Goal: Information Seeking & Learning: Learn about a topic

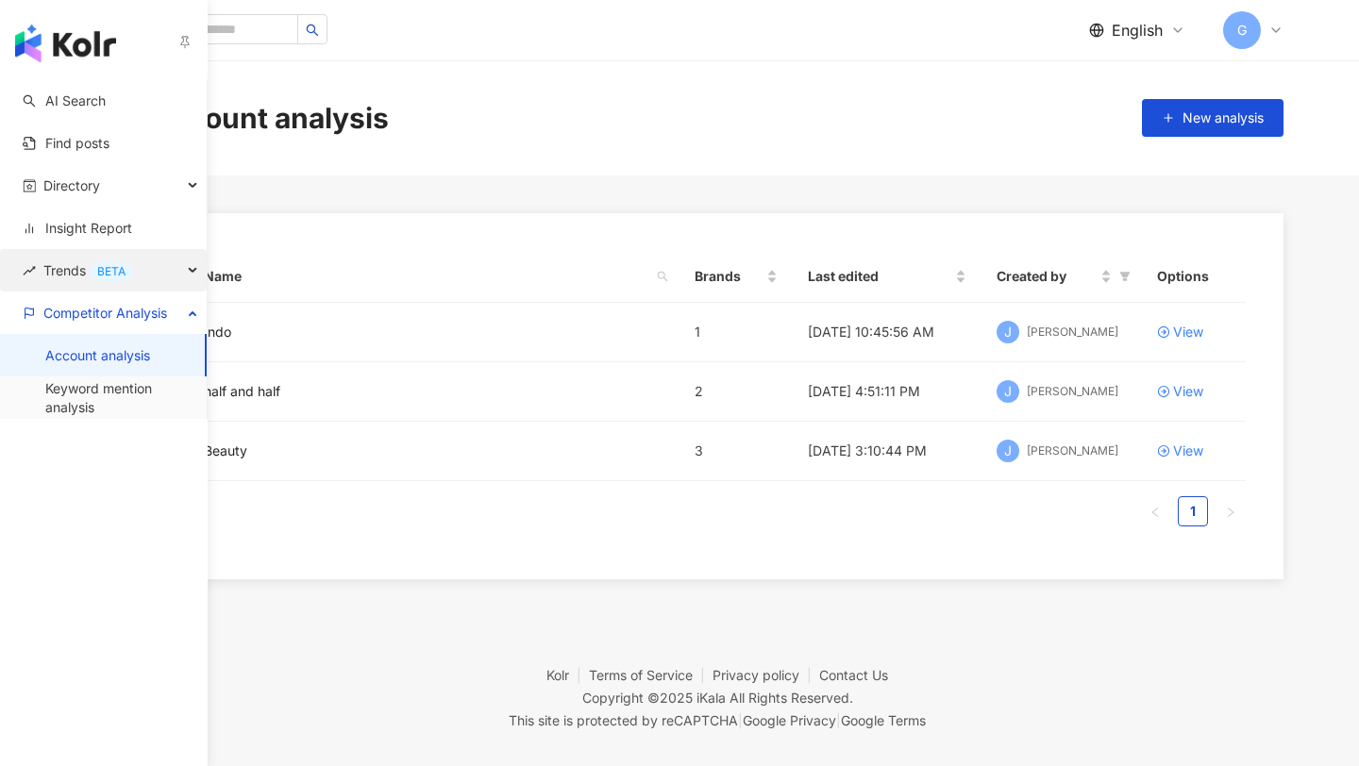
click at [74, 284] on span "Trends BETA" at bounding box center [88, 270] width 90 height 42
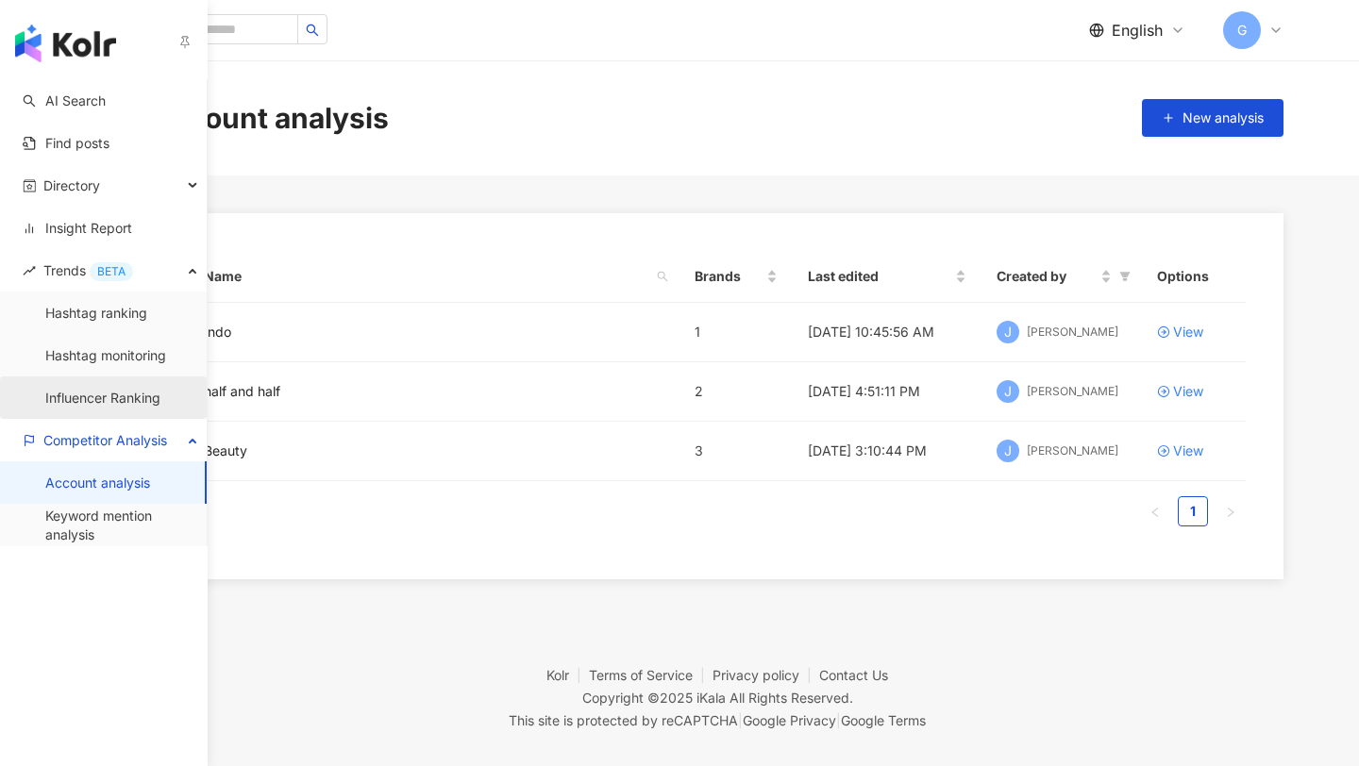
click at [108, 389] on link "Influencer Ranking" at bounding box center [102, 398] width 115 height 19
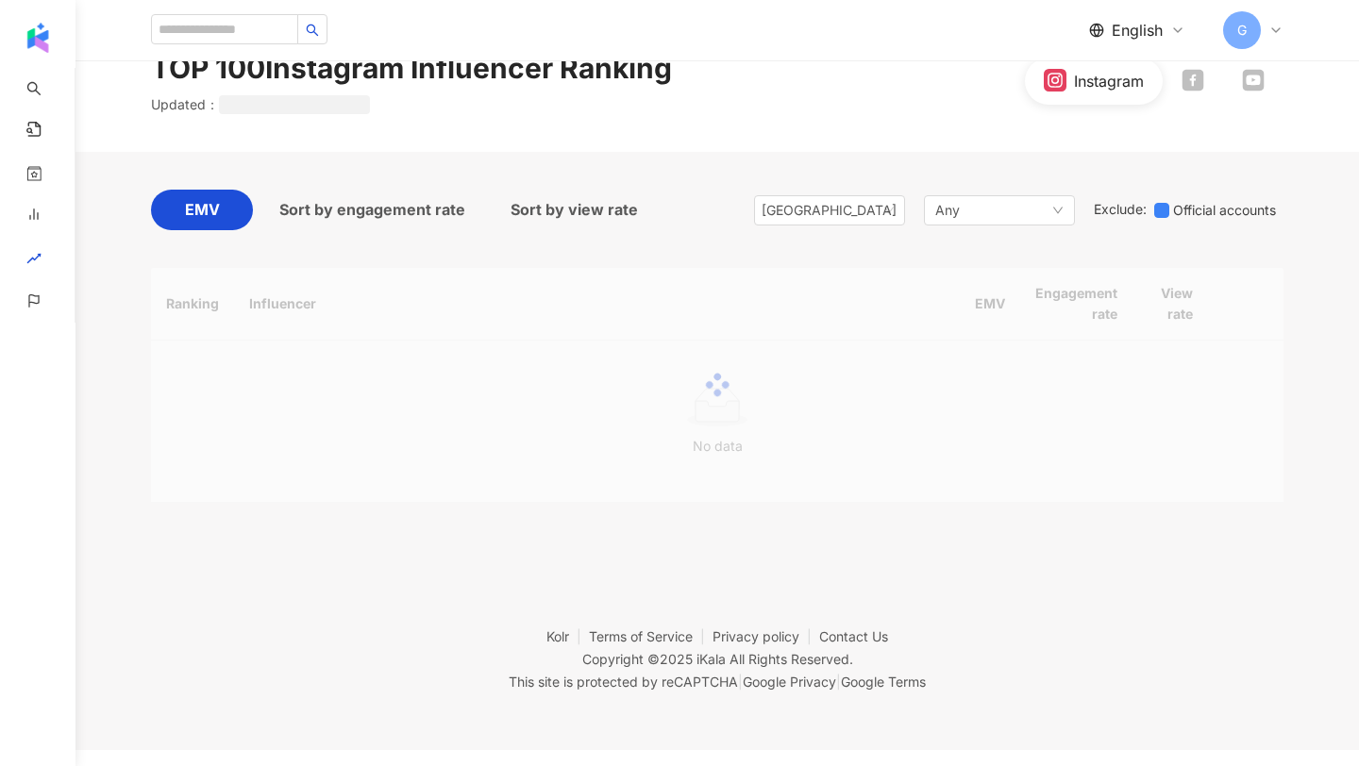
scroll to position [67, 0]
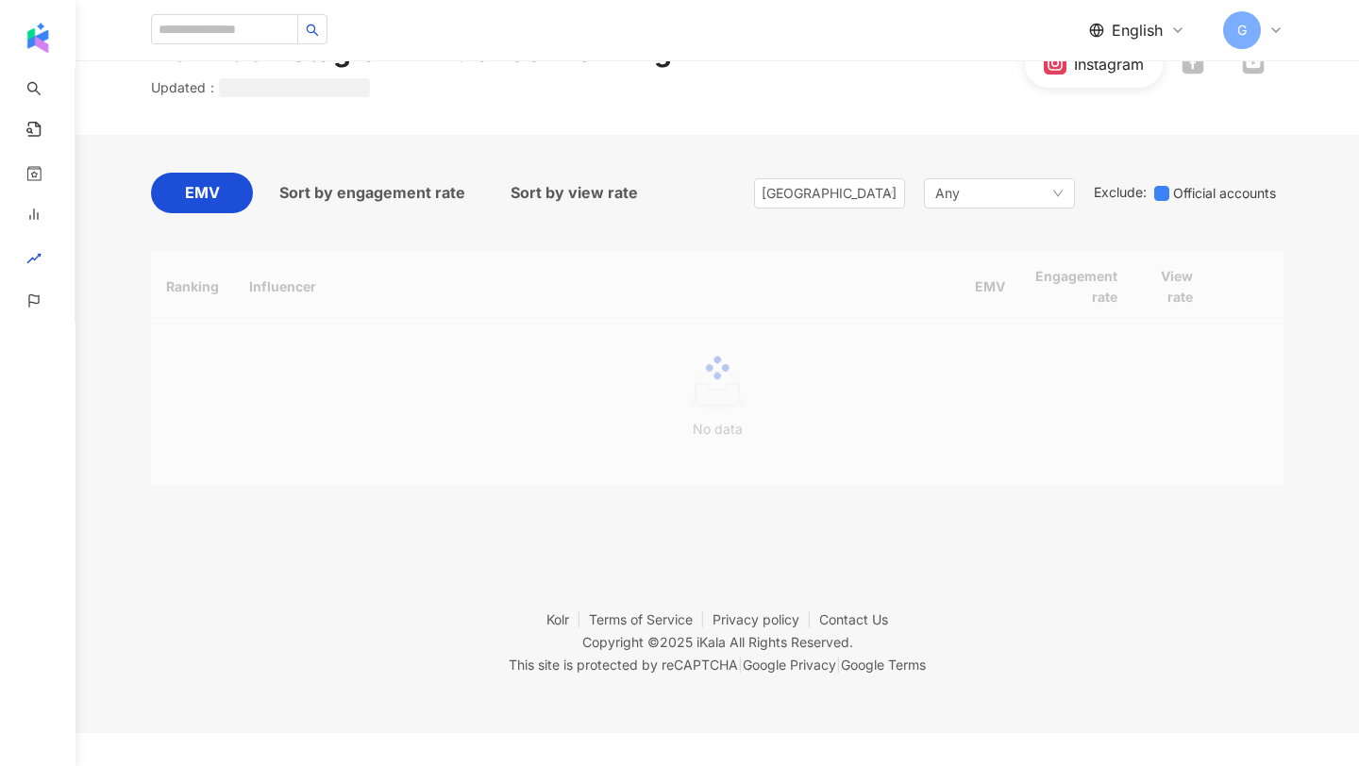
click at [820, 170] on div "EMV Sort by engagement rate Sort by view rate Singapore Any Exclude : Official …" at bounding box center [717, 329] width 1133 height 389
click at [814, 196] on div "[GEOGRAPHIC_DATA]" at bounding box center [792, 193] width 61 height 28
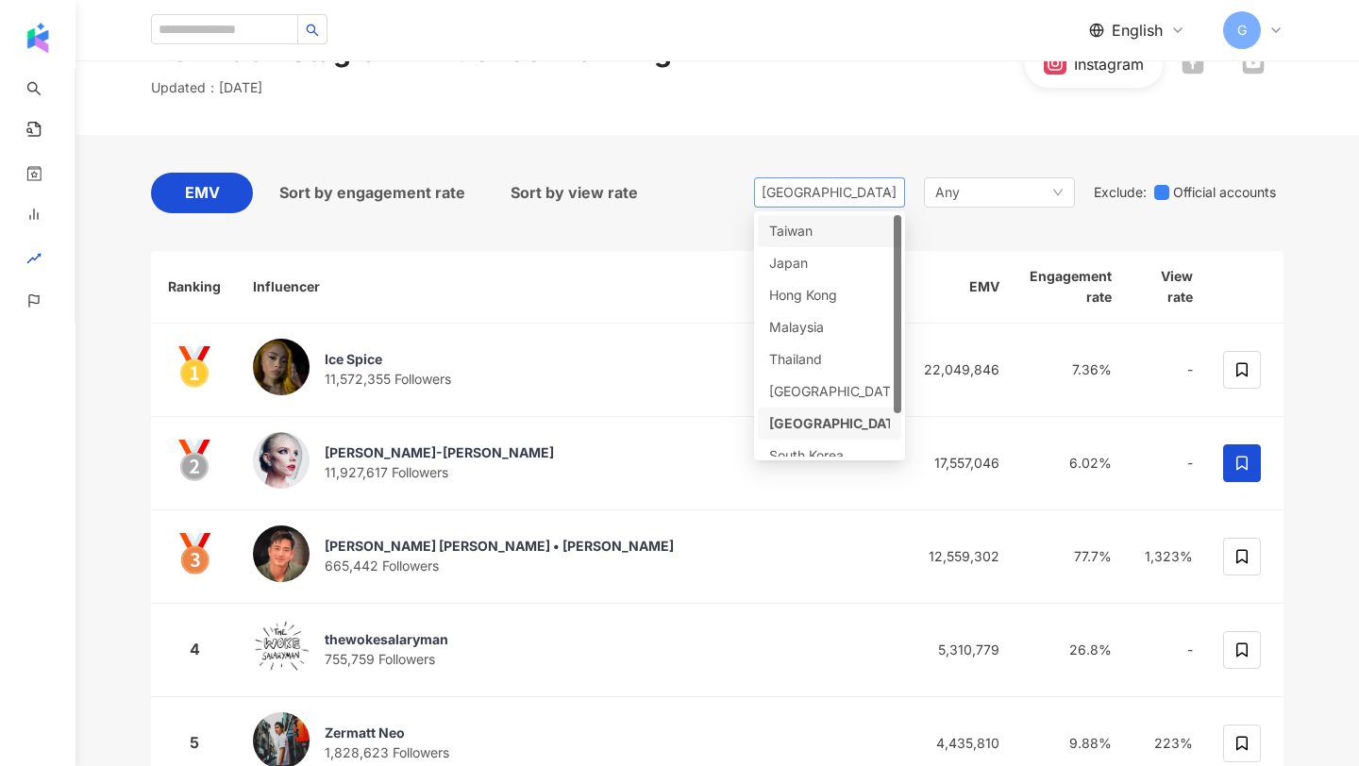
click at [818, 193] on div "[GEOGRAPHIC_DATA]" at bounding box center [792, 192] width 61 height 28
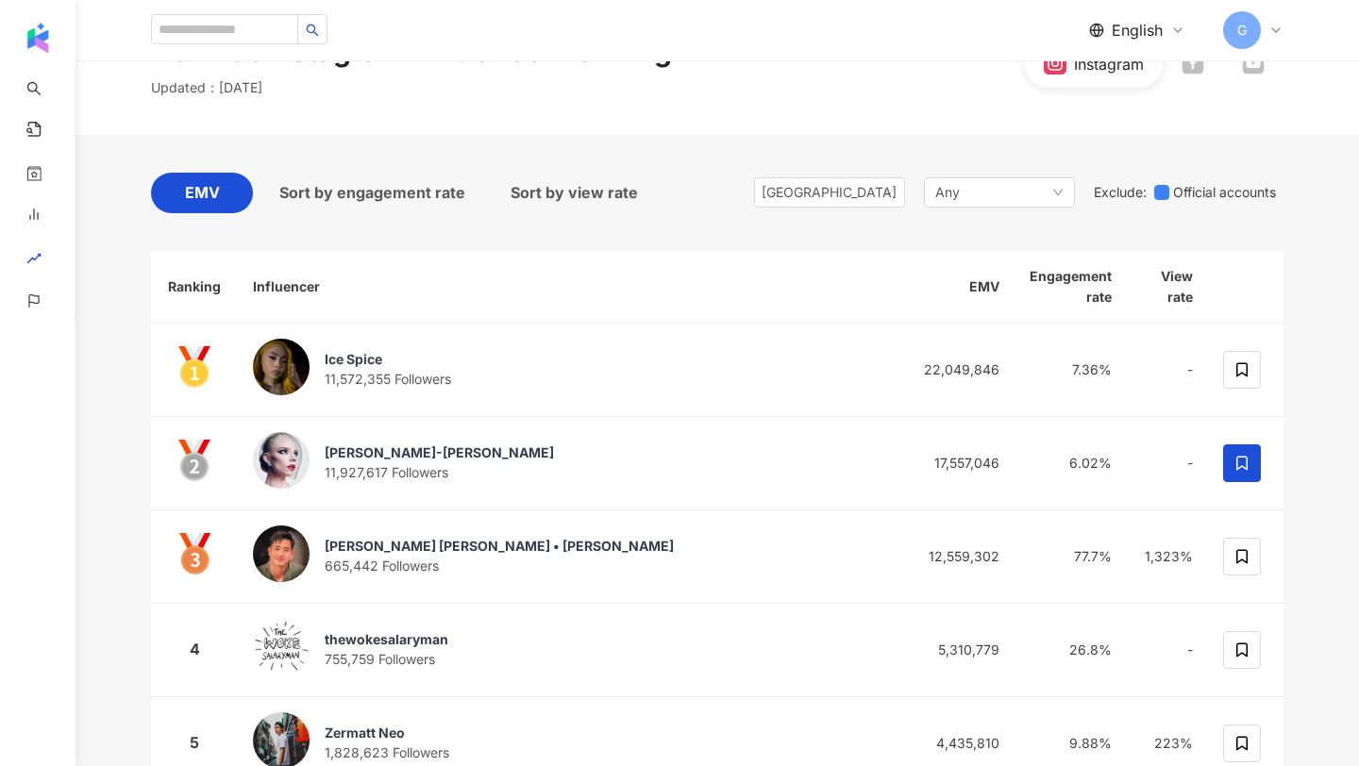
click at [818, 211] on div "Singapore tw jp Taiwan Japan Hong Kong Malaysia Thailand Vietnam Singapore Sout…" at bounding box center [1018, 193] width 529 height 41
click at [815, 199] on div "[GEOGRAPHIC_DATA]" at bounding box center [792, 192] width 61 height 28
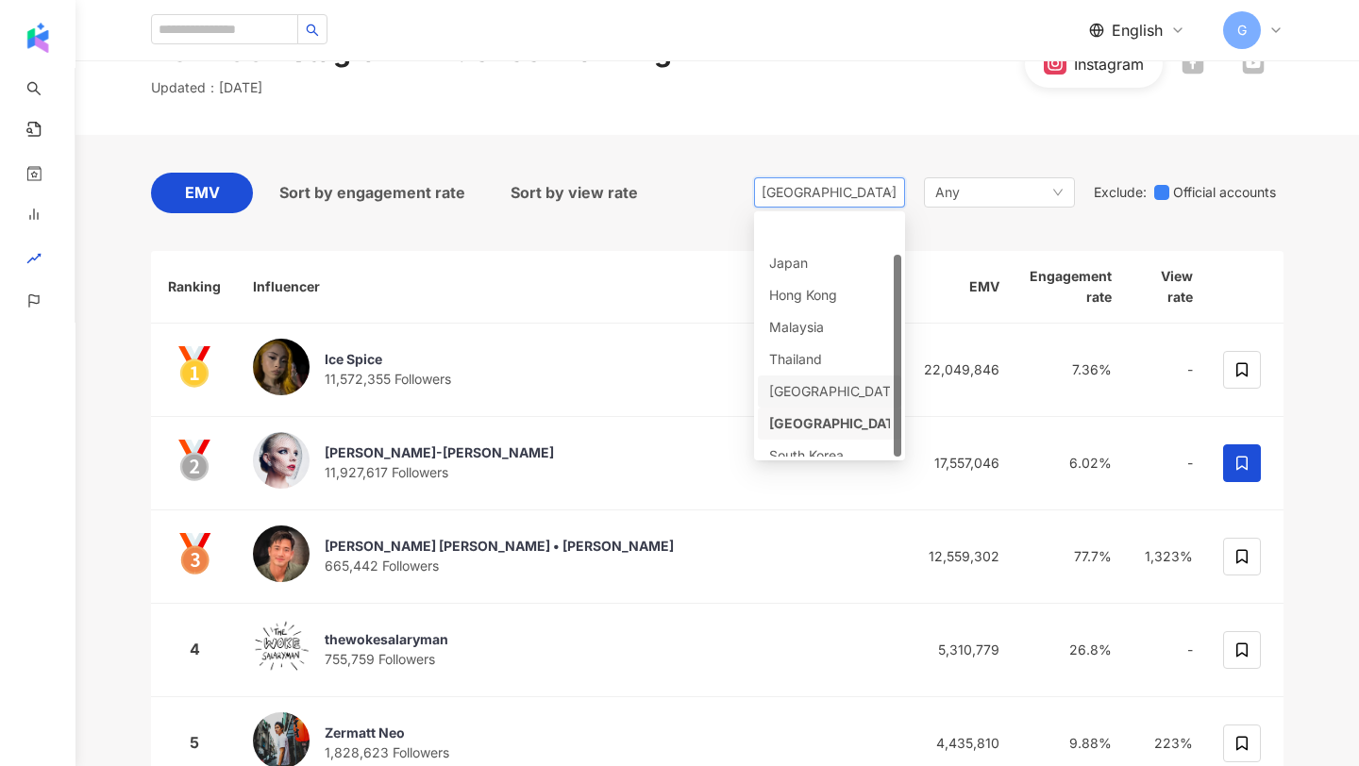
scroll to position [47, 0]
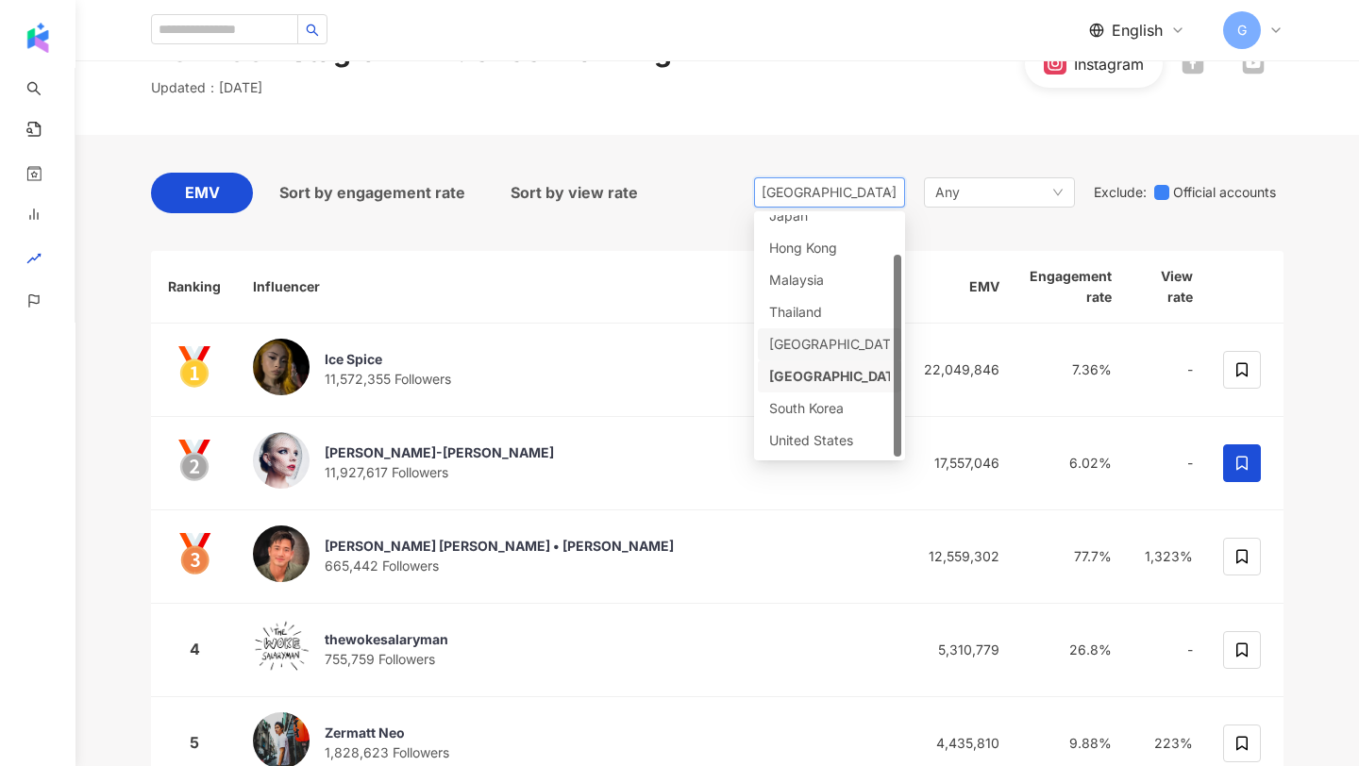
click at [628, 277] on th "Influencer" at bounding box center [569, 287] width 663 height 73
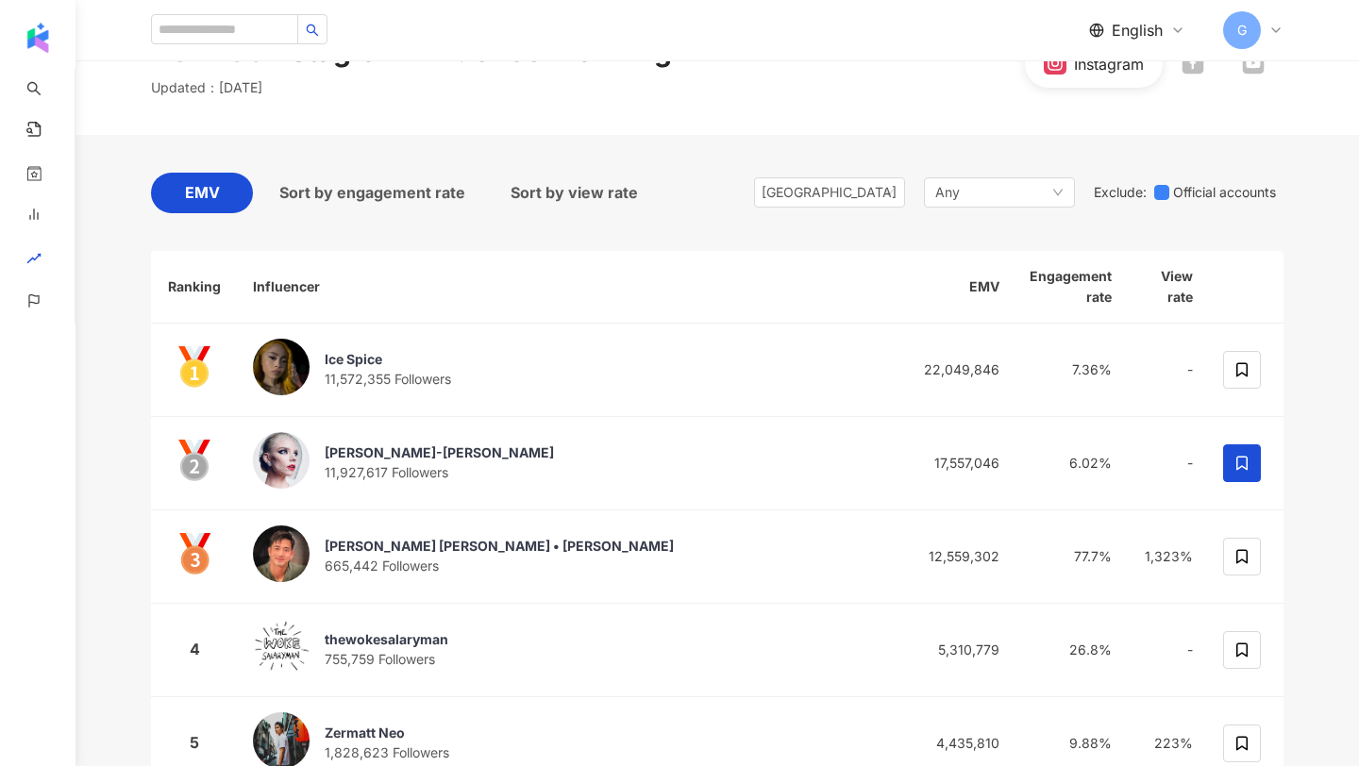
scroll to position [0, 0]
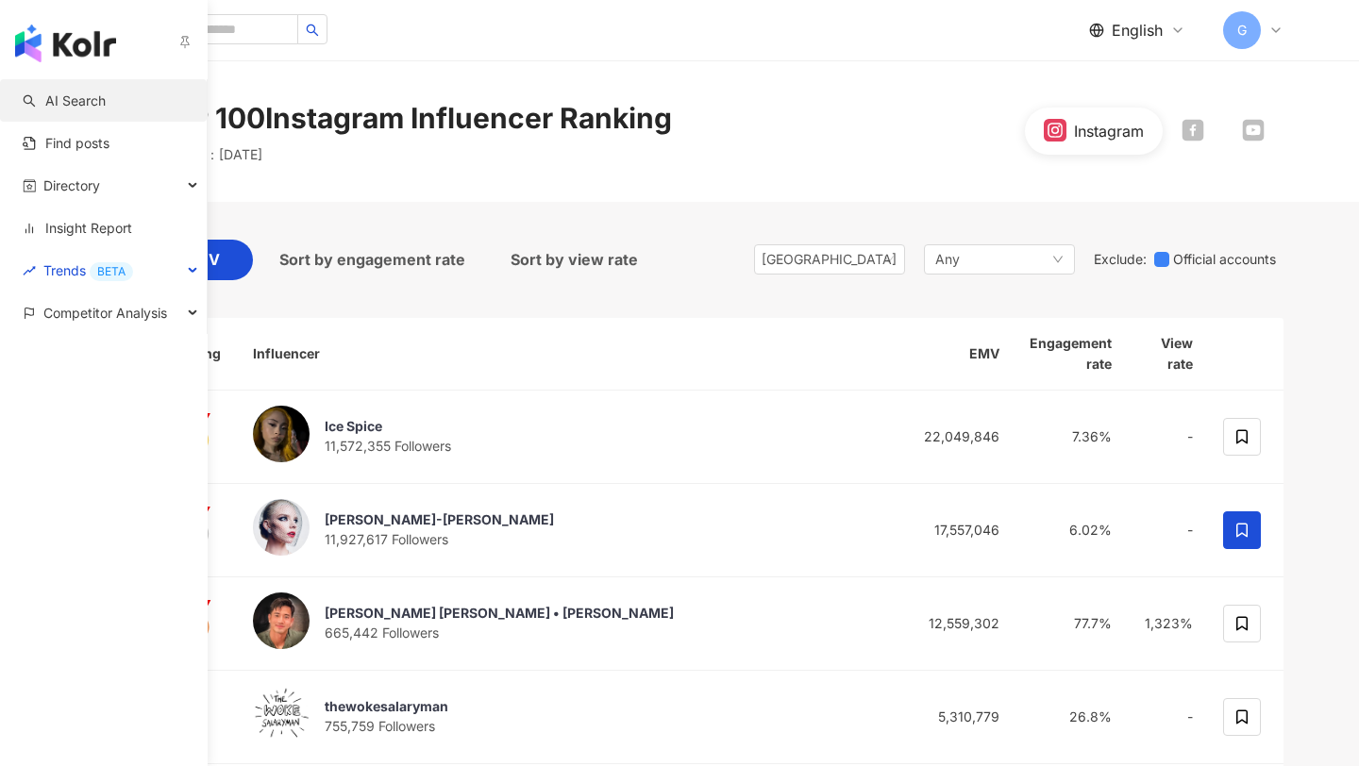
click at [47, 106] on link "AI Search" at bounding box center [64, 101] width 83 height 19
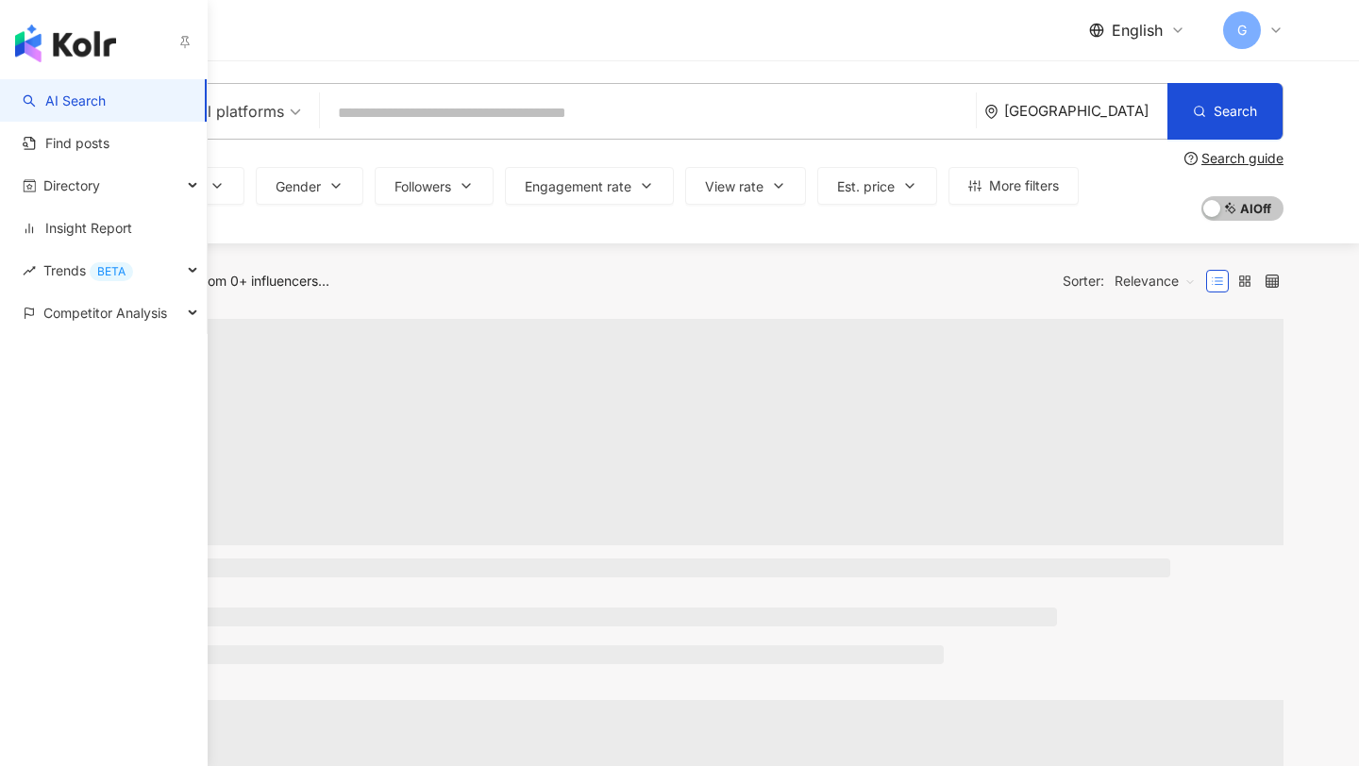
click at [81, 92] on link "AI Search" at bounding box center [64, 101] width 83 height 19
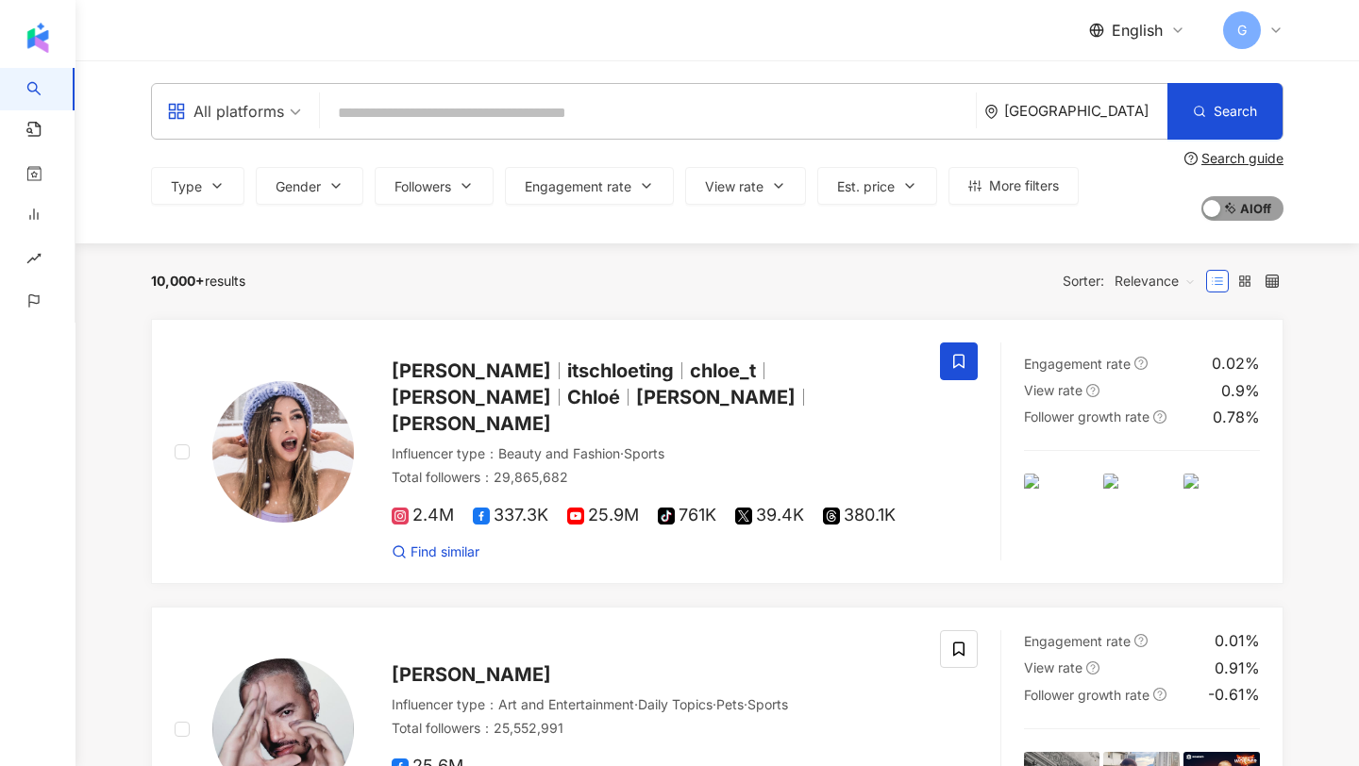
click at [1228, 213] on span "AI On AI Off" at bounding box center [1242, 208] width 82 height 25
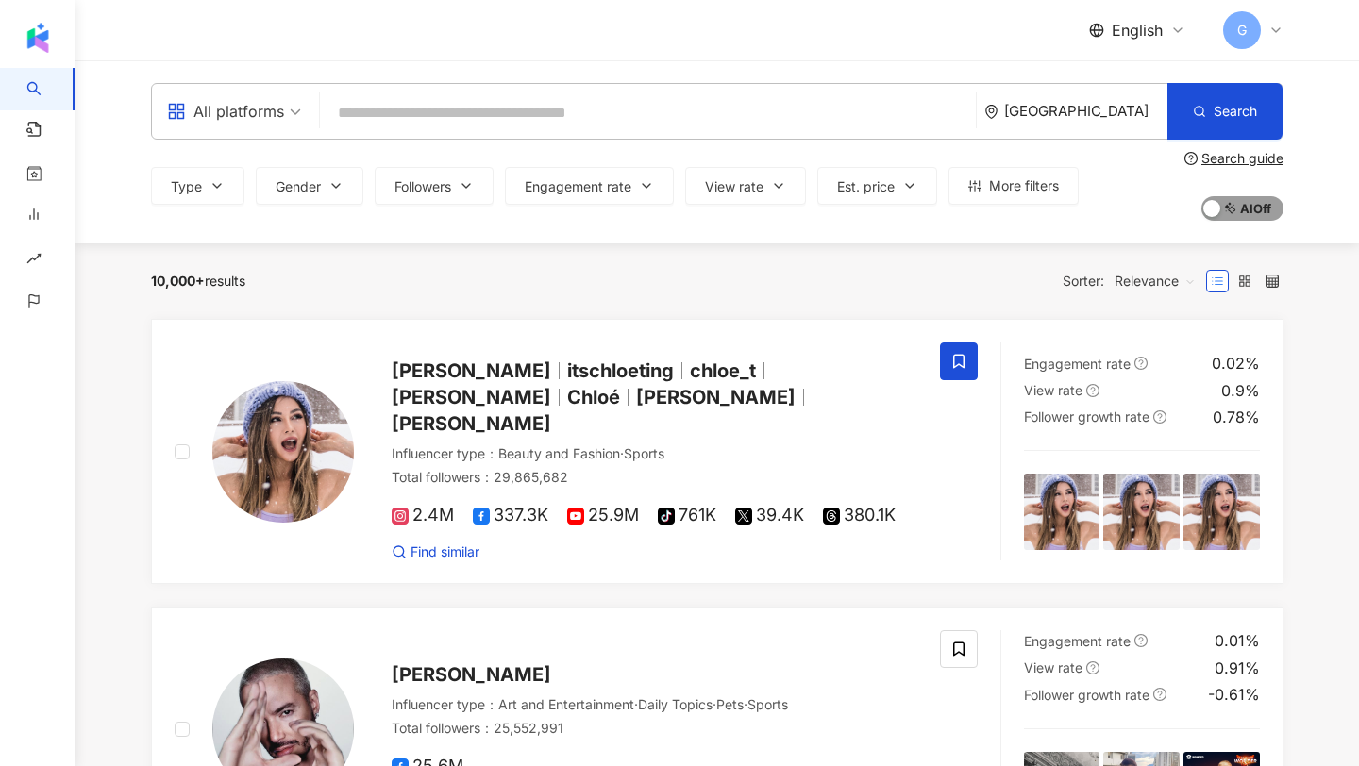
click at [1216, 213] on div "button" at bounding box center [1211, 210] width 17 height 25
click at [883, 133] on div "All platforms Singapore Search" at bounding box center [717, 111] width 1133 height 57
click at [870, 117] on input "search" at bounding box center [647, 113] width 641 height 36
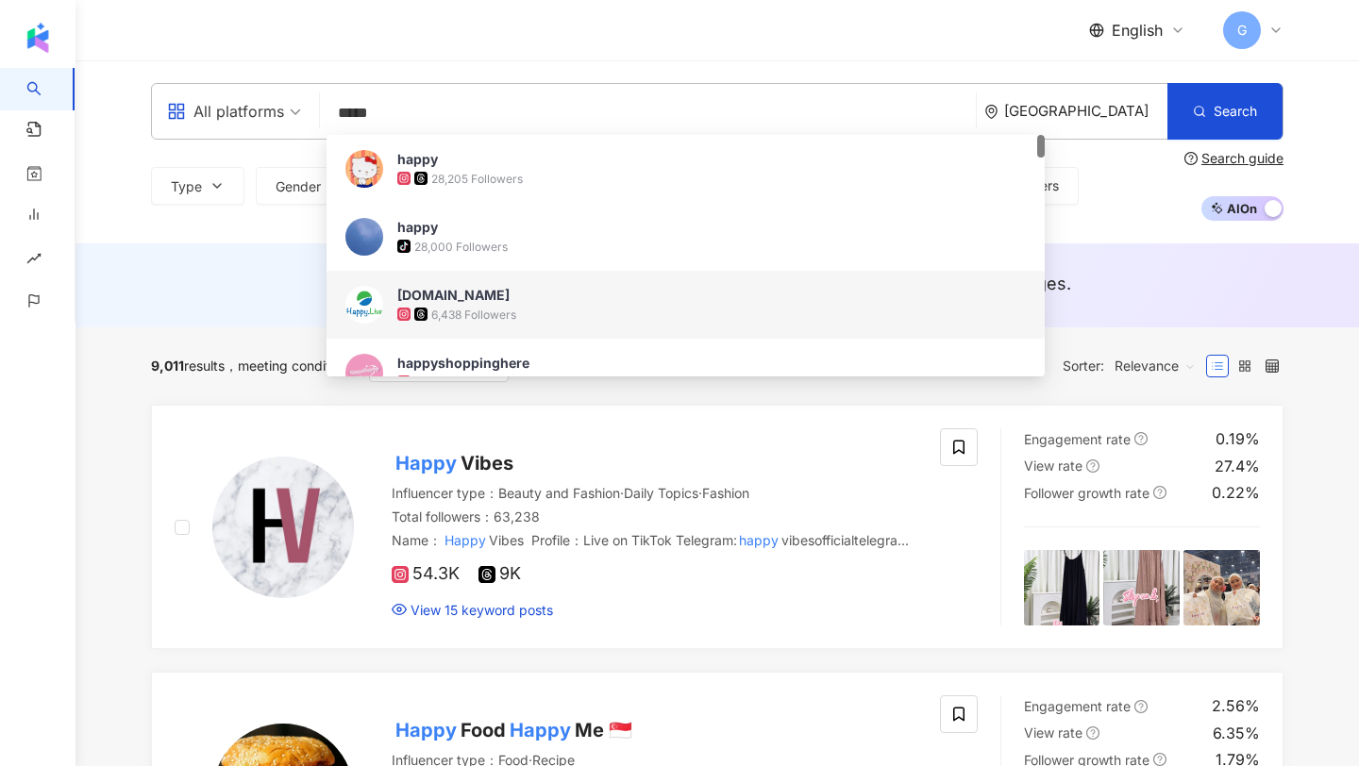
click at [134, 304] on div "AI suggests ： No results found. Try searching with different keywords or langua…" at bounding box center [717, 289] width 1208 height 35
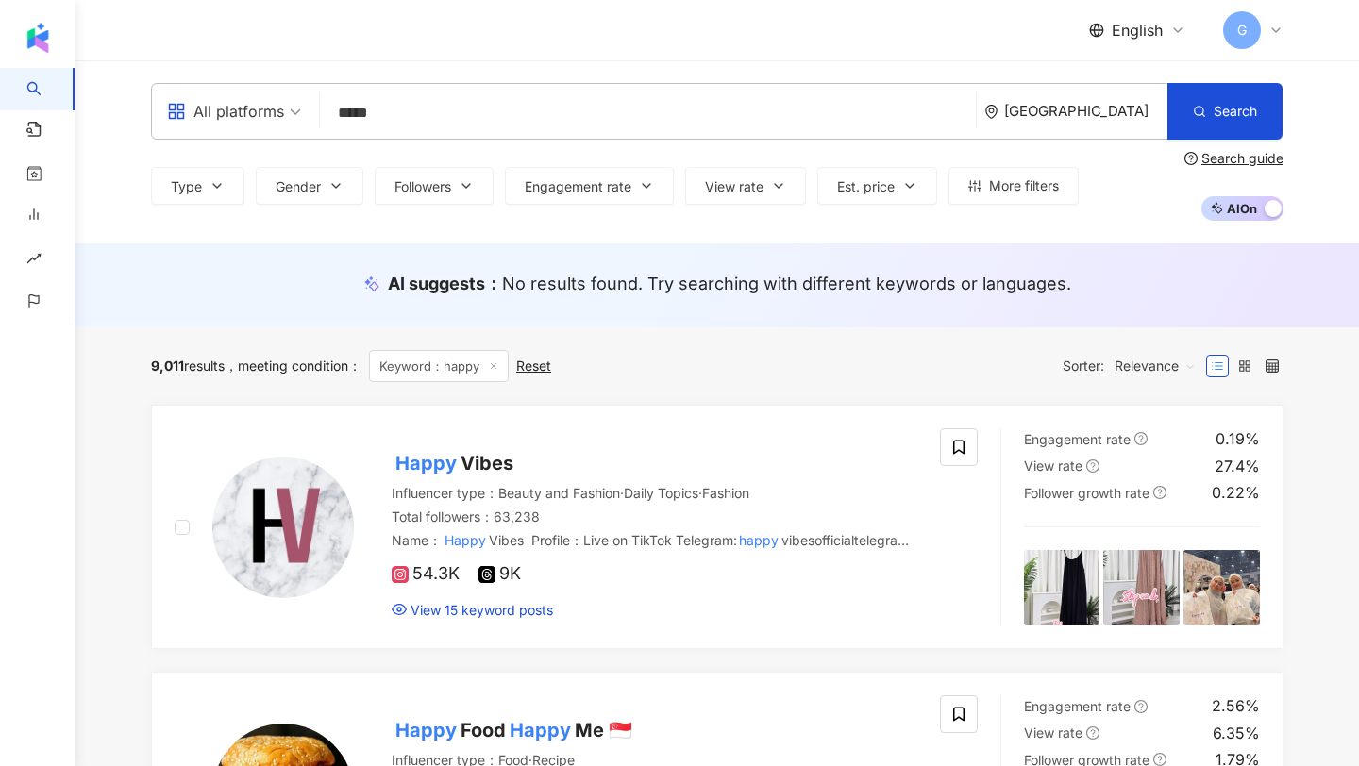
click at [1104, 100] on div "Singapore" at bounding box center [1075, 111] width 183 height 55
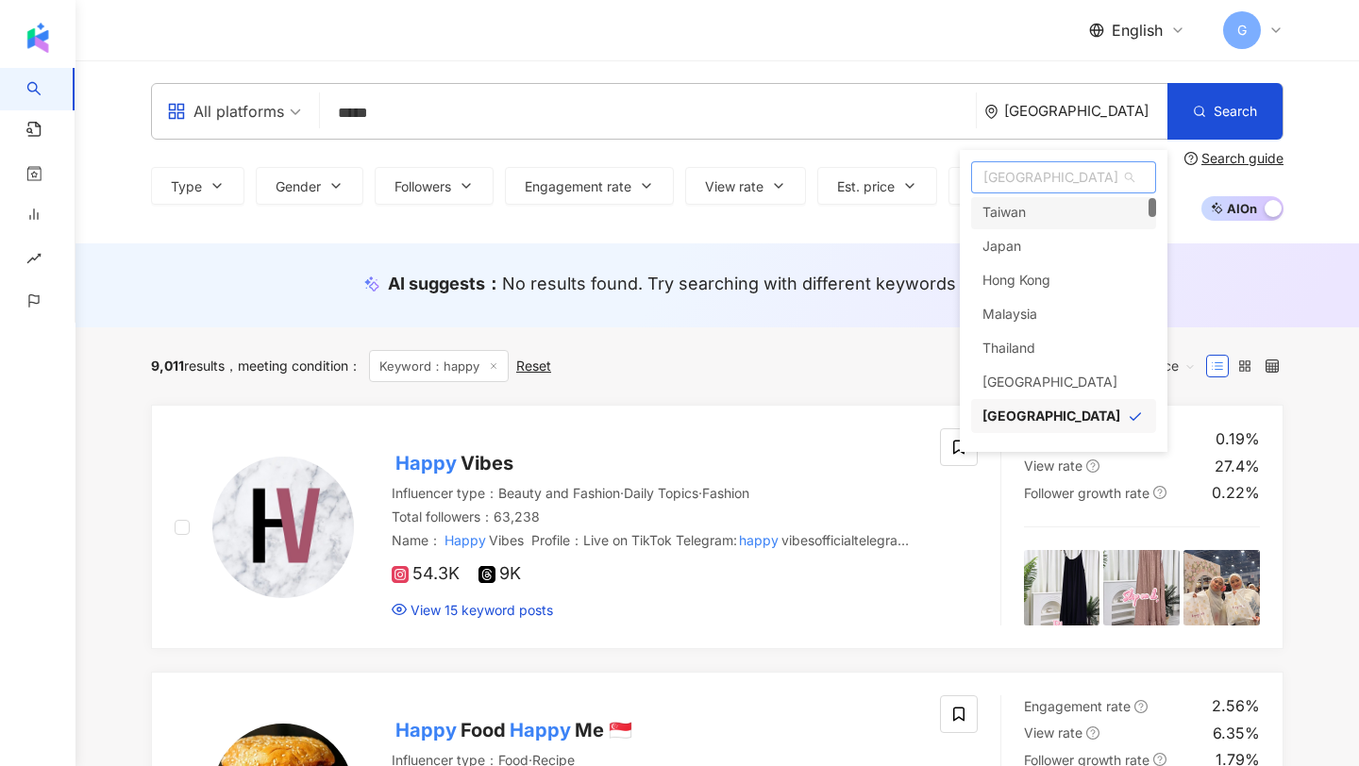
click at [1024, 209] on div "Taiwan" at bounding box center [1003, 212] width 43 height 34
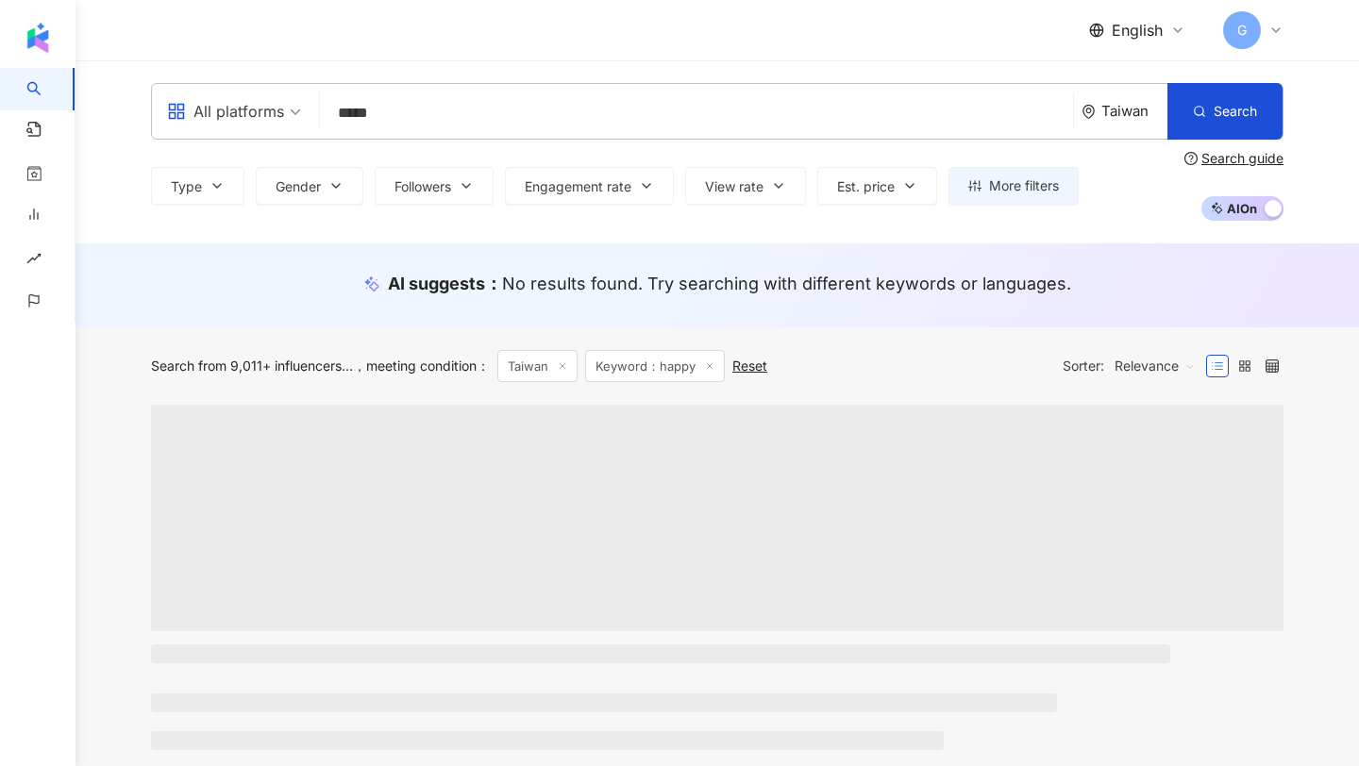
click at [629, 117] on input "*****" at bounding box center [696, 113] width 738 height 36
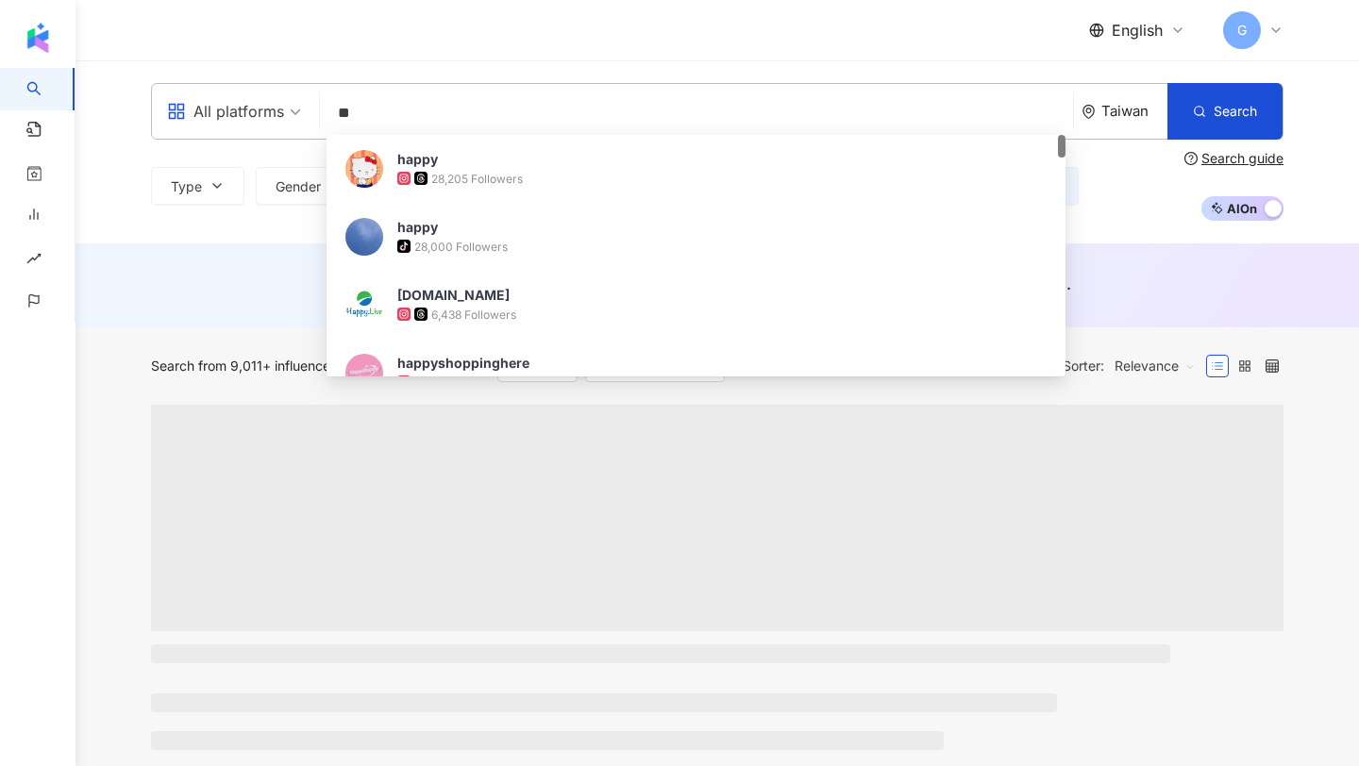
type input "*"
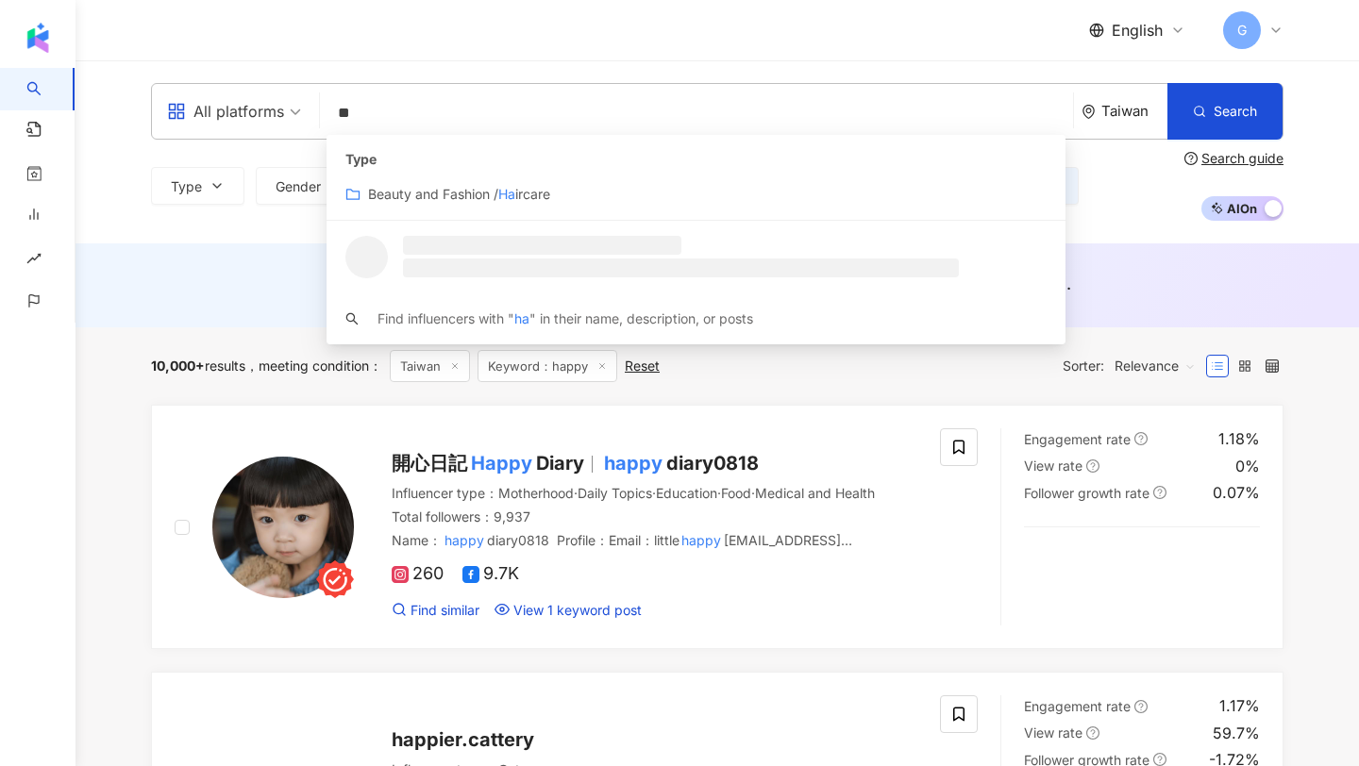
type input "*"
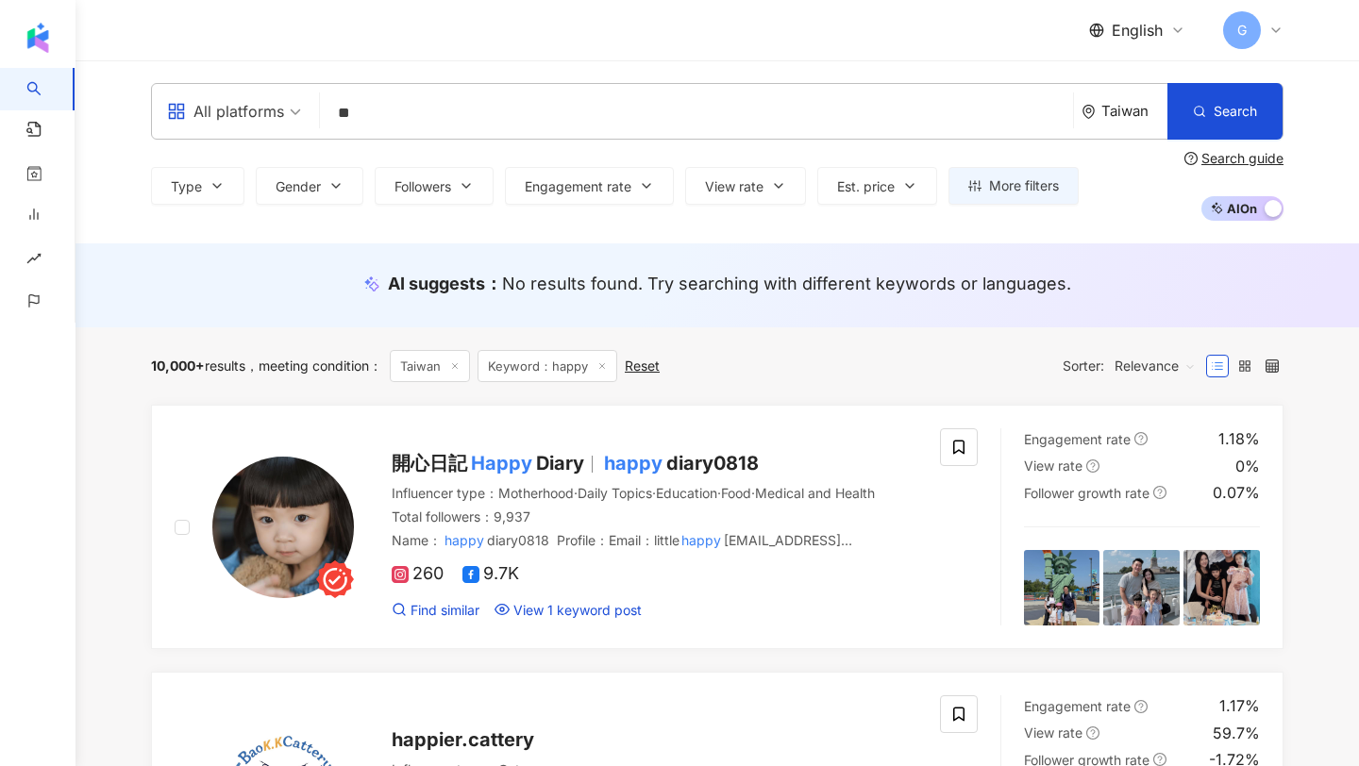
type input "*"
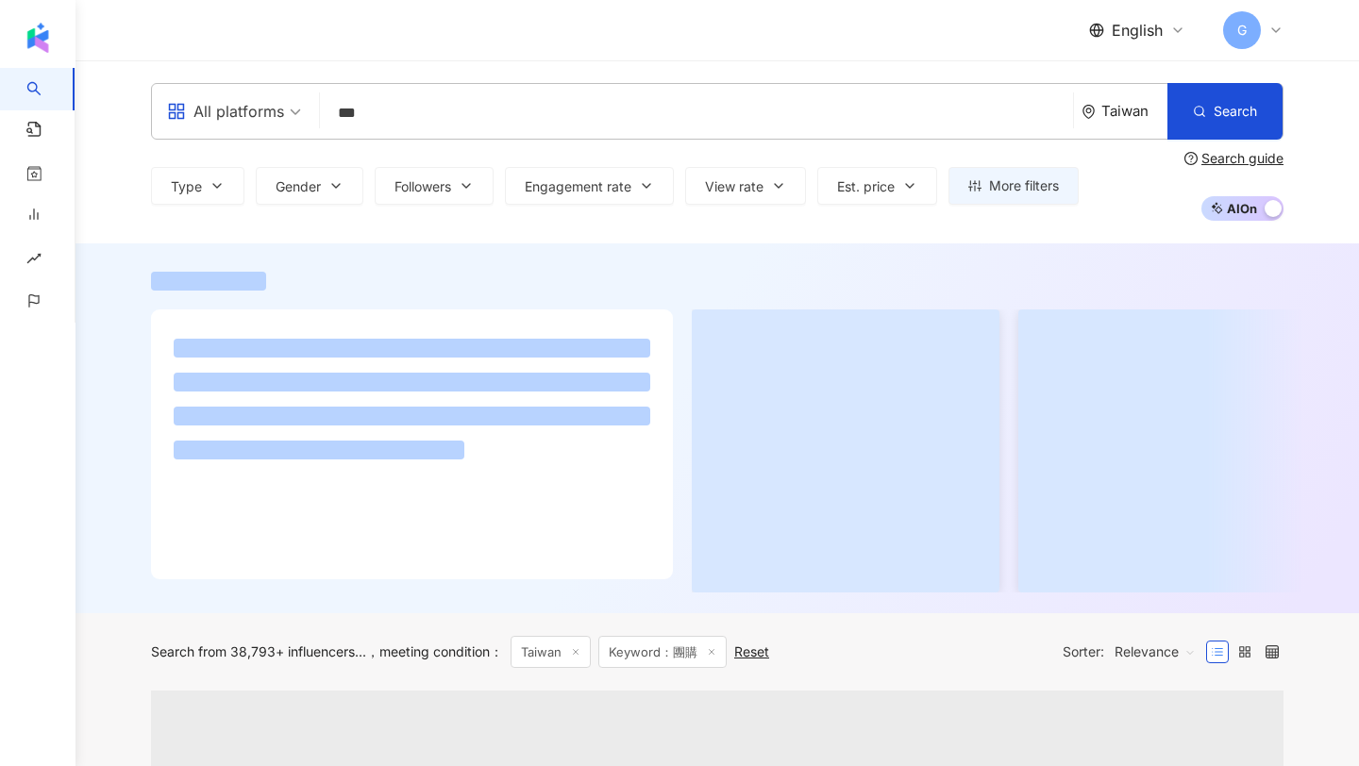
type input "**"
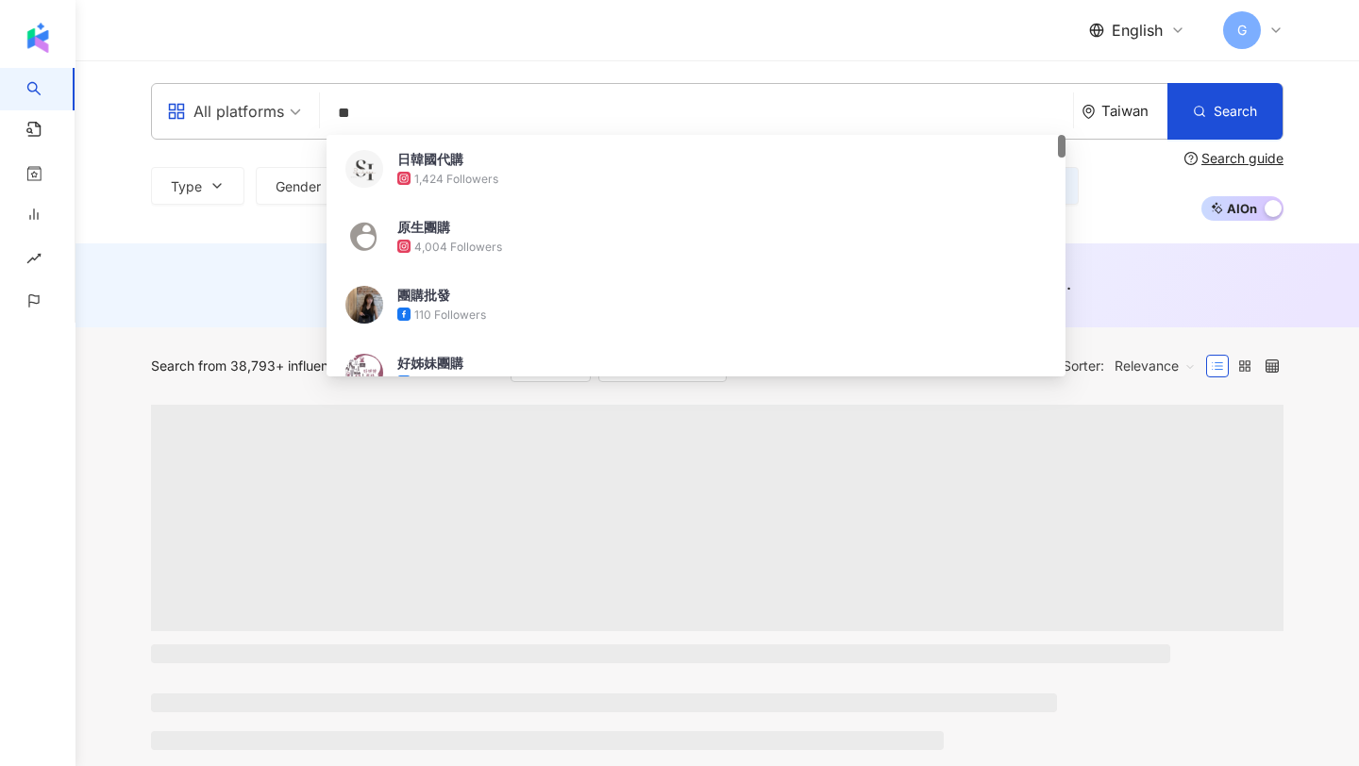
click at [1146, 217] on div "Type Gender Followers Engagement rate View rate Est. price More filters Search …" at bounding box center [717, 186] width 1133 height 70
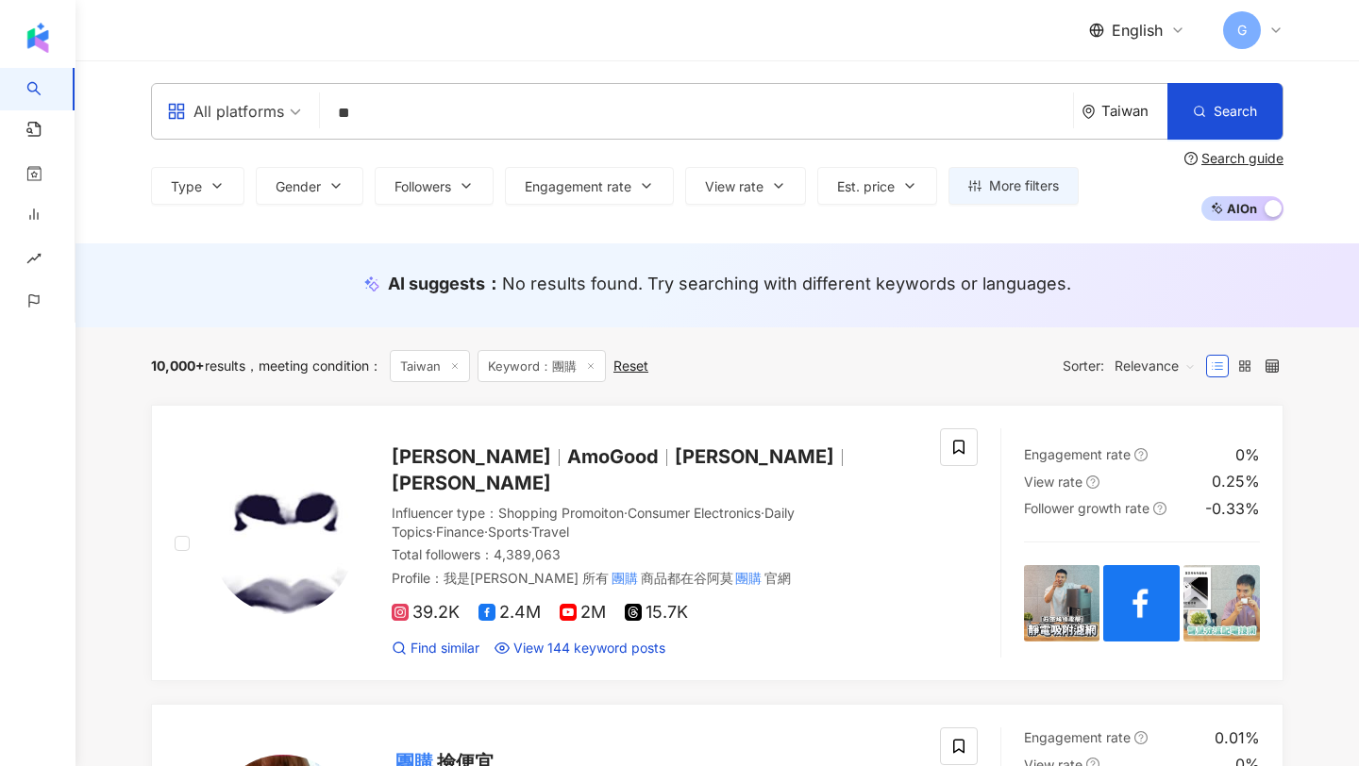
click at [835, 127] on input "**" at bounding box center [696, 113] width 738 height 36
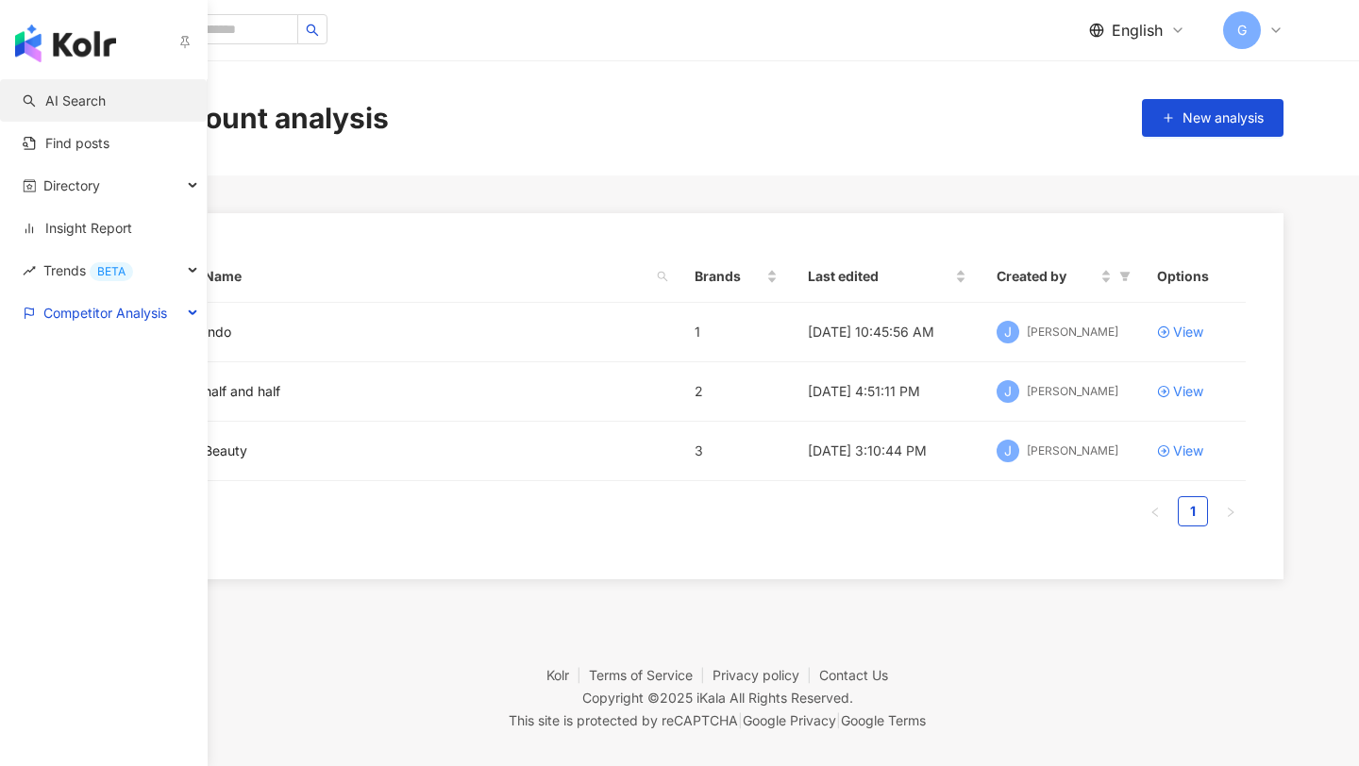
click at [55, 98] on span "AI Search" at bounding box center [75, 101] width 60 height 19
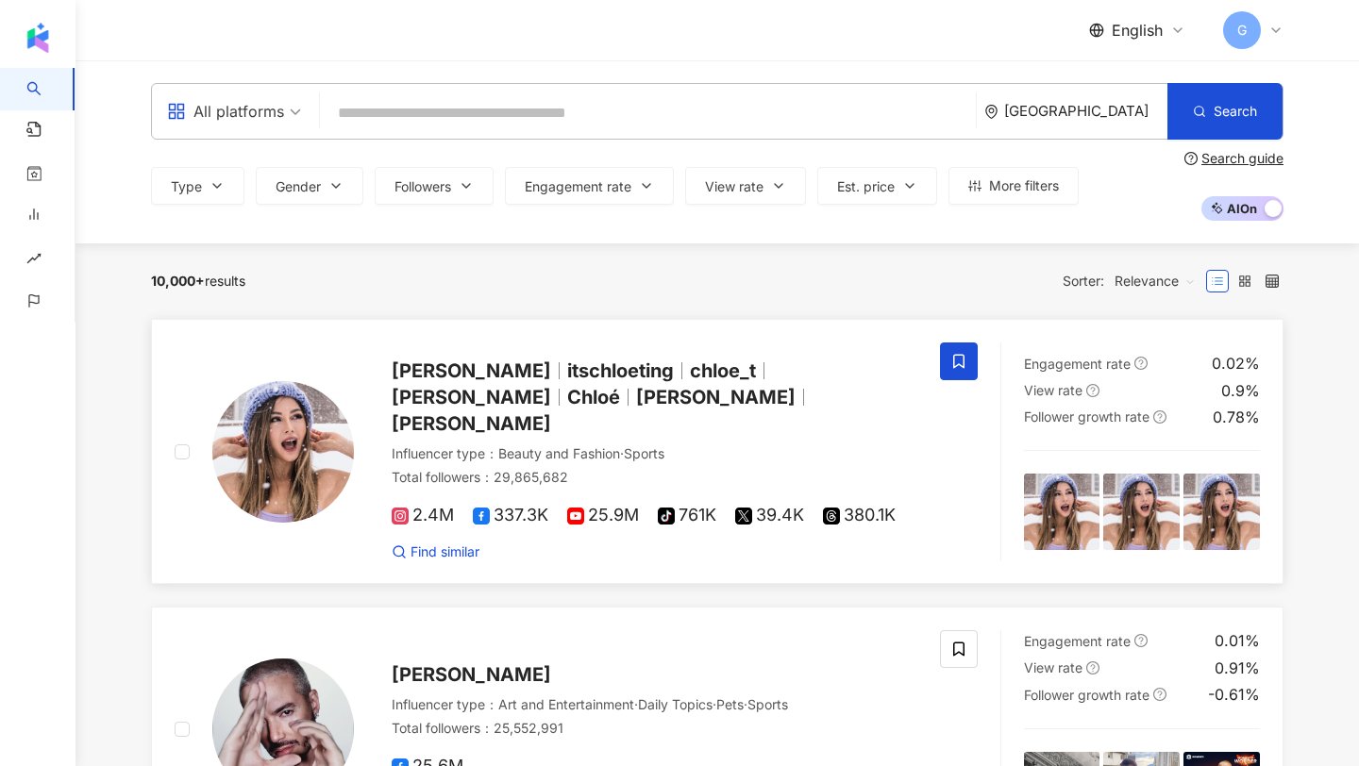
click at [423, 368] on span "[PERSON_NAME]" at bounding box center [471, 371] width 159 height 23
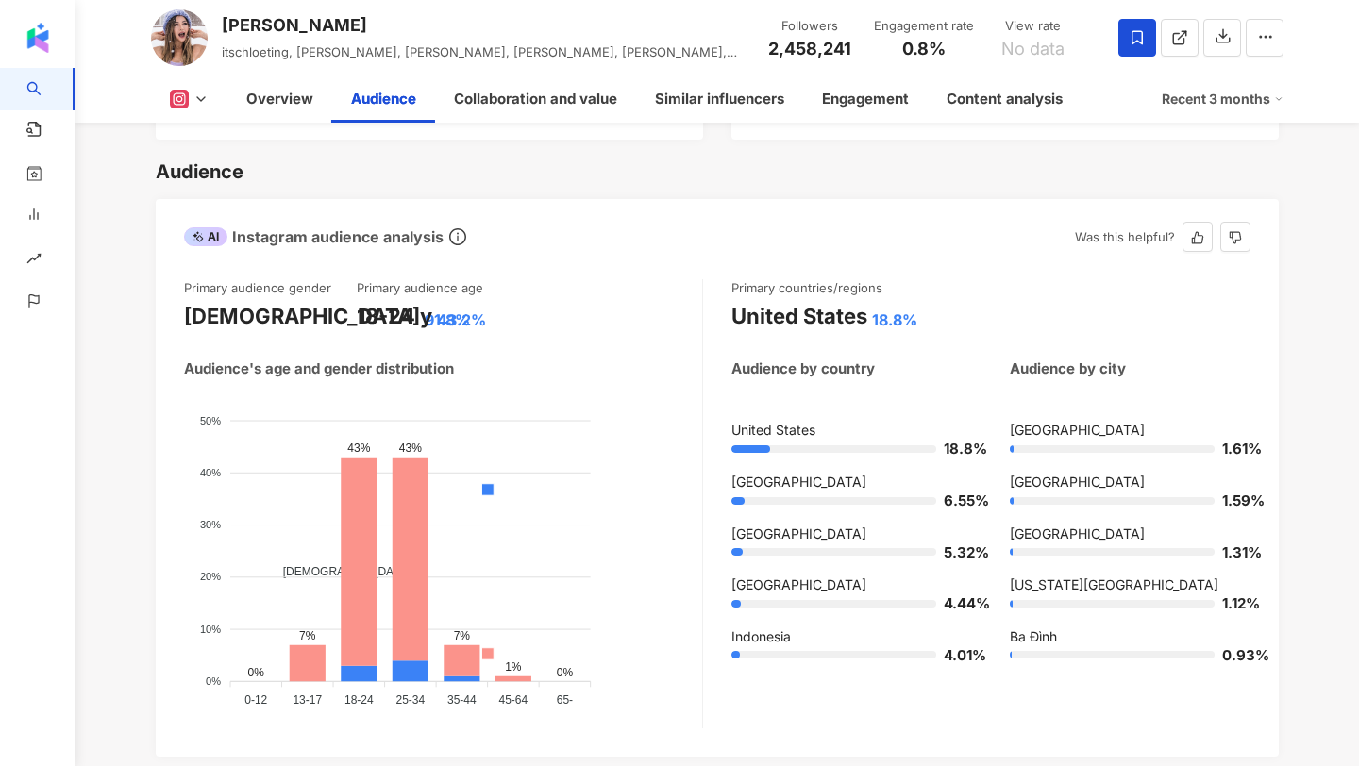
scroll to position [1620, 0]
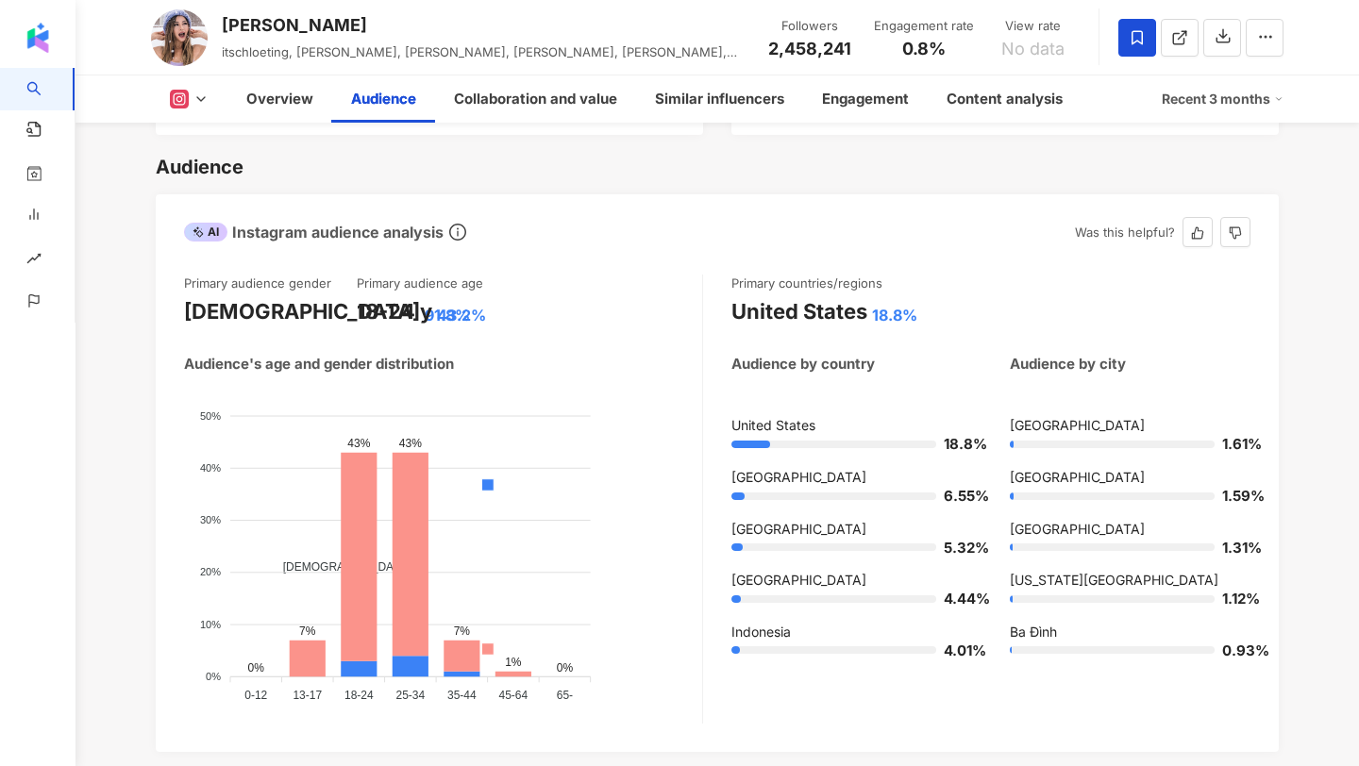
click at [1099, 513] on div "Greater London 1.61% Los Angeles 1.59% Mexico City 1.31% New York City 1.12% Ba…" at bounding box center [1130, 545] width 241 height 258
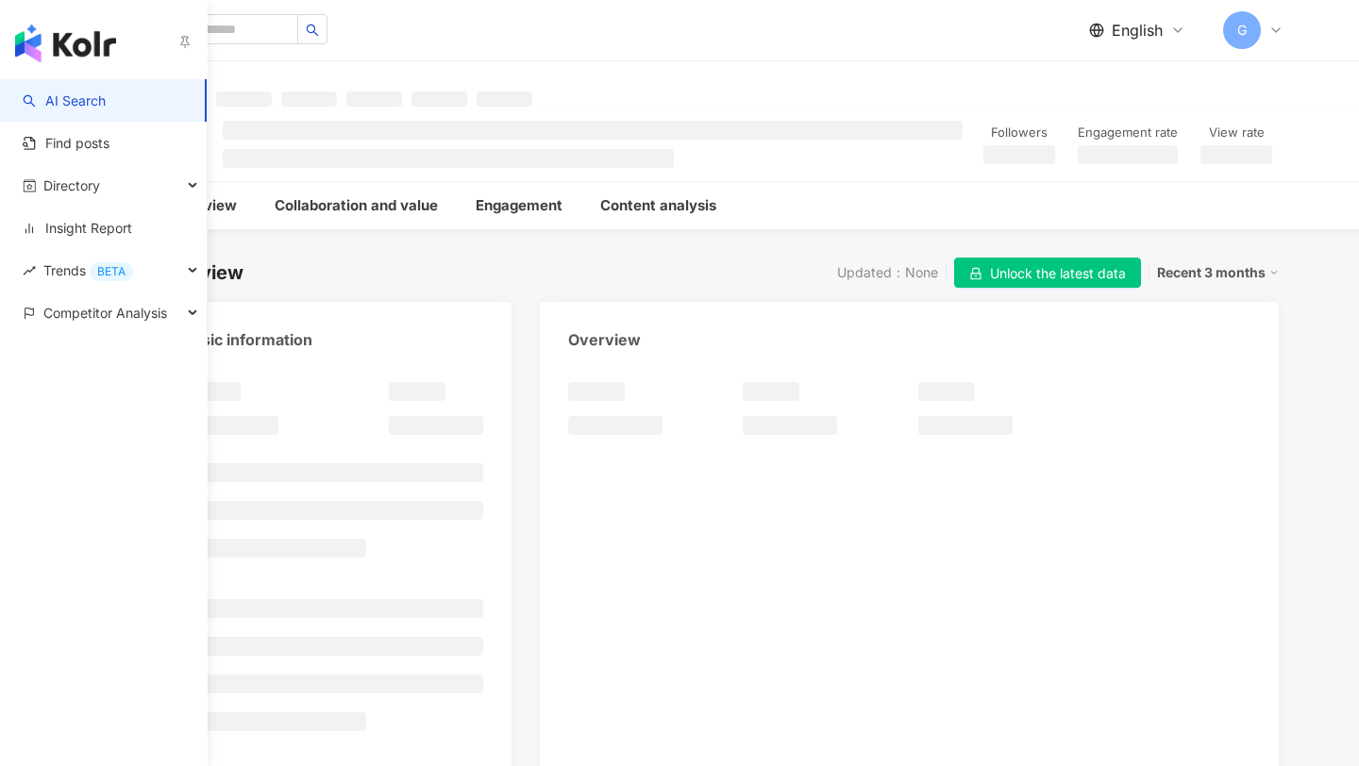
click at [42, 92] on link "AI Search" at bounding box center [64, 101] width 83 height 19
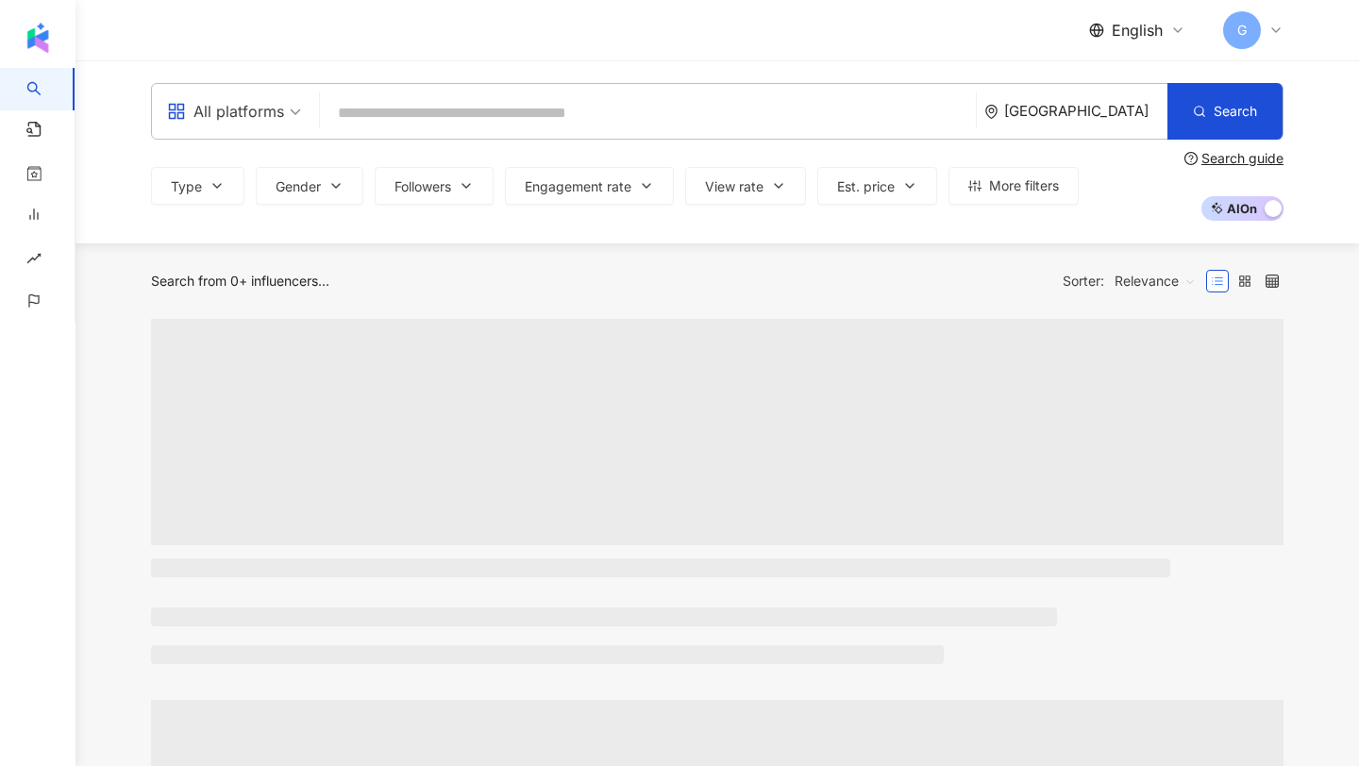
click at [575, 112] on input "search" at bounding box center [647, 113] width 641 height 36
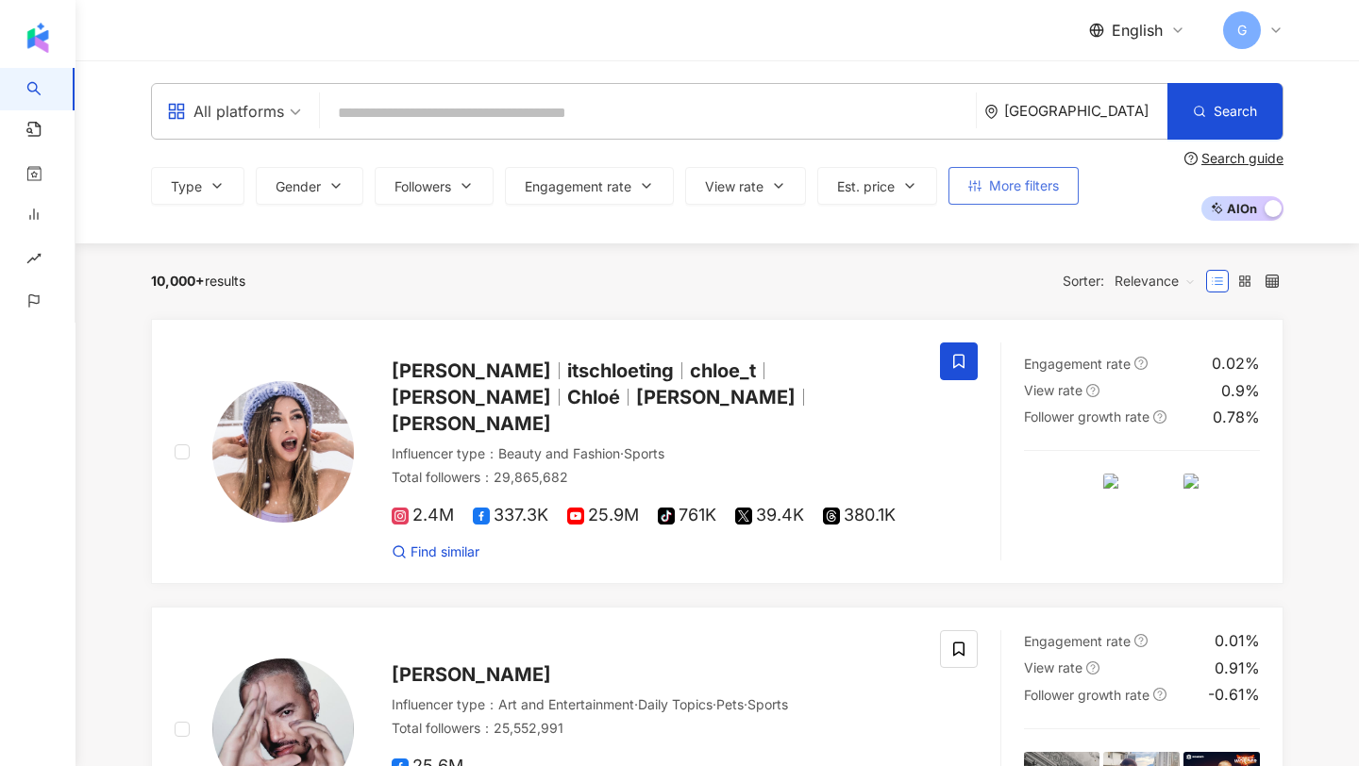
click at [1035, 193] on button "More filters" at bounding box center [1013, 186] width 130 height 38
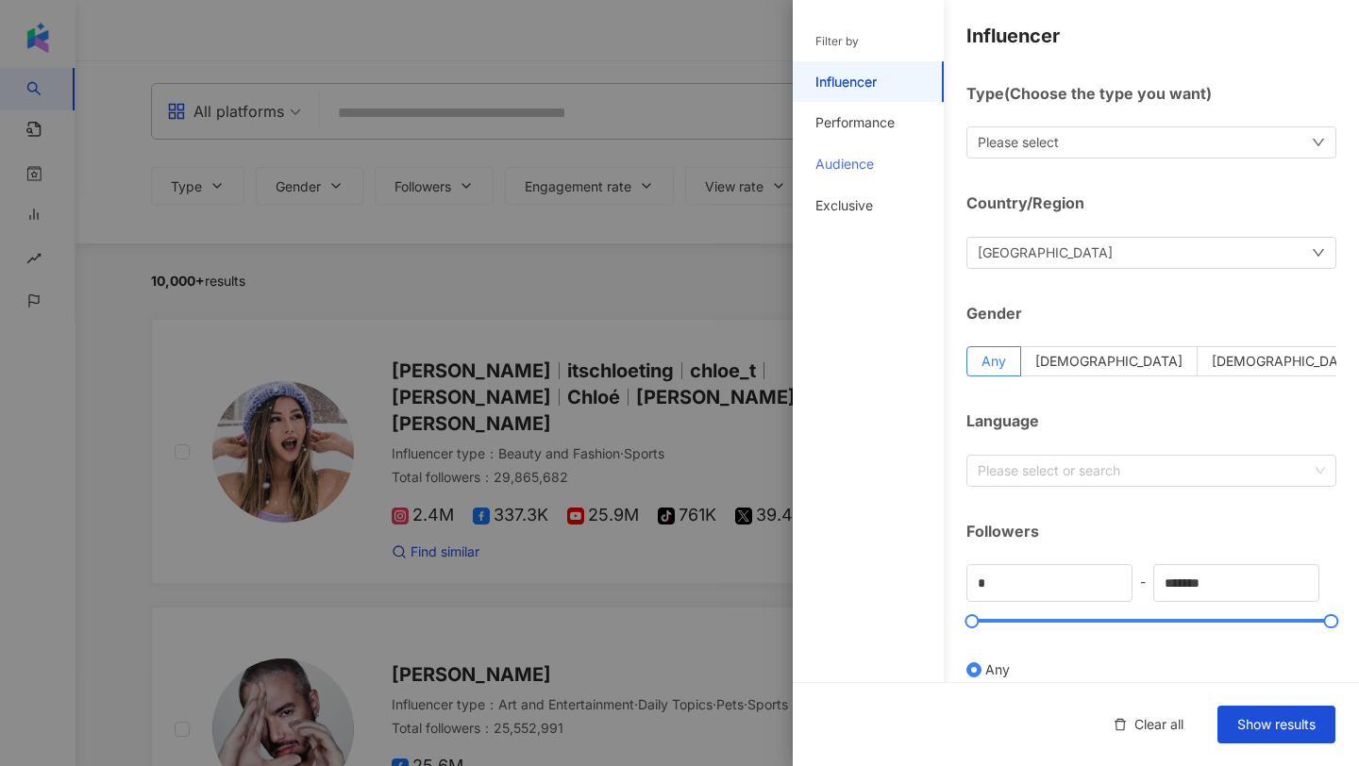
click at [863, 173] on div "Audience" at bounding box center [868, 164] width 151 height 42
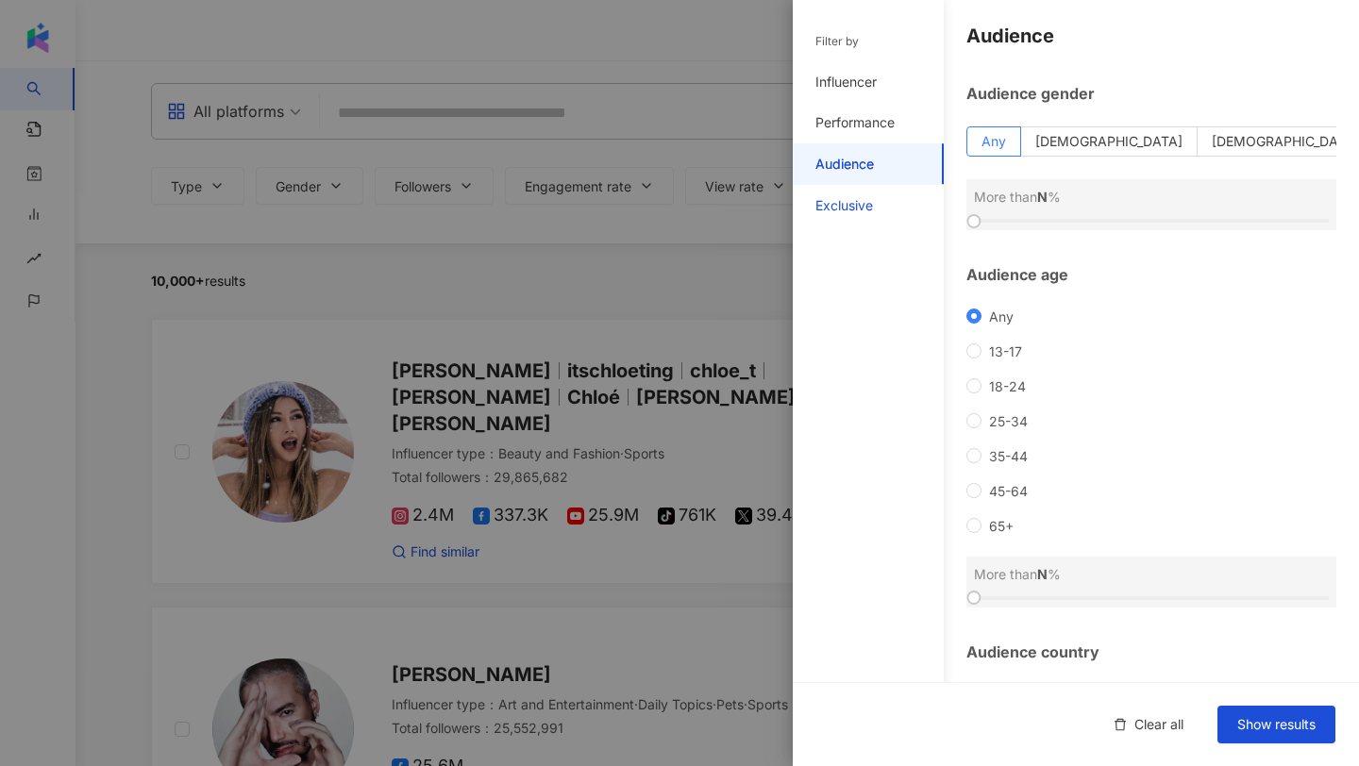
click at [864, 196] on div "Exclusive" at bounding box center [844, 205] width 58 height 19
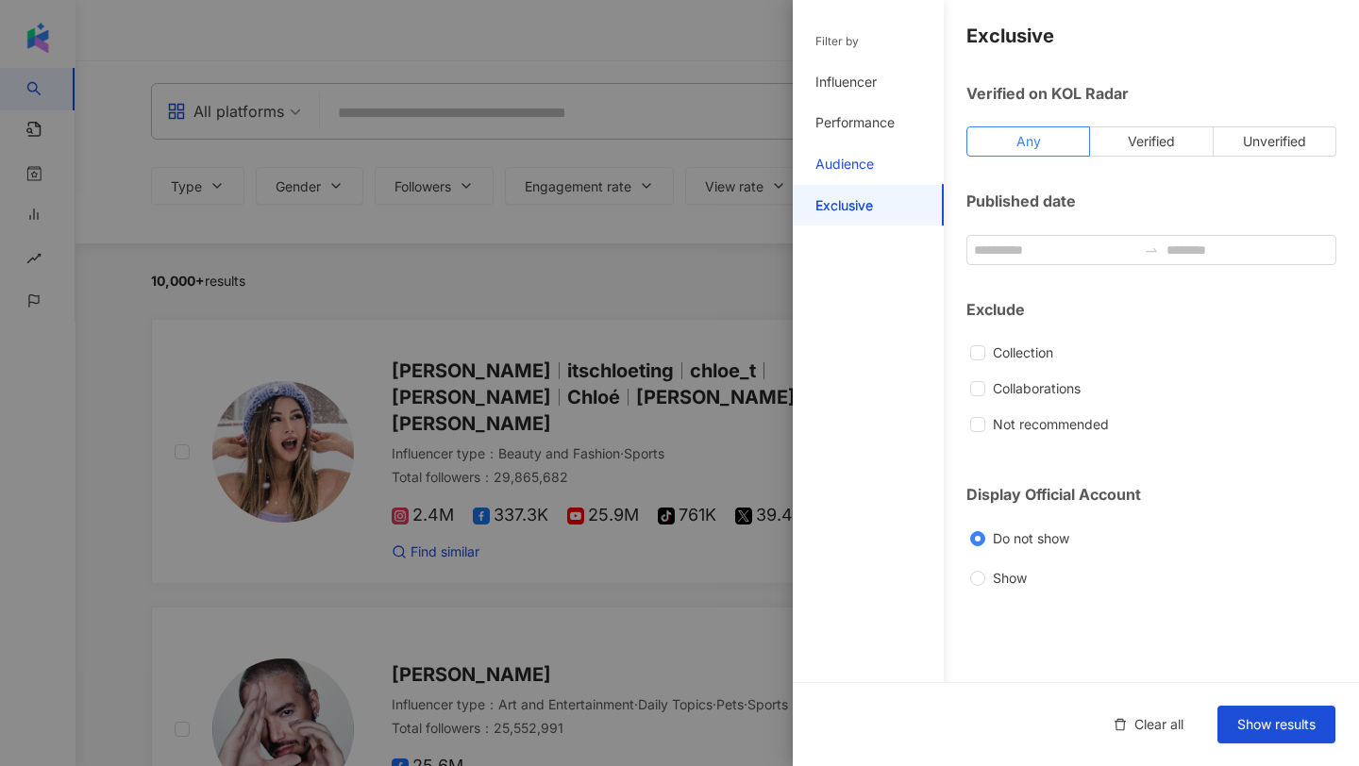
click at [867, 167] on div "Audience" at bounding box center [844, 164] width 59 height 19
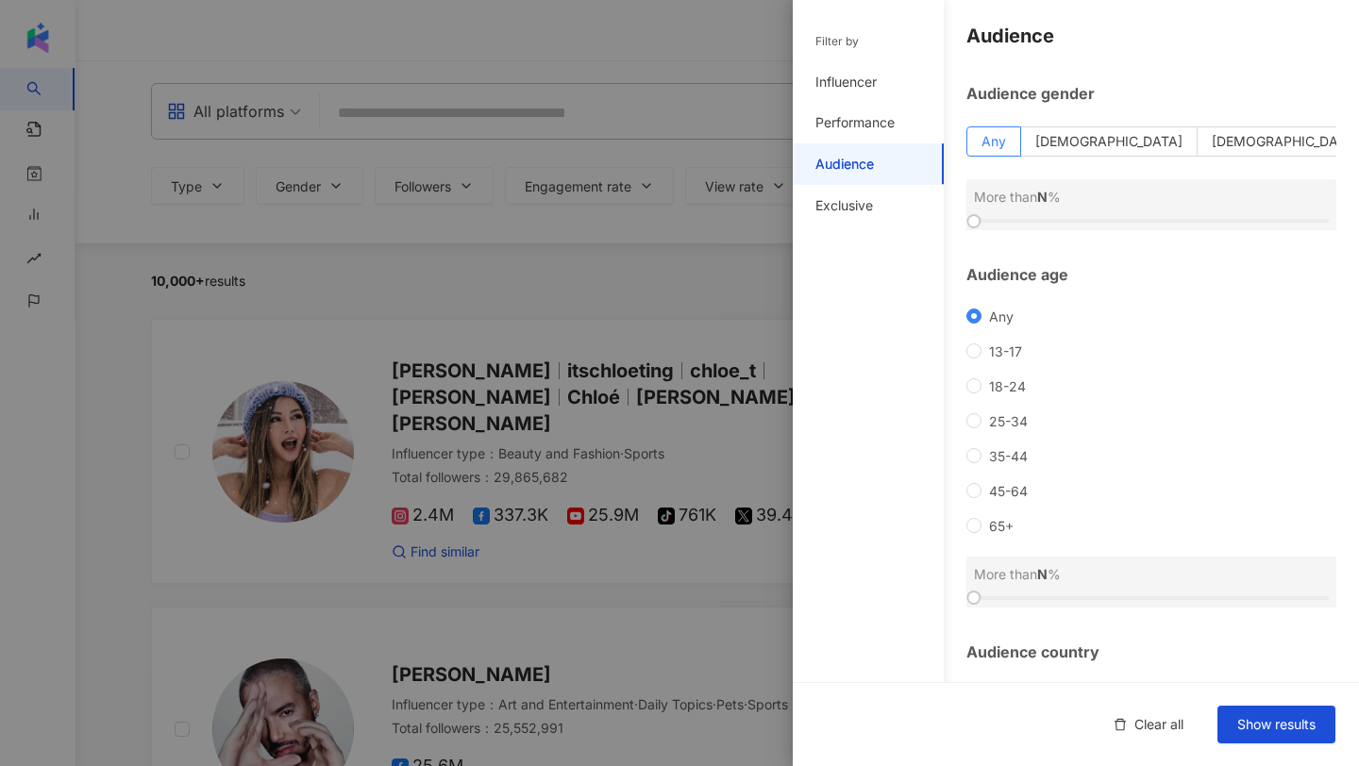
scroll to position [130, 0]
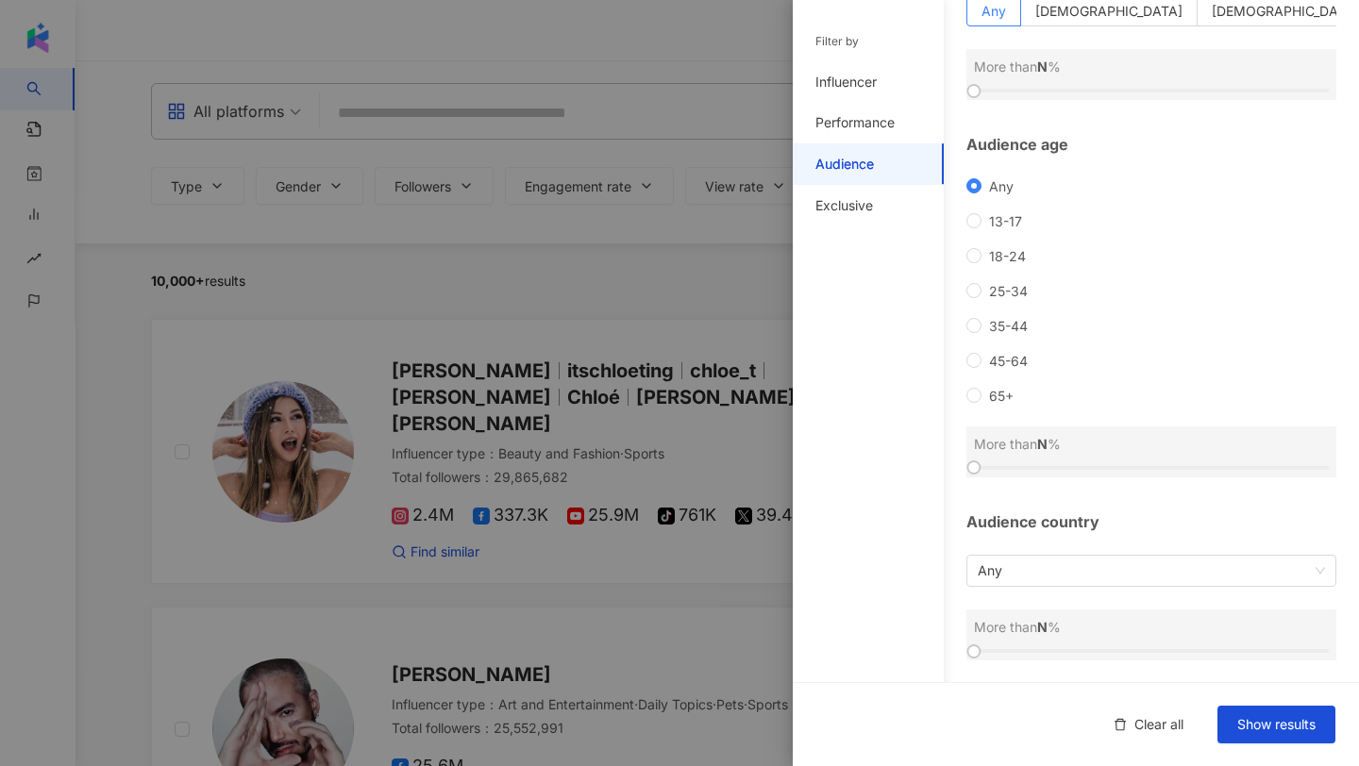
click at [981, 596] on div "Audience country Any More than N %" at bounding box center [1151, 586] width 370 height 149
click at [983, 572] on span "Any" at bounding box center [1151, 571] width 347 height 30
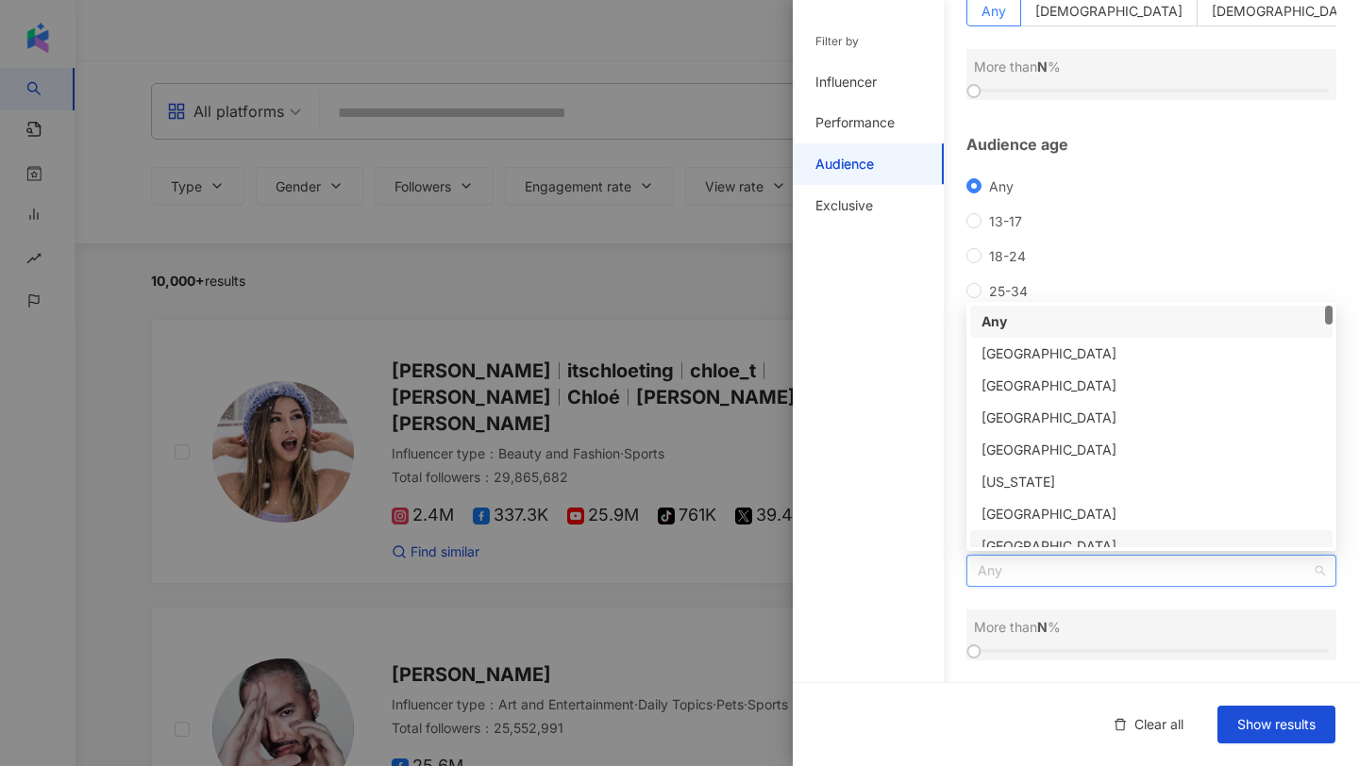
click at [936, 560] on div "Filter by Influencer Performance Audience Exclusive" at bounding box center [868, 395] width 151 height 744
click at [986, 575] on span "Any" at bounding box center [1151, 571] width 347 height 30
click at [1039, 349] on div "Pakistan" at bounding box center [1152, 354] width 340 height 21
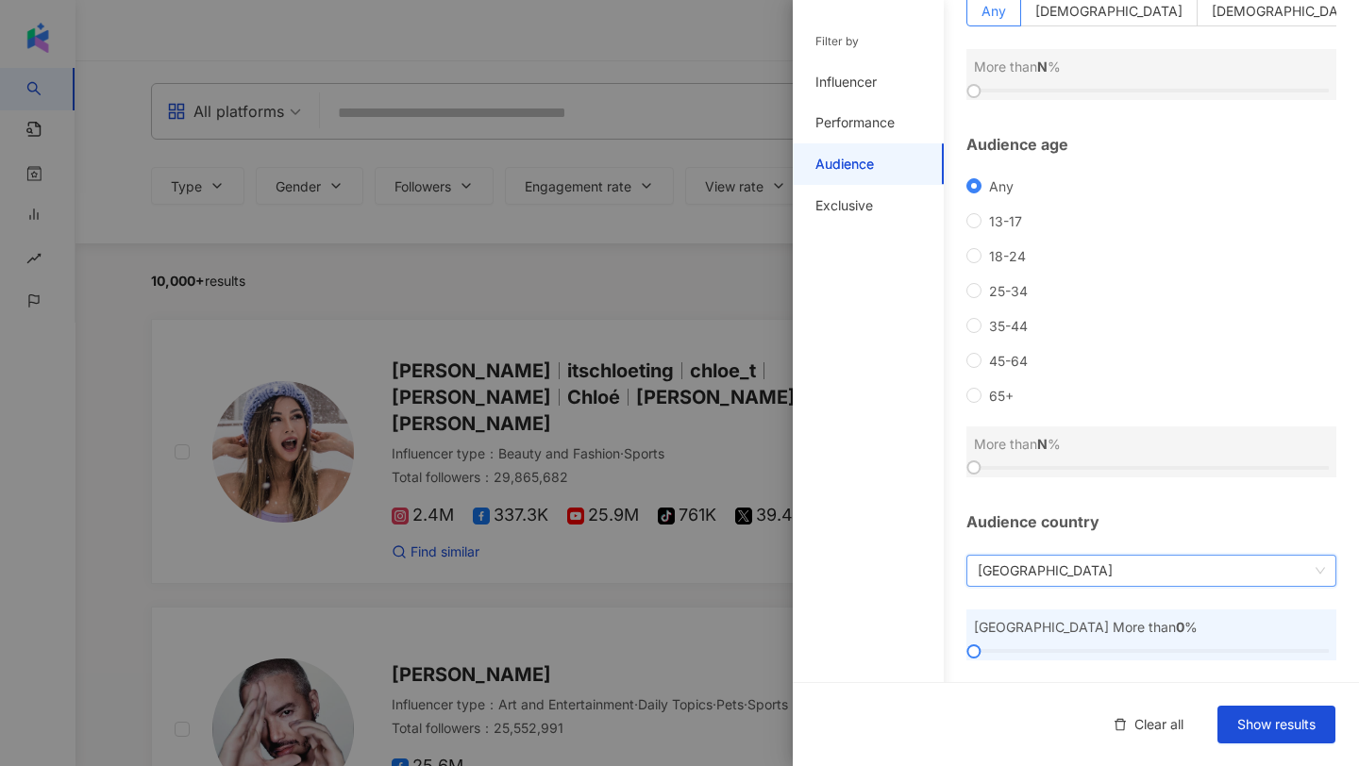
click at [409, 430] on div at bounding box center [679, 383] width 1359 height 766
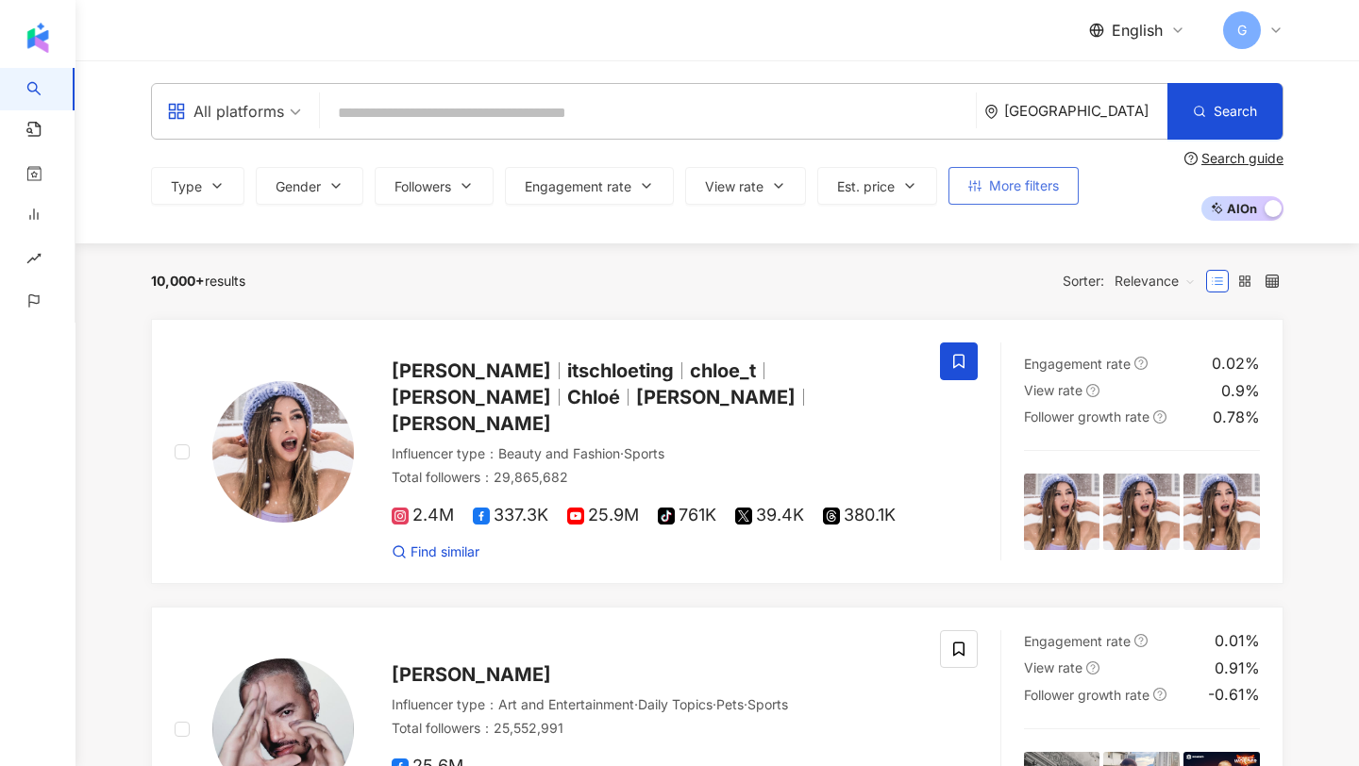
click at [1053, 182] on span "More filters" at bounding box center [1024, 185] width 70 height 15
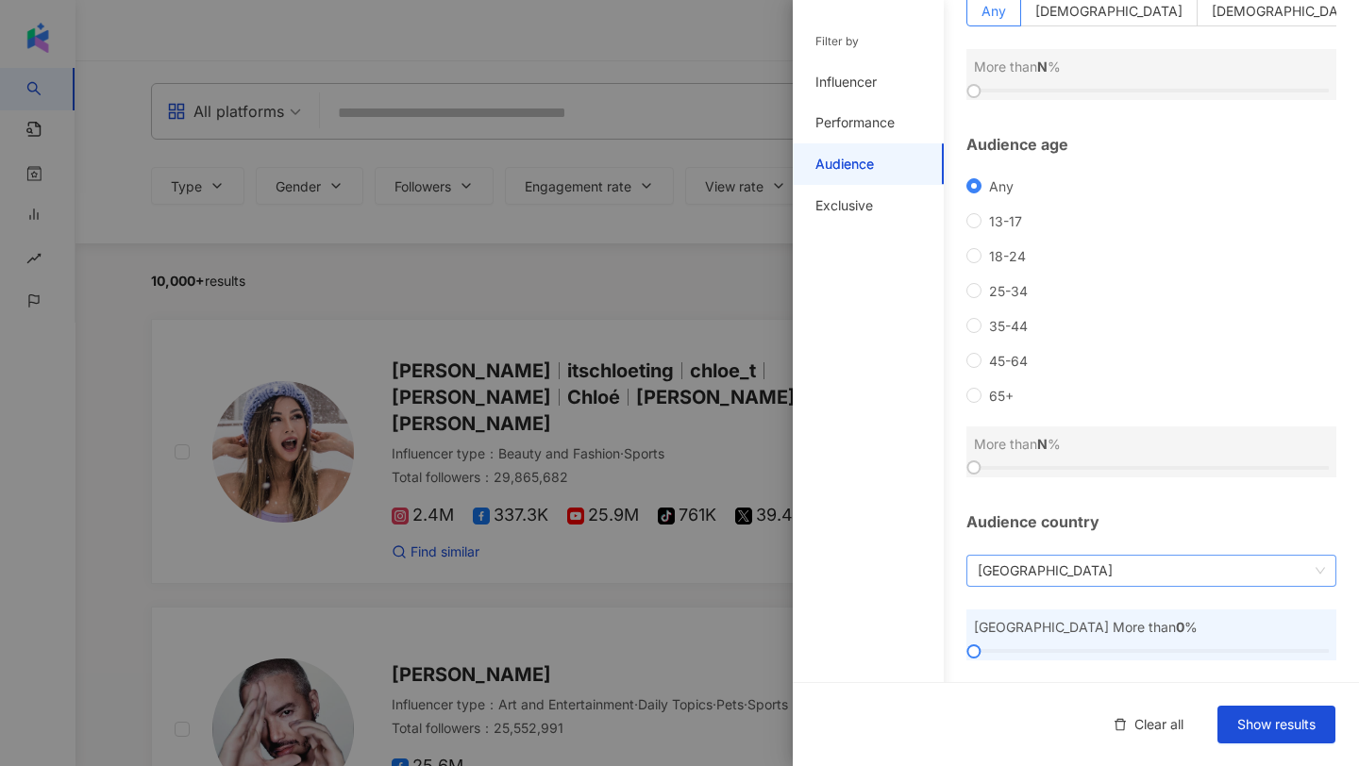
click at [1014, 581] on span "Pakistan" at bounding box center [1151, 571] width 347 height 30
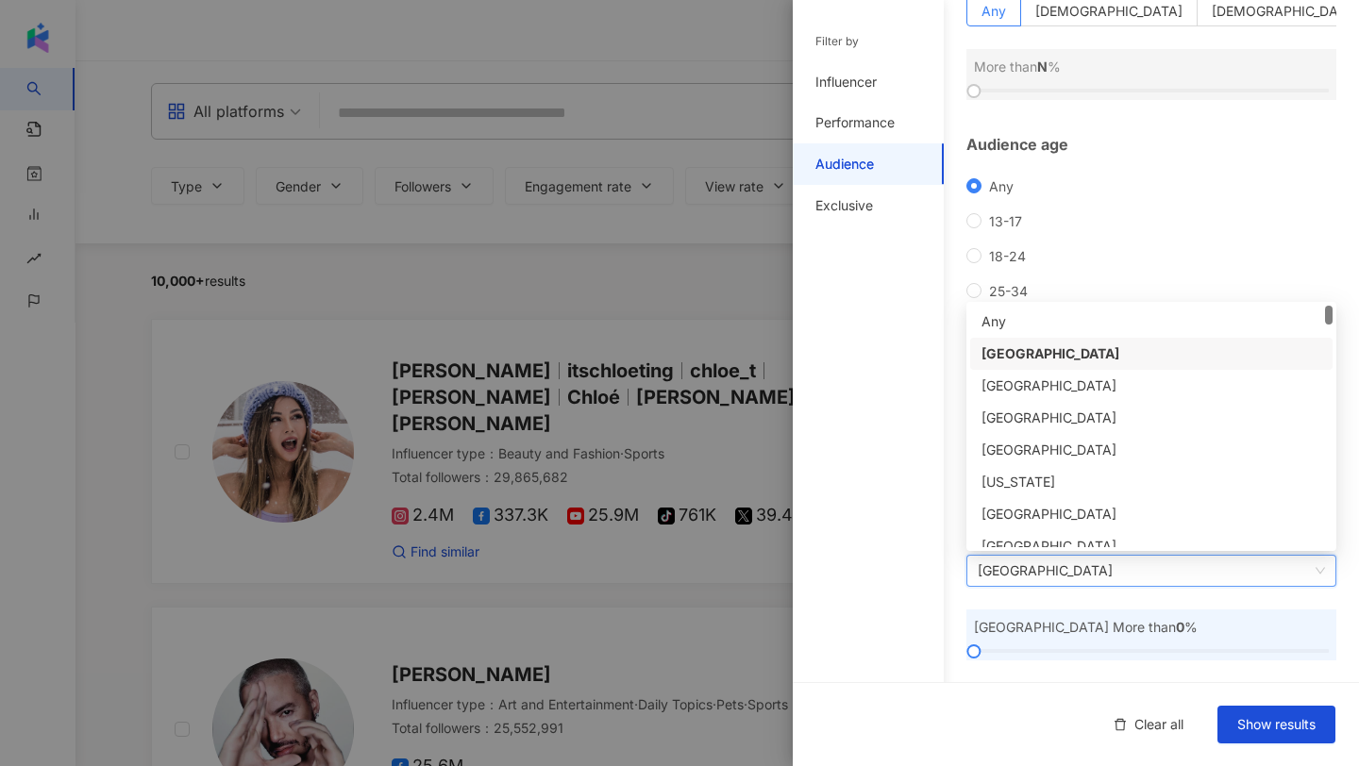
click at [571, 258] on div at bounding box center [679, 383] width 1359 height 766
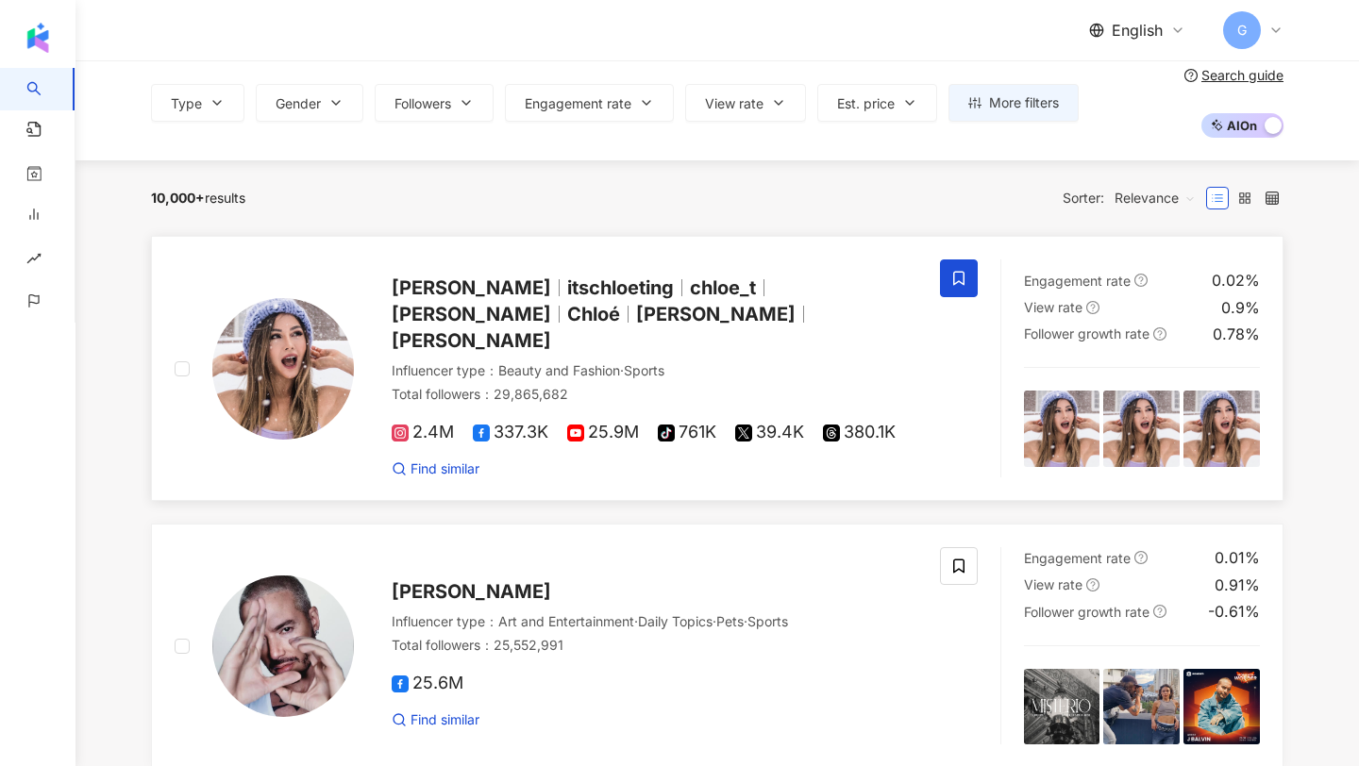
scroll to position [87, 0]
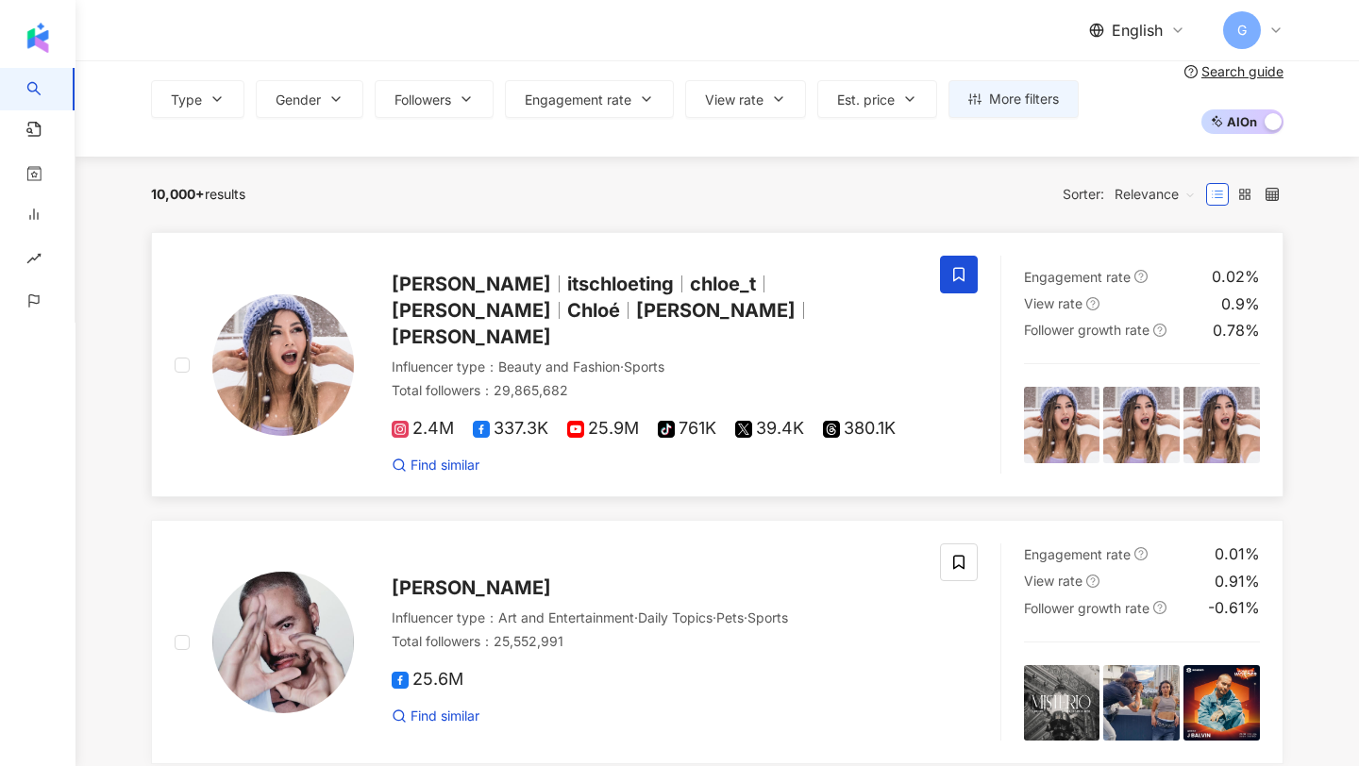
click at [422, 293] on span "Chloe Ting" at bounding box center [471, 284] width 159 height 23
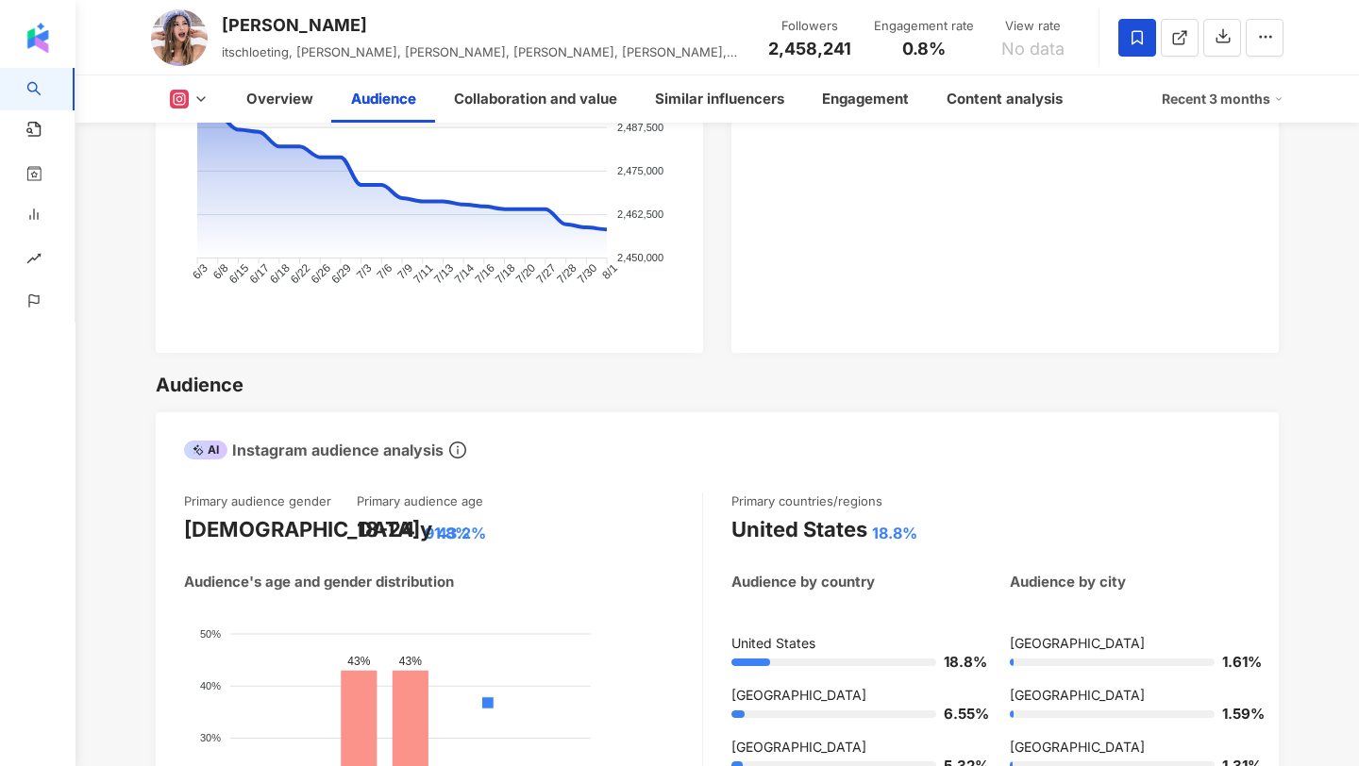
scroll to position [1752, 0]
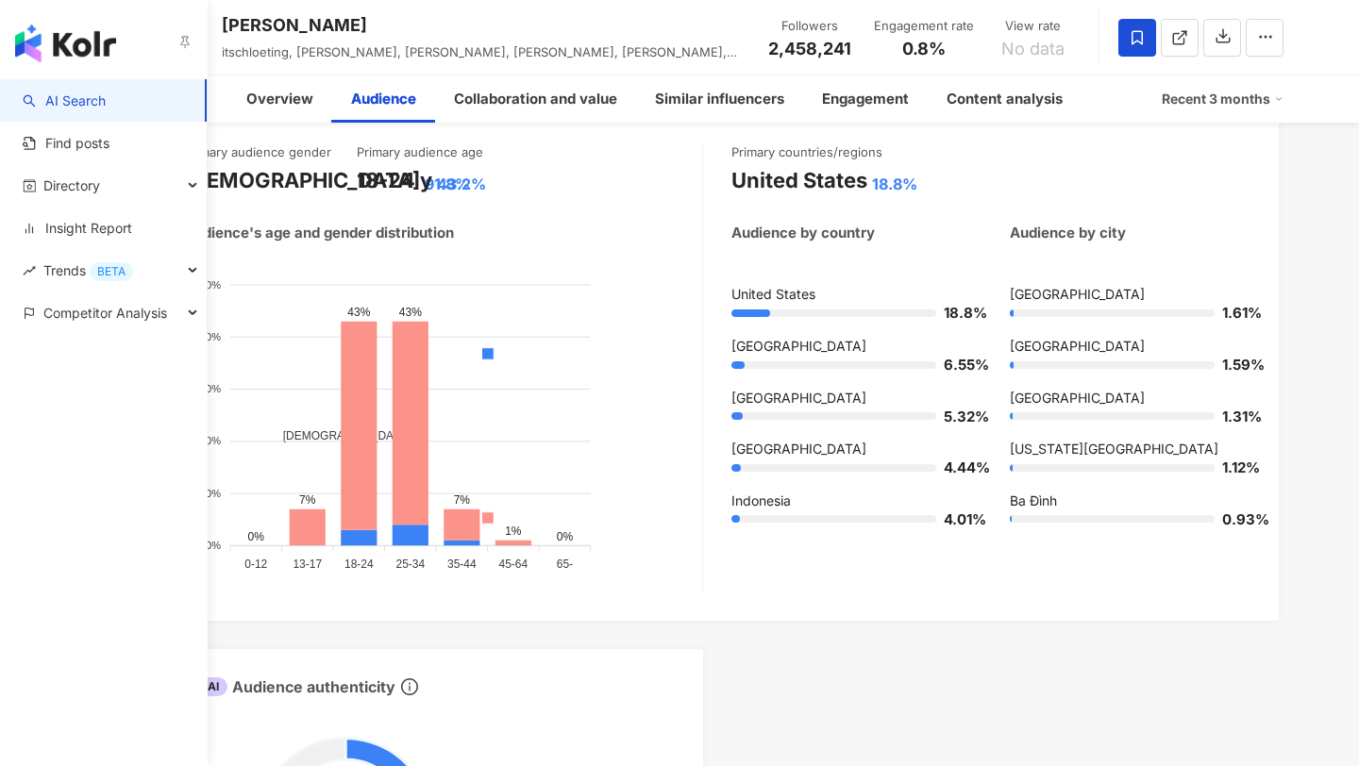
click at [44, 97] on link "AI Search" at bounding box center [64, 101] width 83 height 19
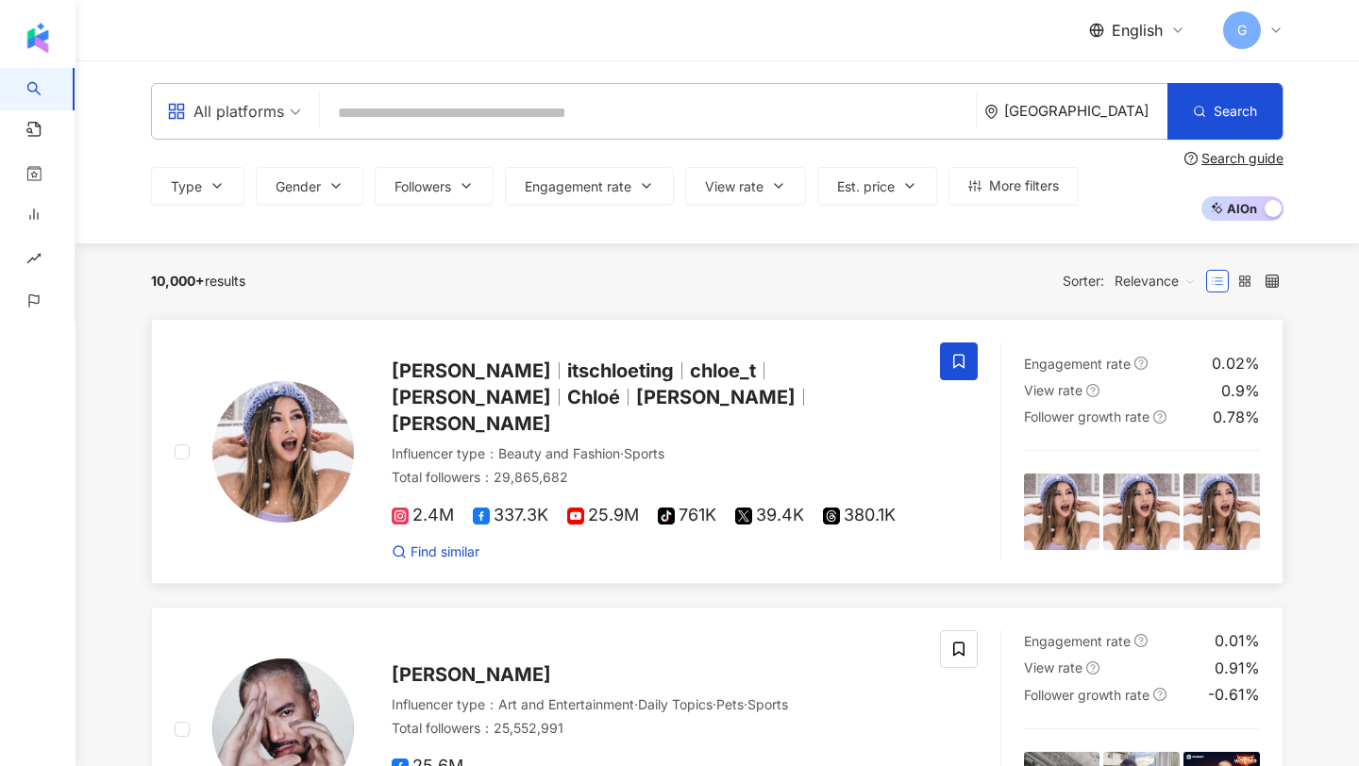
click at [473, 386] on div "Chloe Ting itschloeting chloe_t chloe_ Chloé Chloe chloe_ting" at bounding box center [655, 397] width 526 height 79
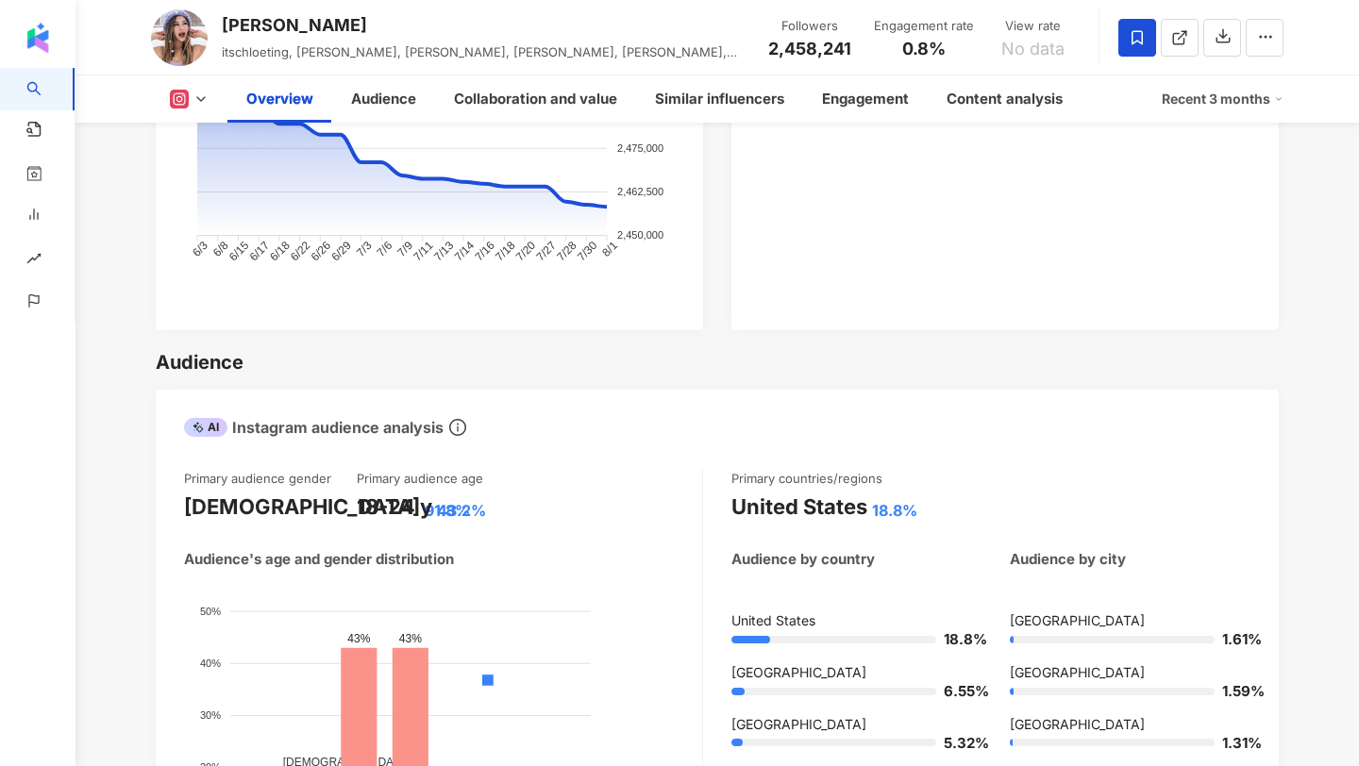
scroll to position [1530, 0]
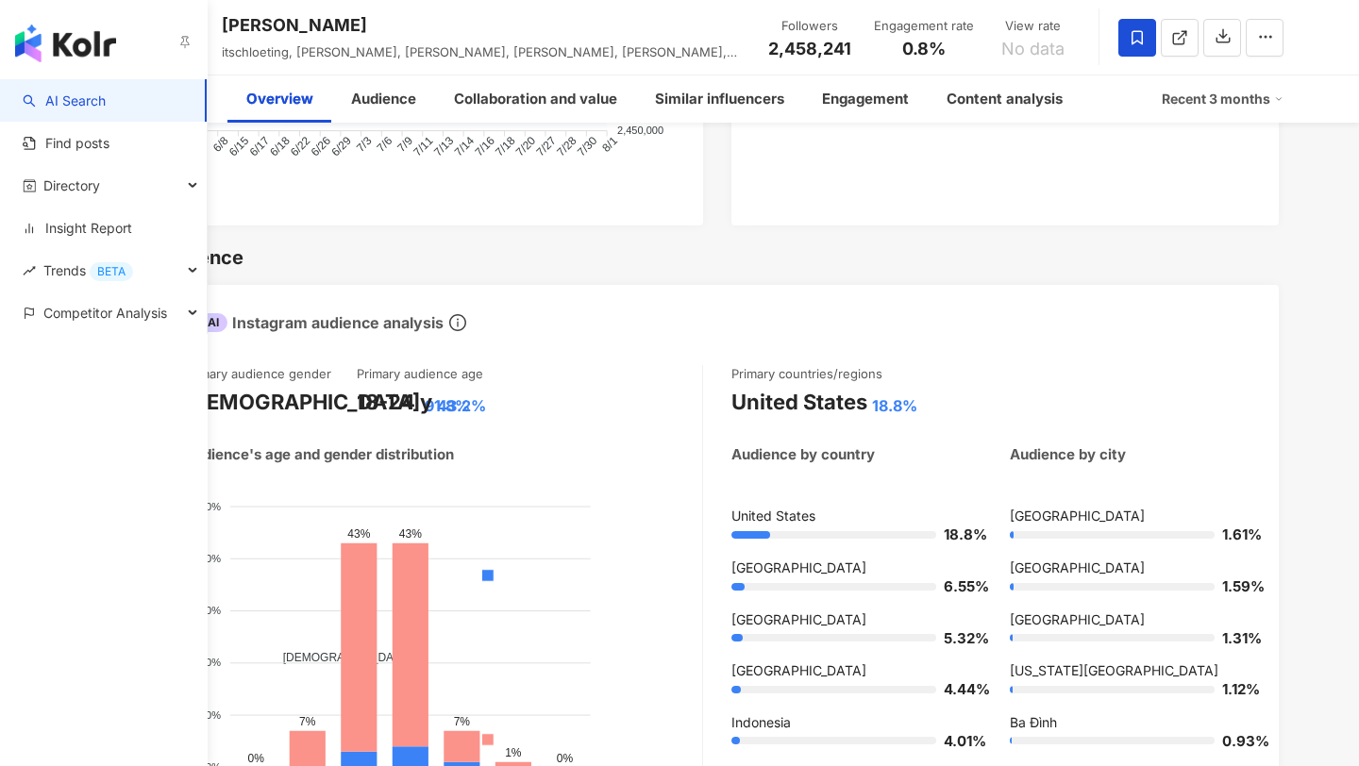
click at [26, 110] on link "AI Search" at bounding box center [64, 101] width 83 height 19
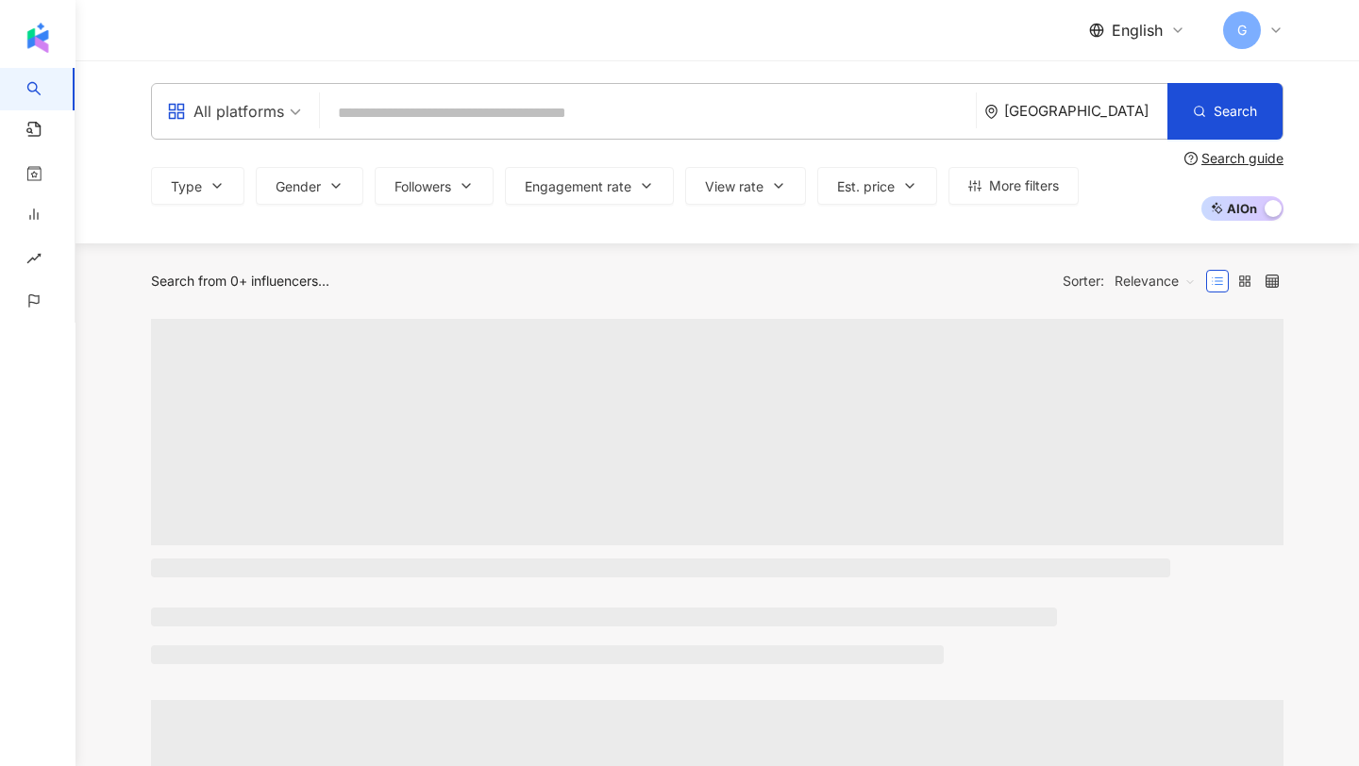
click at [347, 99] on input "search" at bounding box center [647, 113] width 641 height 36
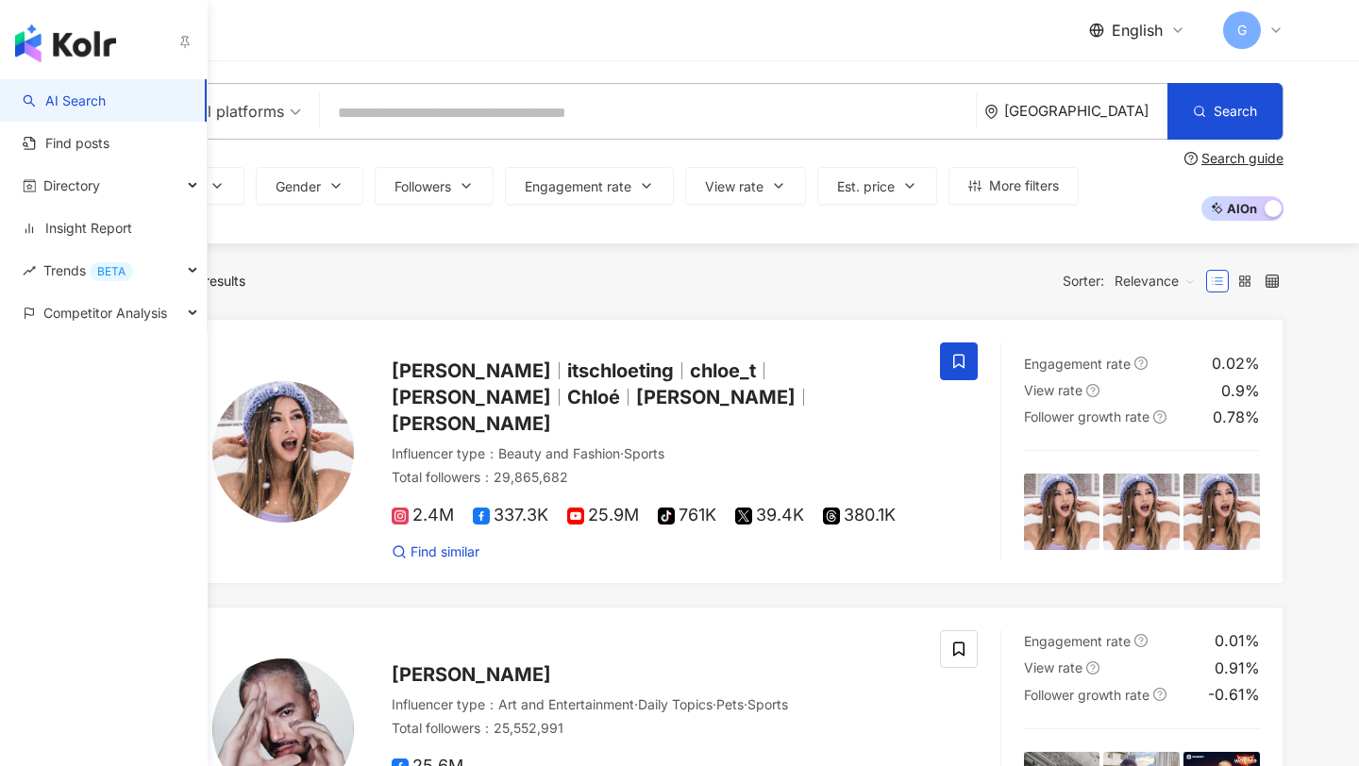
click at [96, 109] on link "AI Search" at bounding box center [64, 101] width 83 height 19
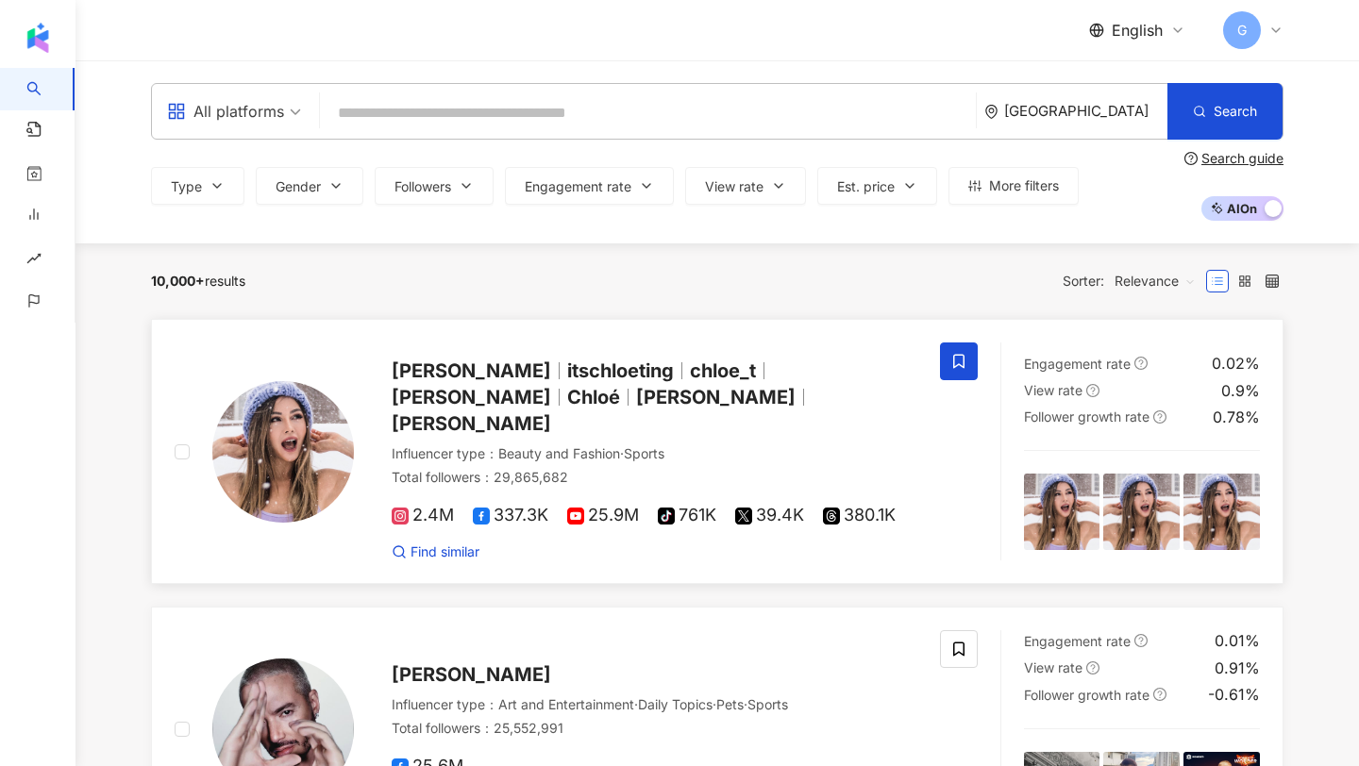
click at [470, 377] on span "[PERSON_NAME]" at bounding box center [471, 371] width 159 height 23
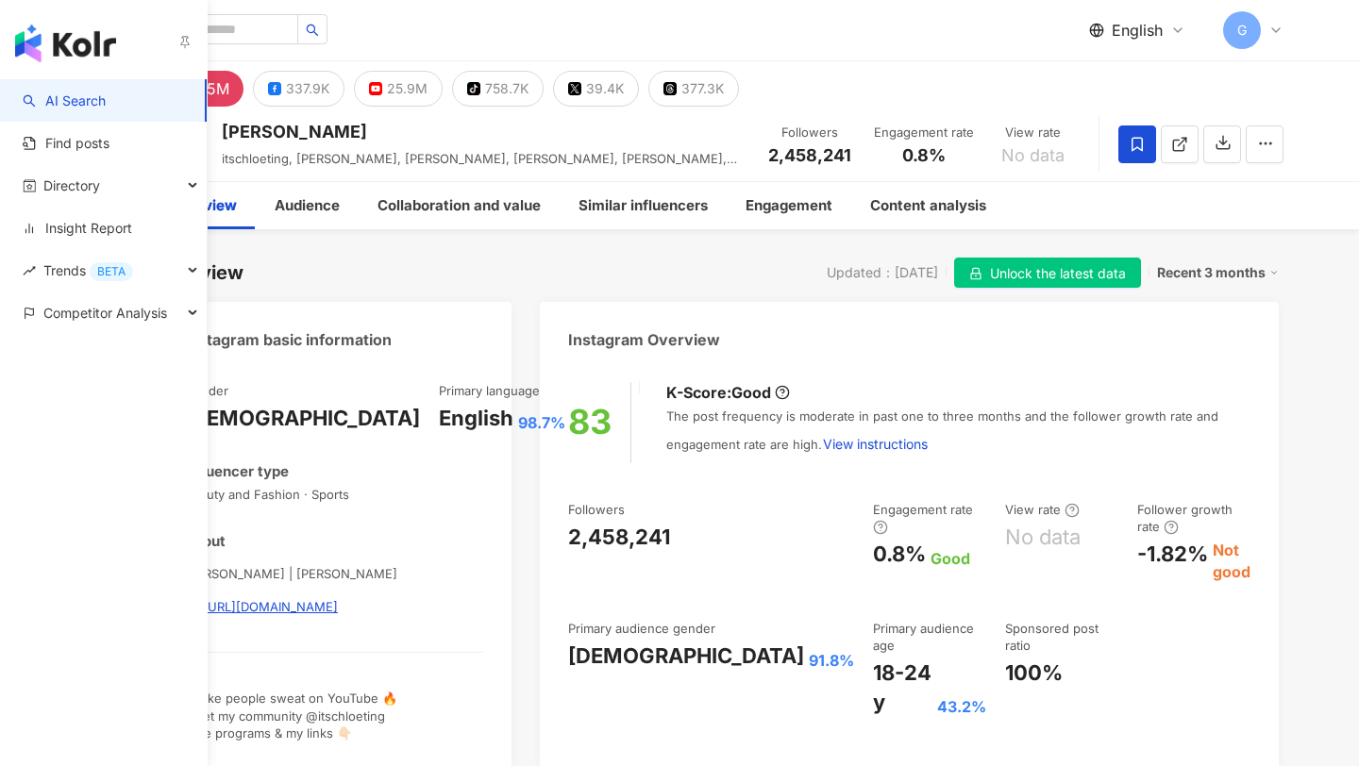
click at [63, 101] on link "AI Search" at bounding box center [64, 101] width 83 height 19
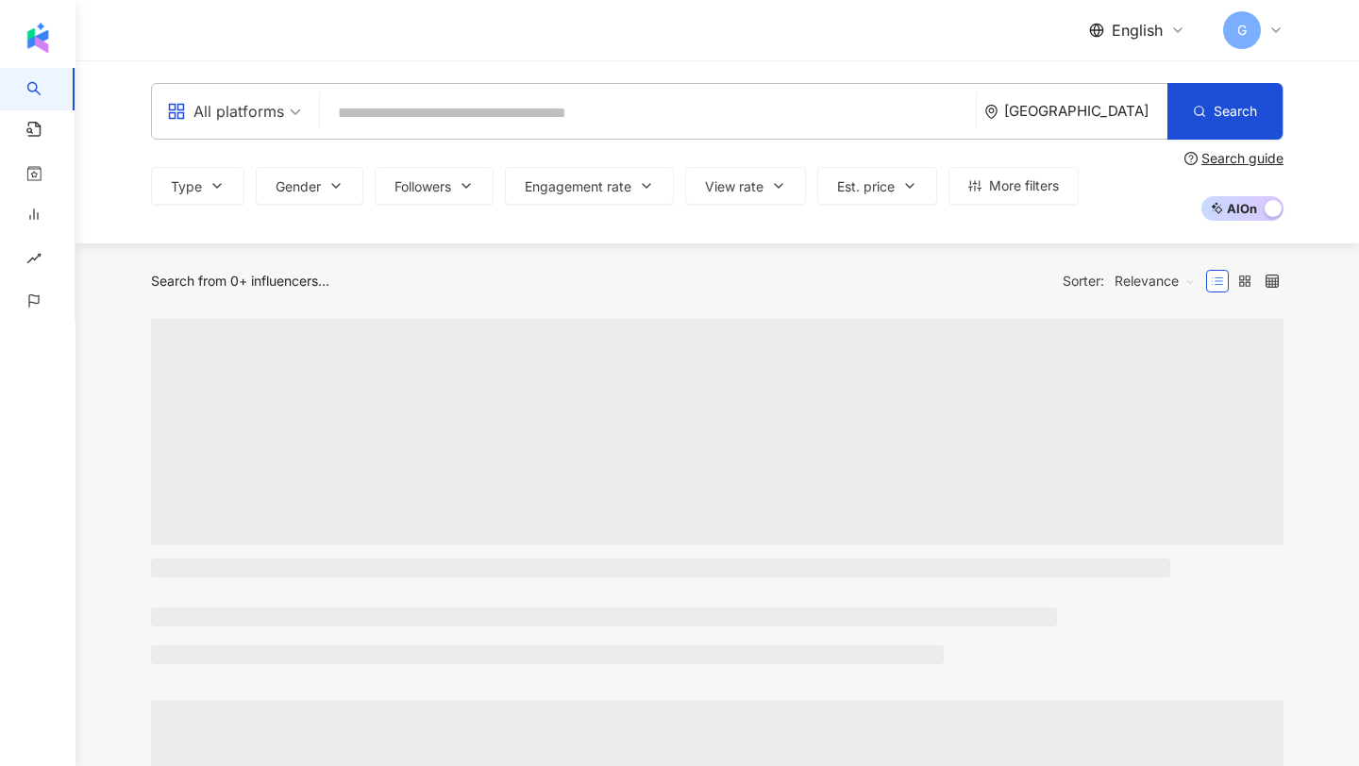
click at [1113, 96] on div "Singapore" at bounding box center [1075, 111] width 183 height 55
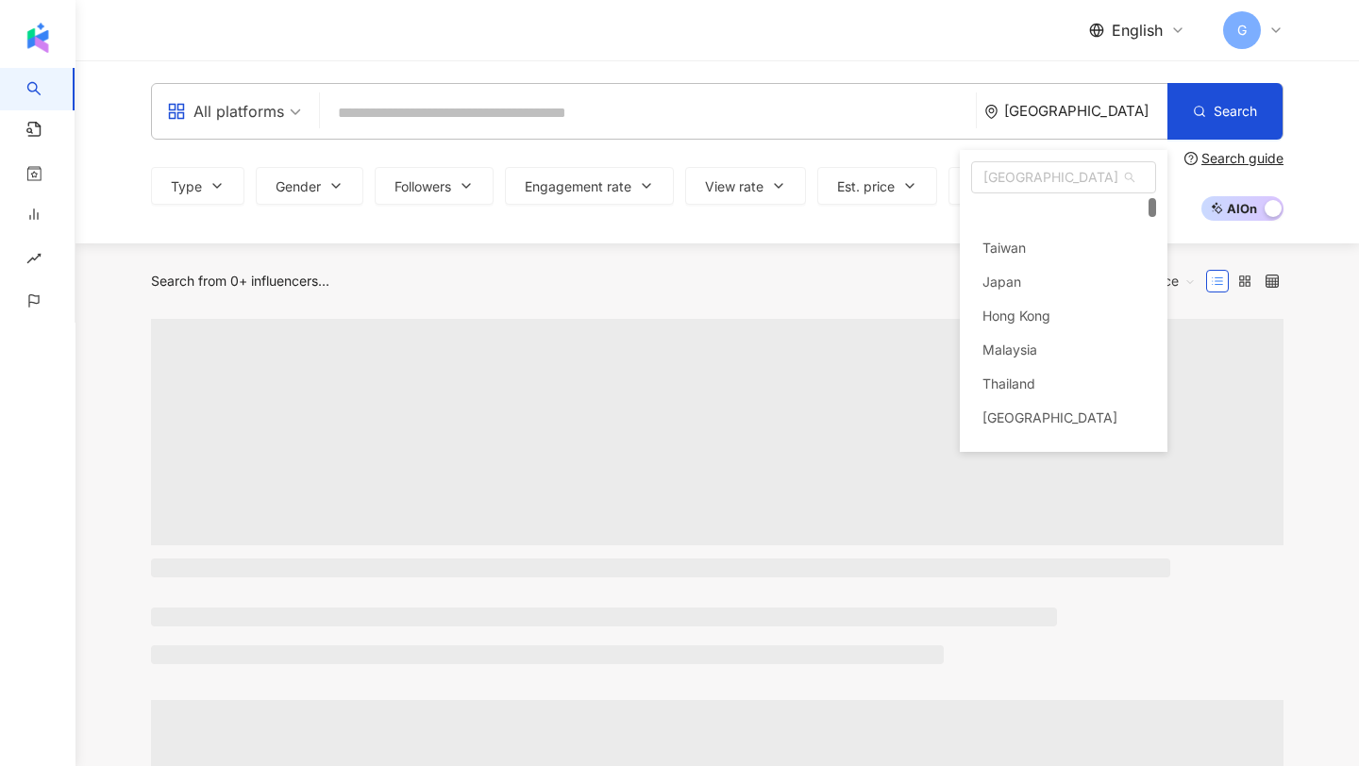
scroll to position [36, 0]
click at [1076, 164] on span "Singapore" at bounding box center [1063, 177] width 183 height 30
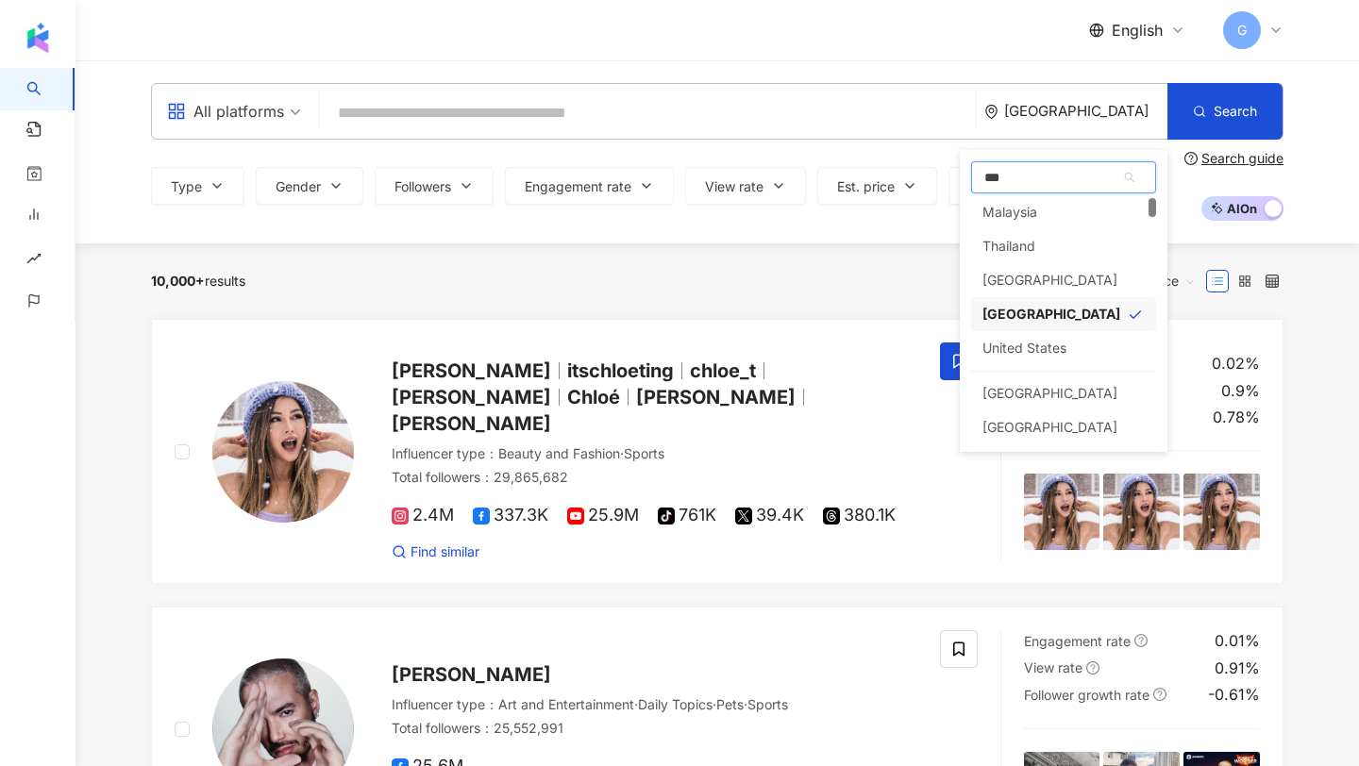
scroll to position [0, 0]
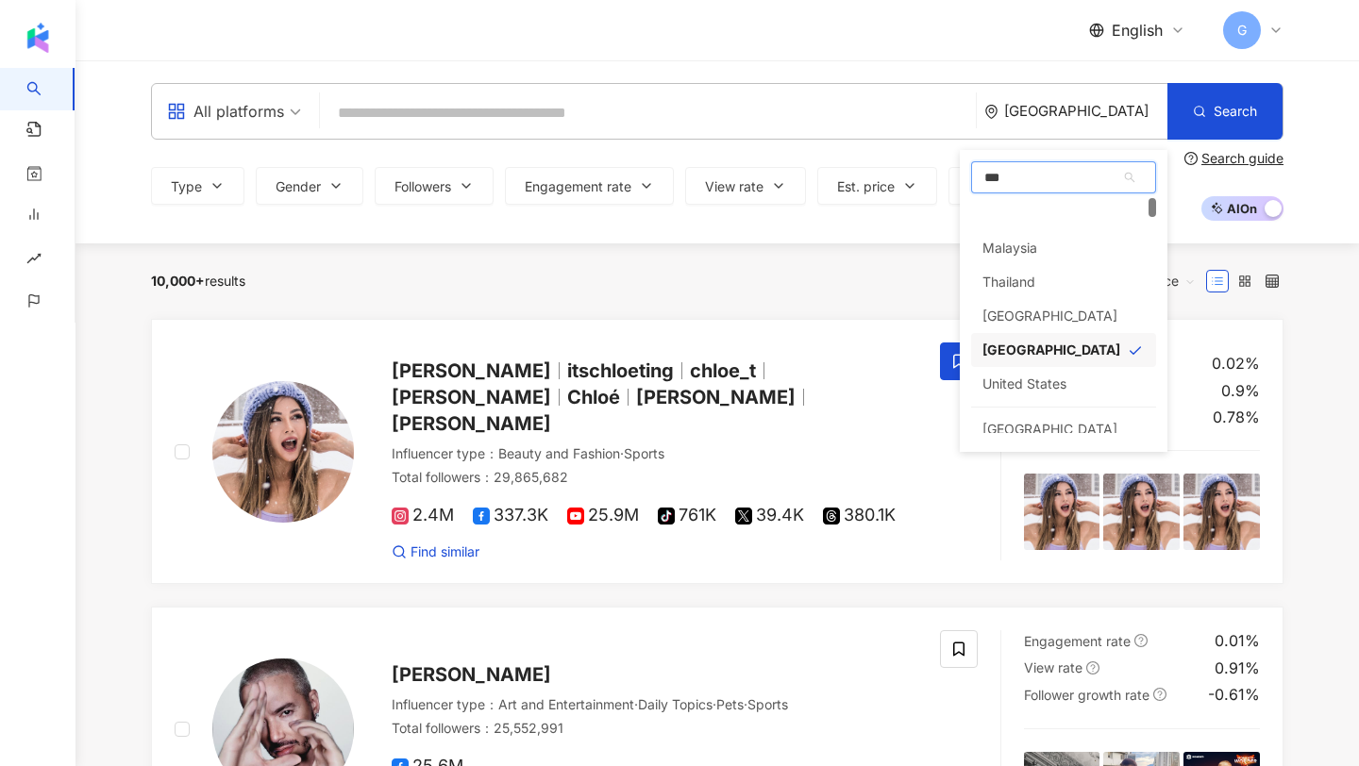
type input "****"
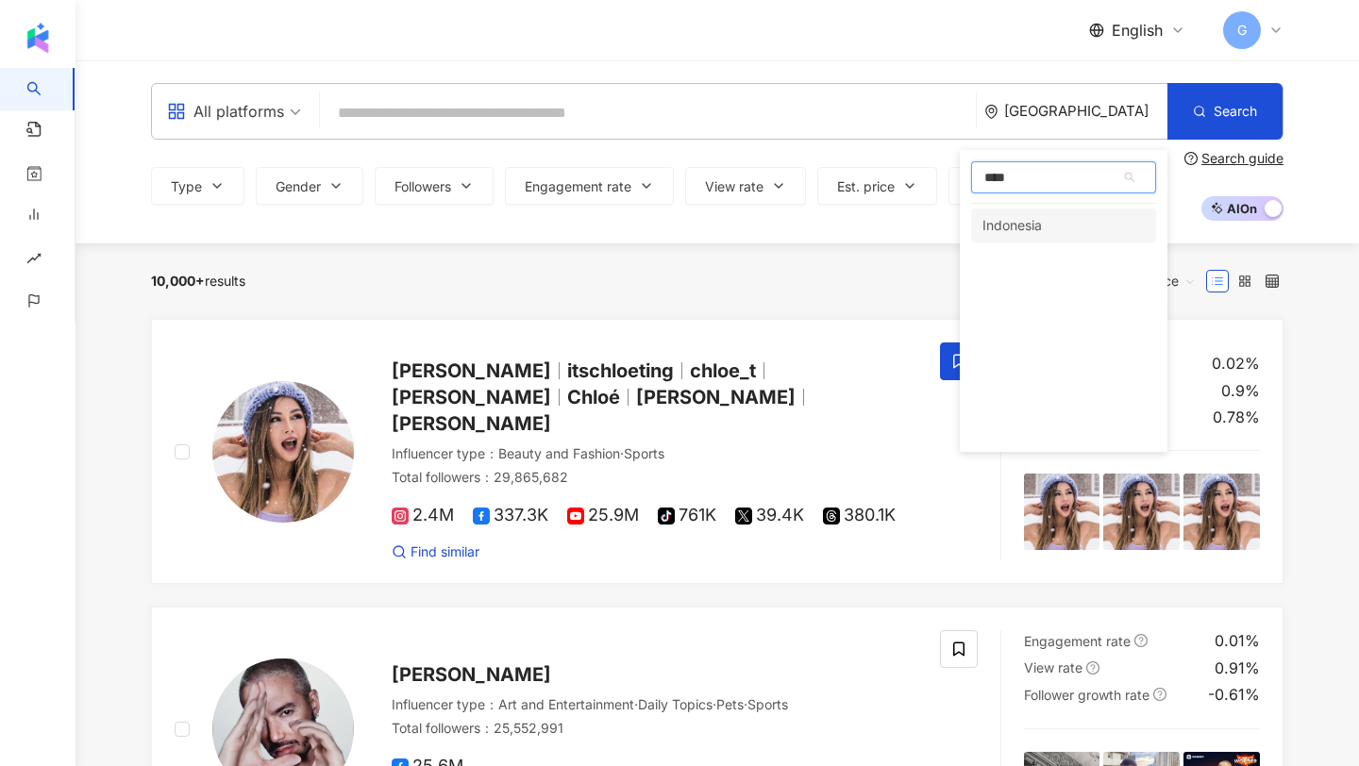
click at [1046, 218] on div "Indonesia" at bounding box center [1063, 226] width 185 height 34
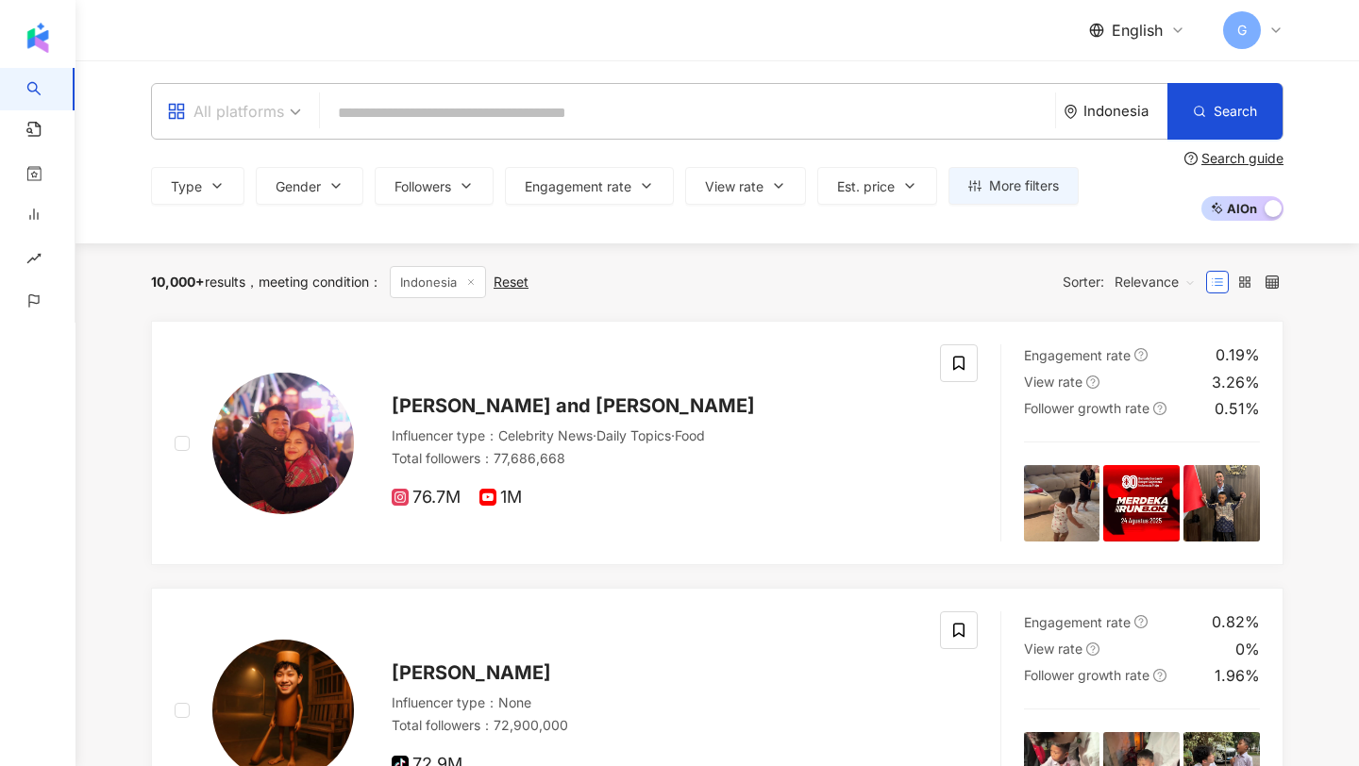
click at [265, 112] on div "All platforms" at bounding box center [225, 111] width 117 height 30
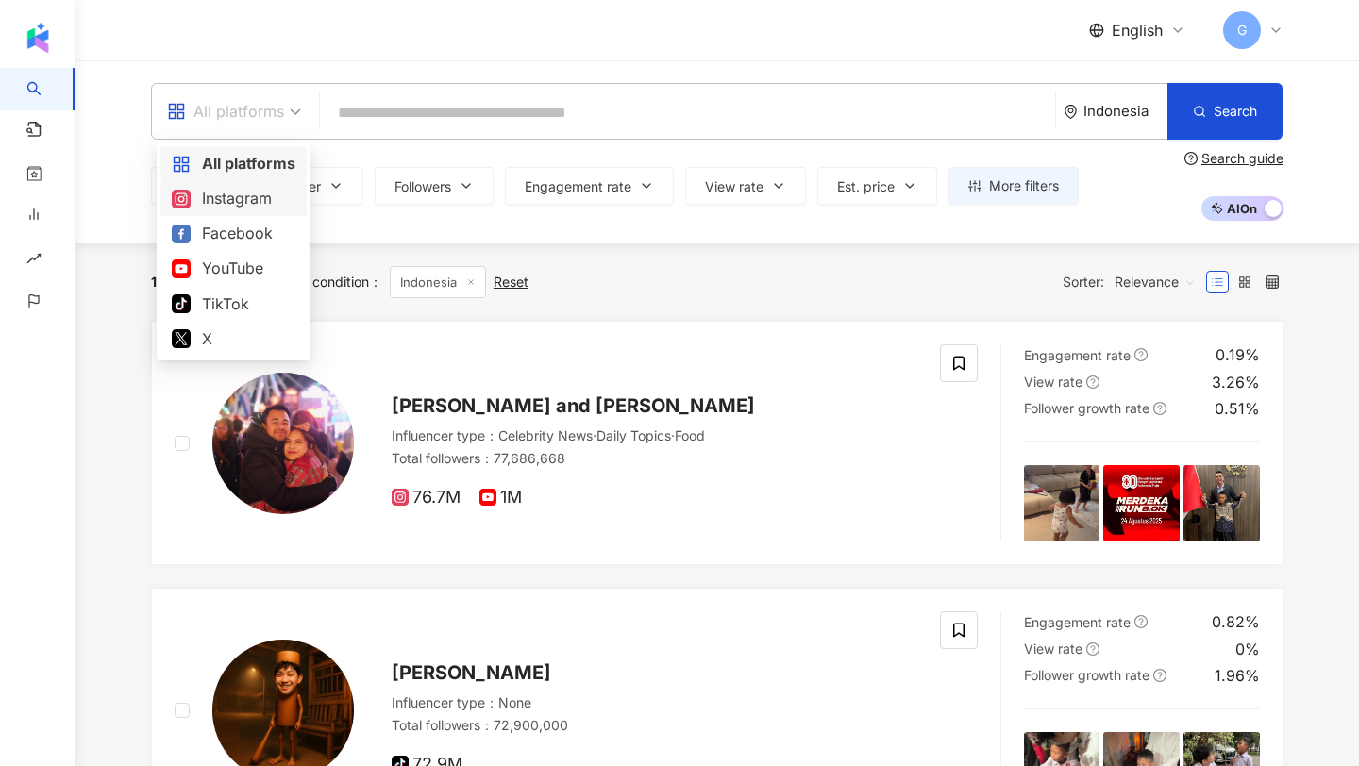
click at [240, 208] on div "Instagram" at bounding box center [234, 199] width 124 height 24
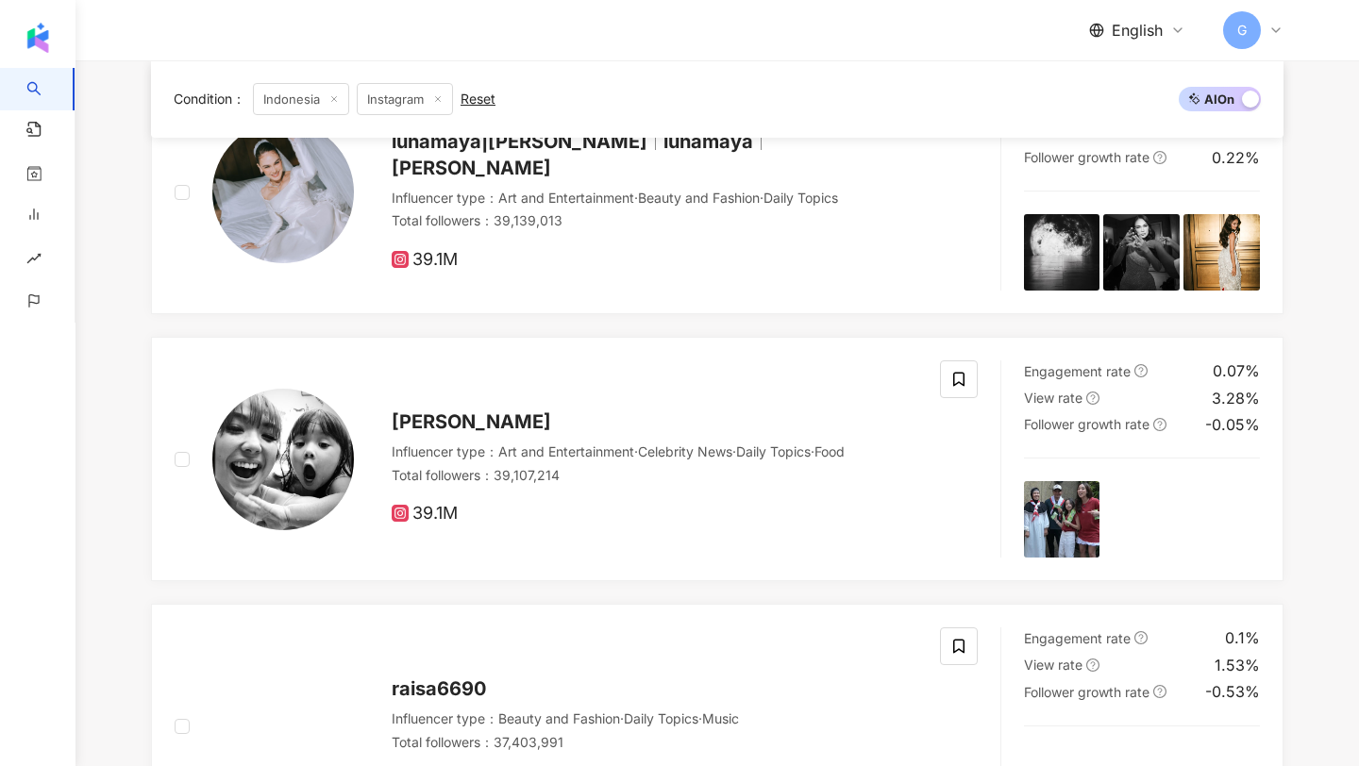
scroll to position [1246, 0]
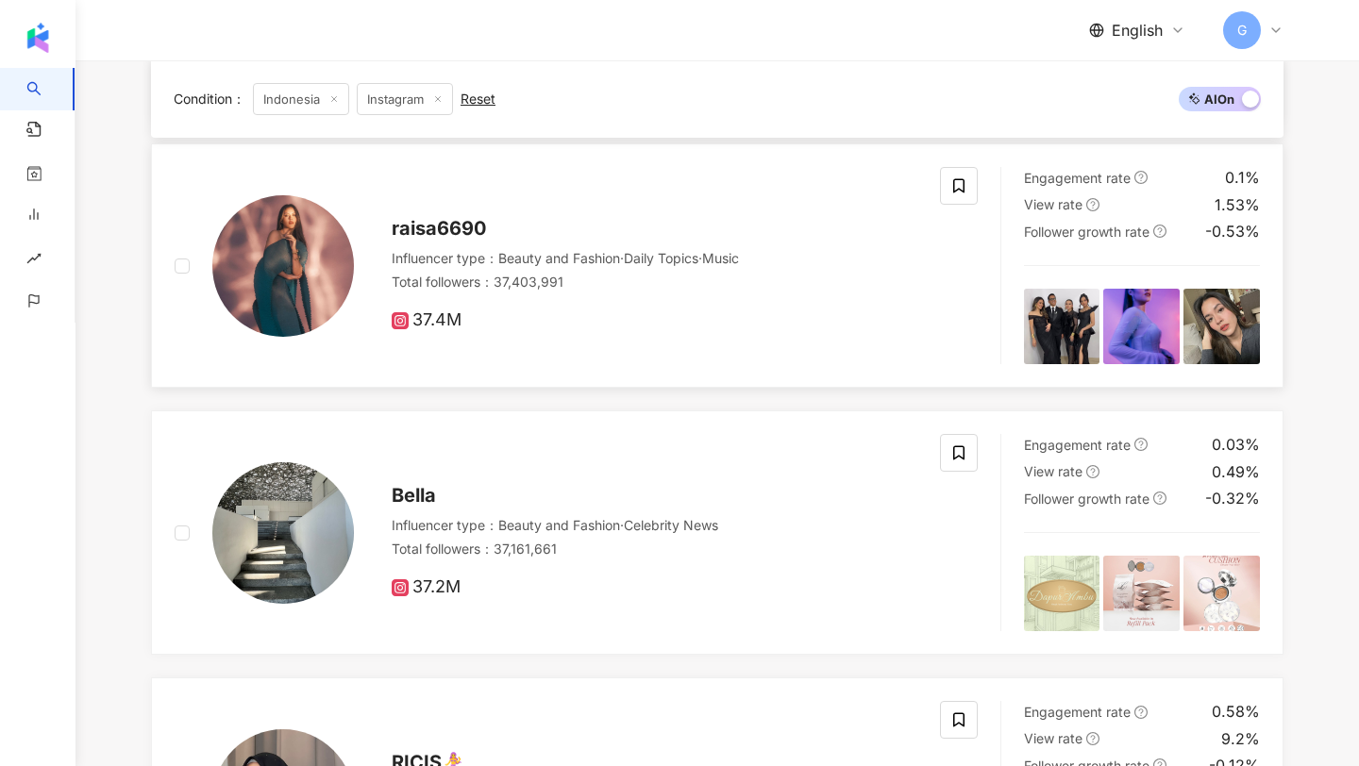
click at [424, 233] on span "raisa6690" at bounding box center [439, 228] width 94 height 23
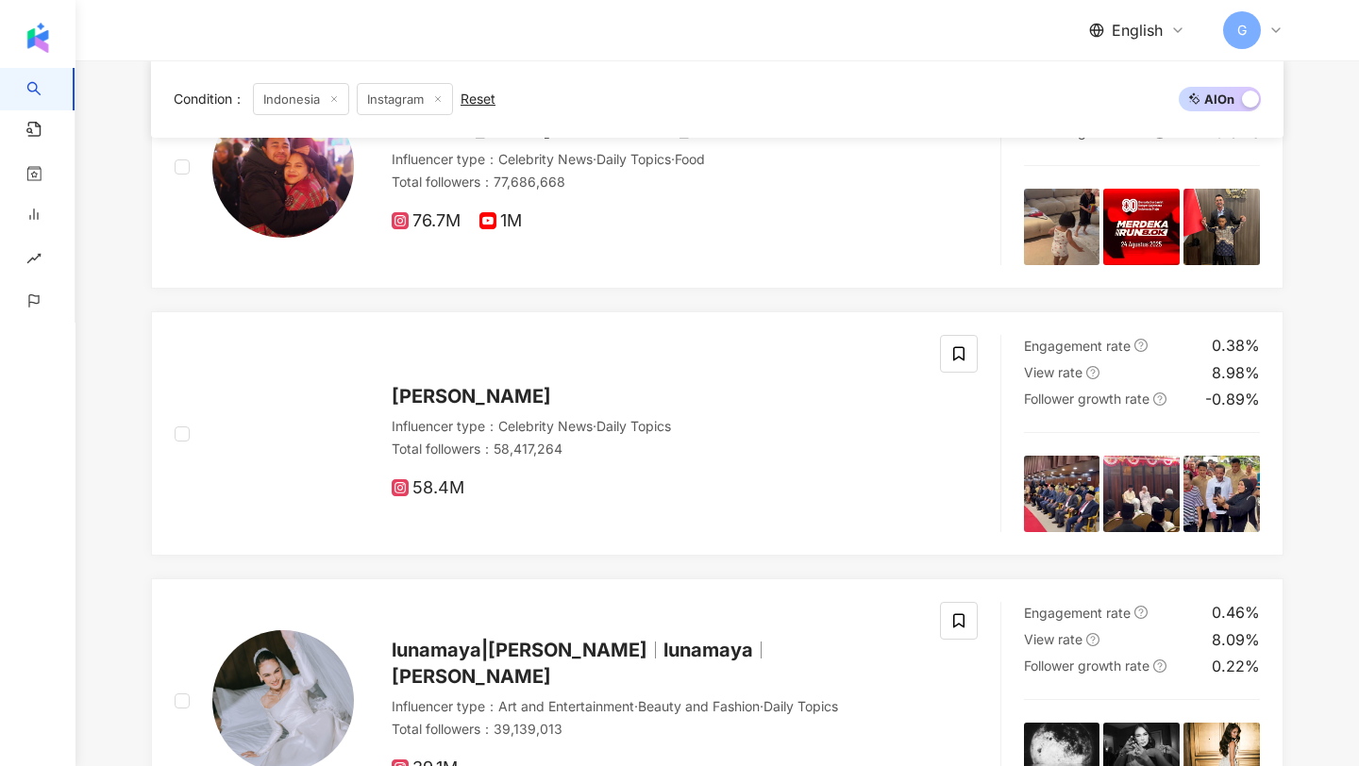
scroll to position [0, 0]
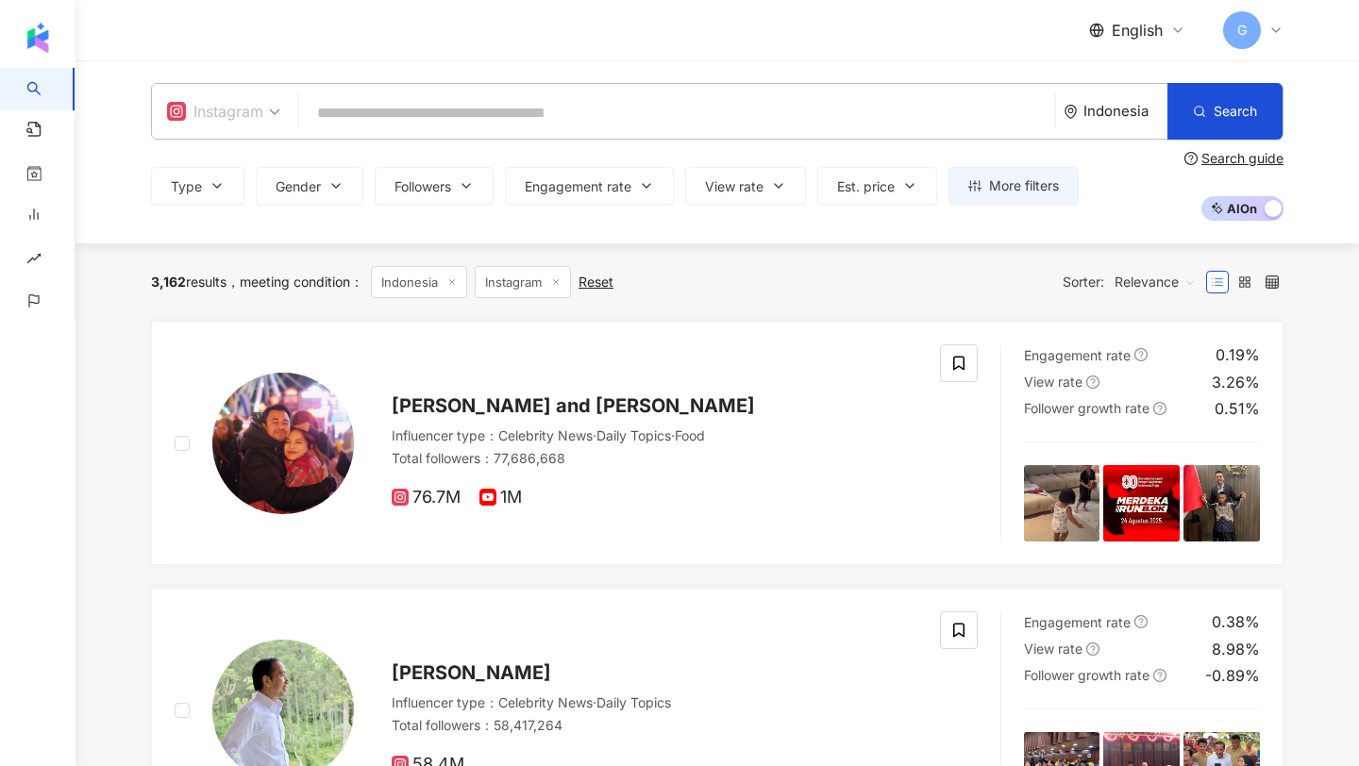
click at [245, 109] on div "Instagram" at bounding box center [215, 111] width 96 height 30
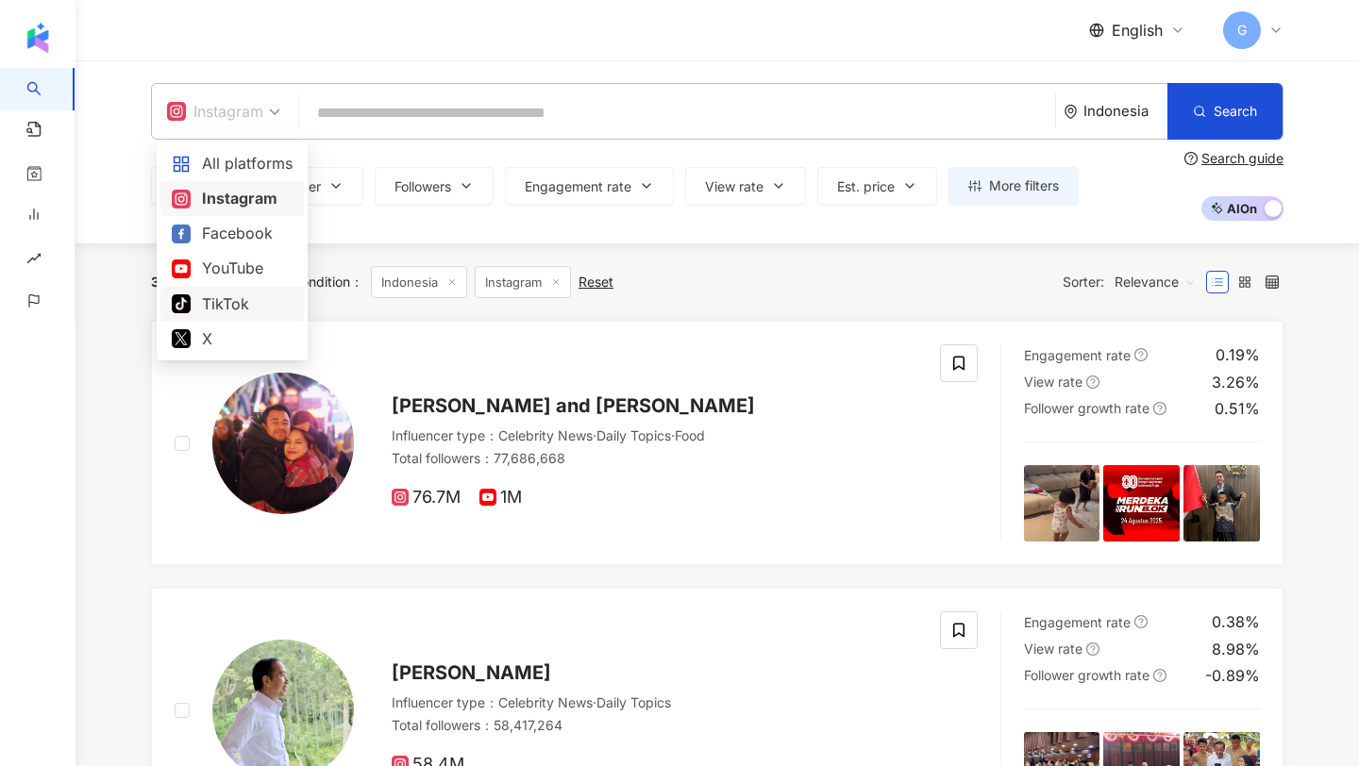
click at [214, 311] on div "TikTok" at bounding box center [232, 305] width 121 height 24
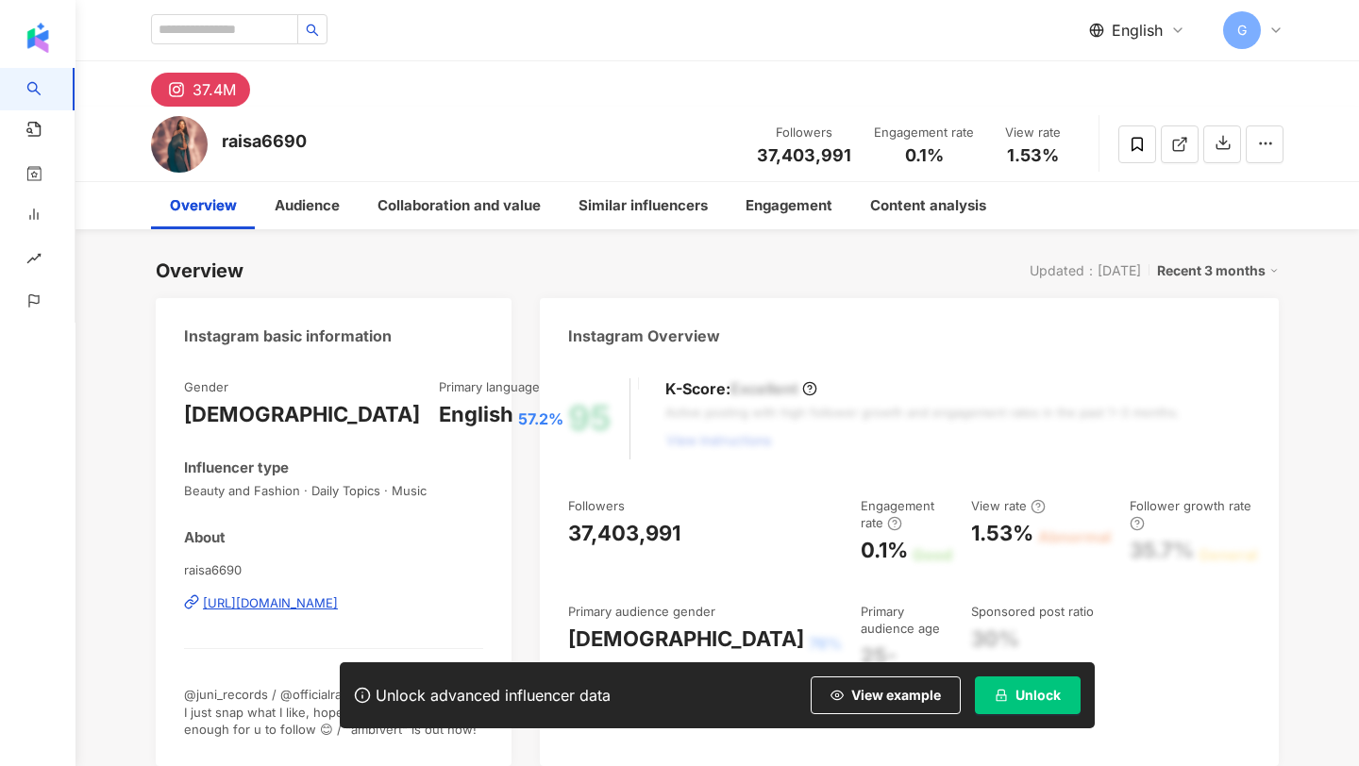
click at [996, 676] on div "Unlock advanced influencer data View example Unlock" at bounding box center [717, 696] width 755 height 66
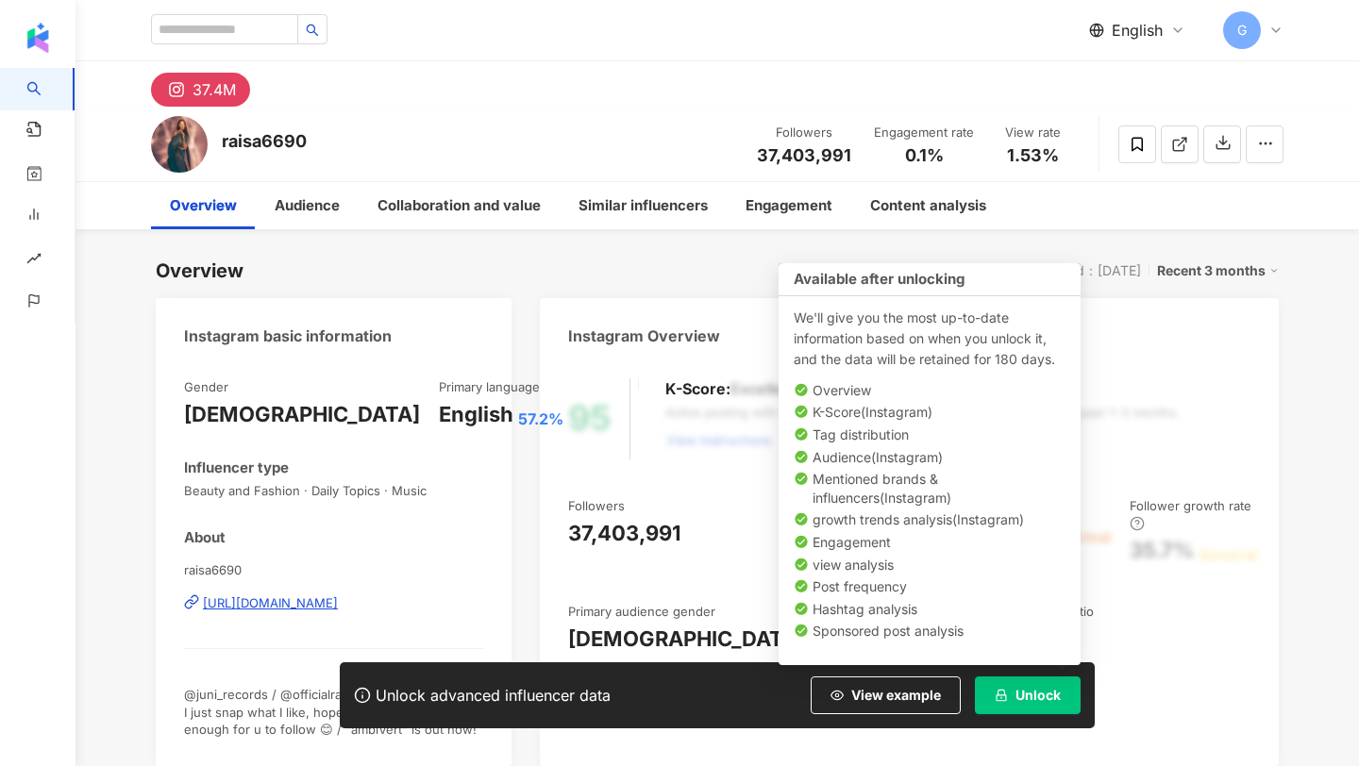
click at [998, 685] on button "Unlock" at bounding box center [1028, 696] width 106 height 38
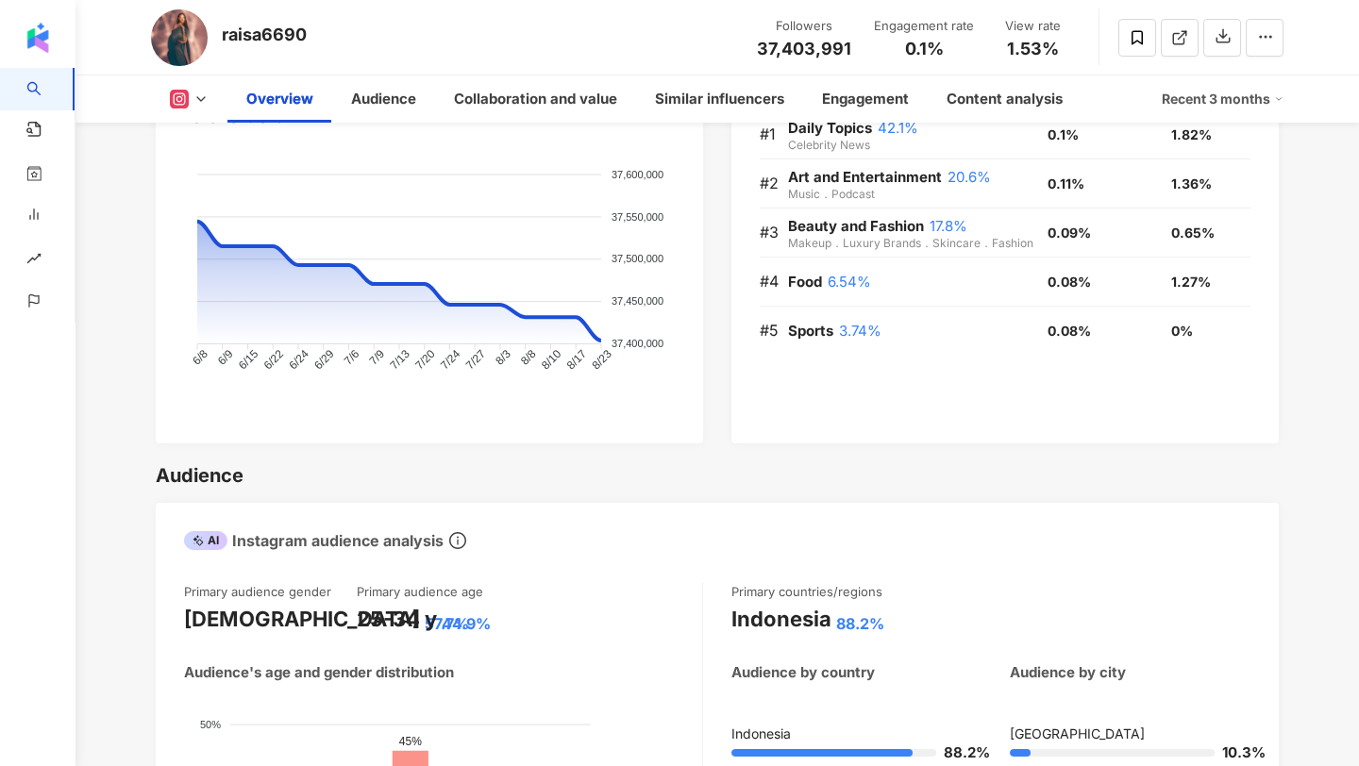
scroll to position [872, 0]
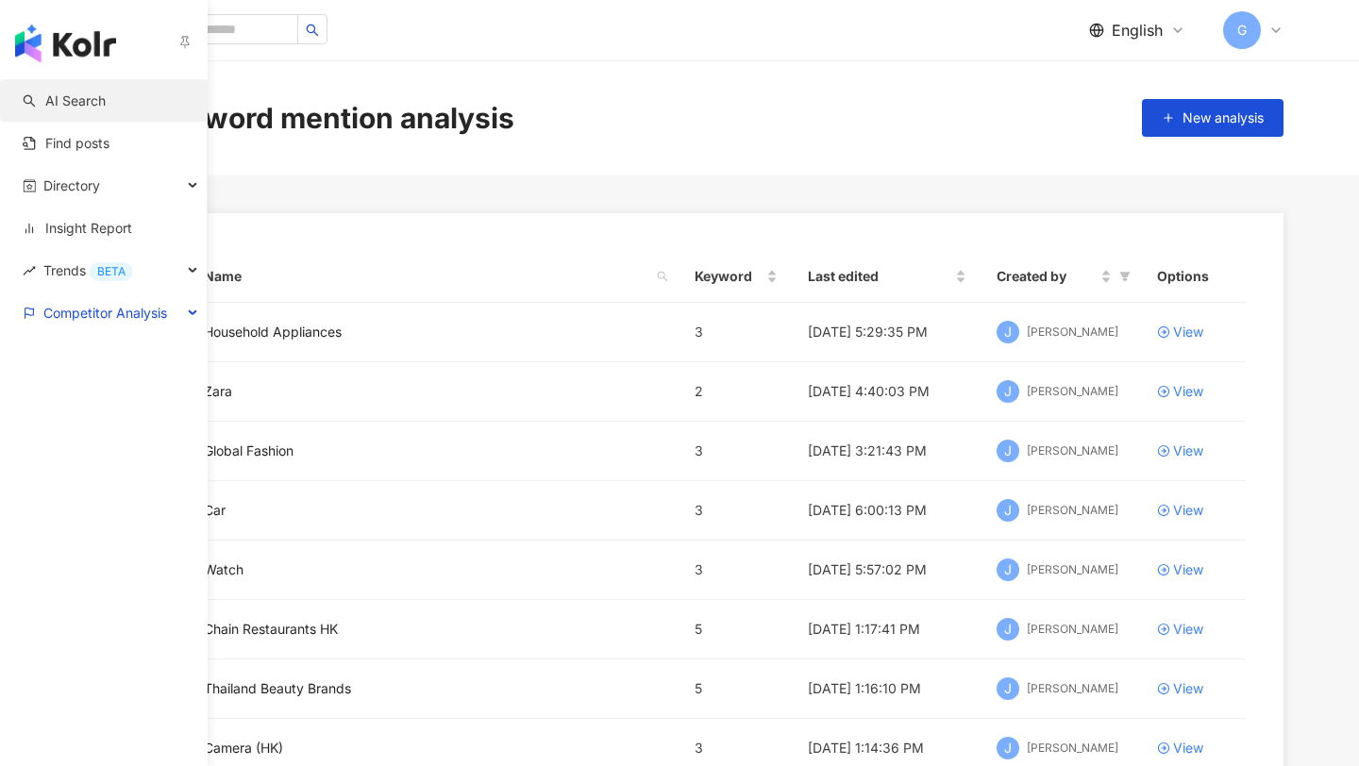
click at [71, 110] on link "AI Search" at bounding box center [64, 101] width 83 height 19
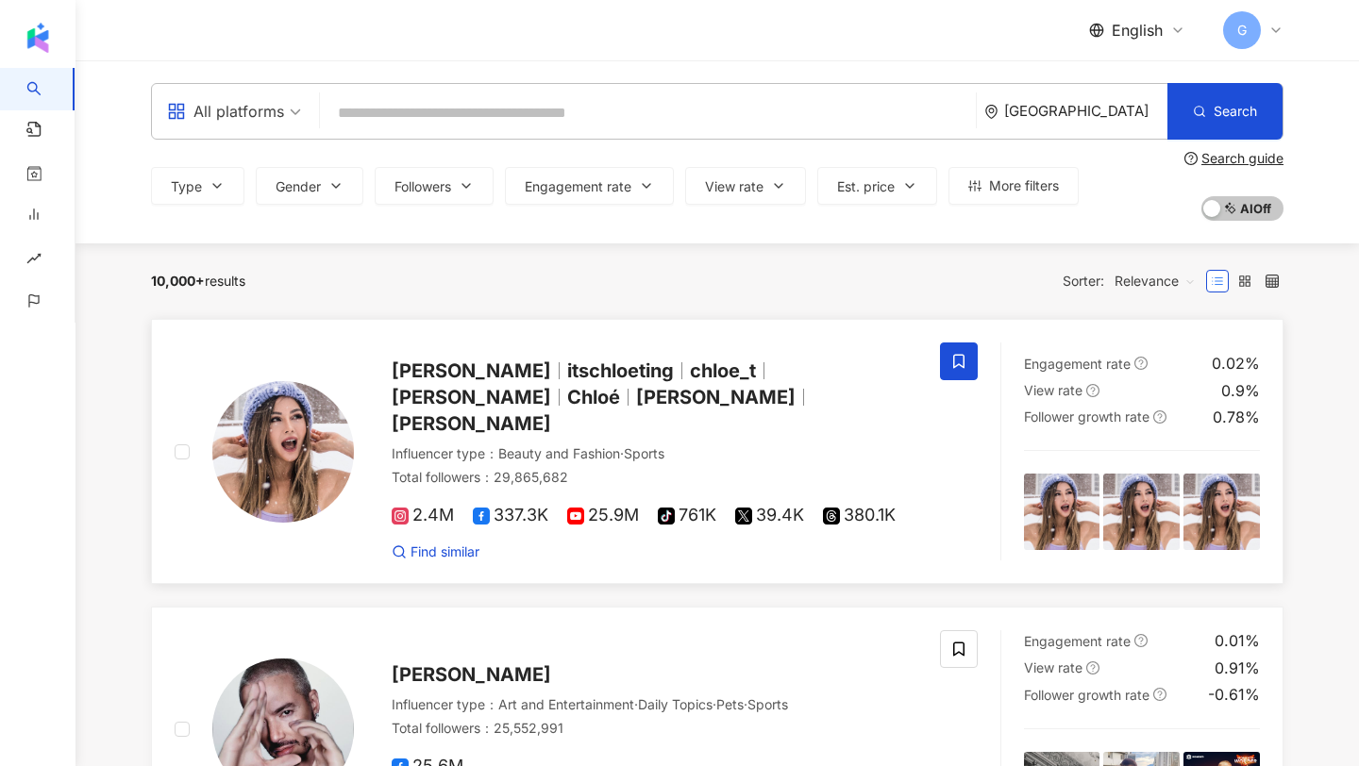
click at [431, 373] on span "[PERSON_NAME]" at bounding box center [471, 371] width 159 height 23
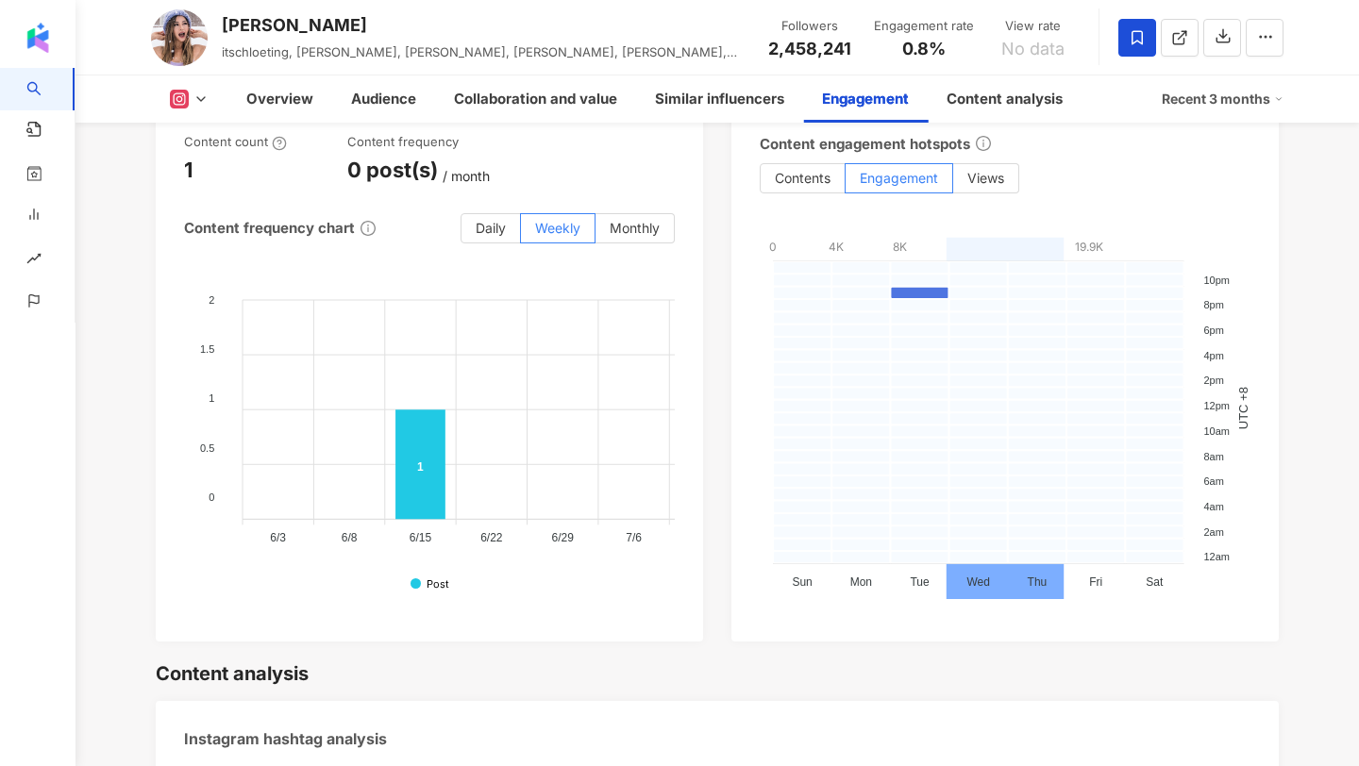
scroll to position [4726, 0]
